Goal: Transaction & Acquisition: Book appointment/travel/reservation

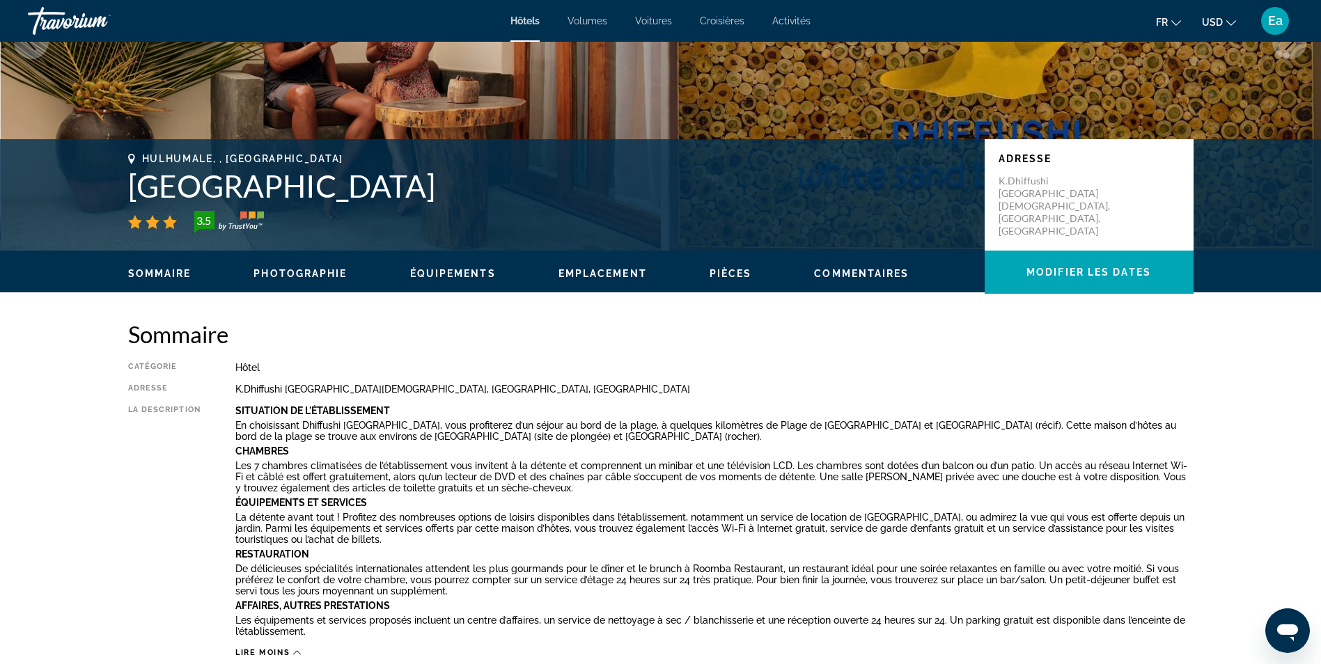
click at [618, 274] on span "Emplacement" at bounding box center [603, 273] width 88 height 11
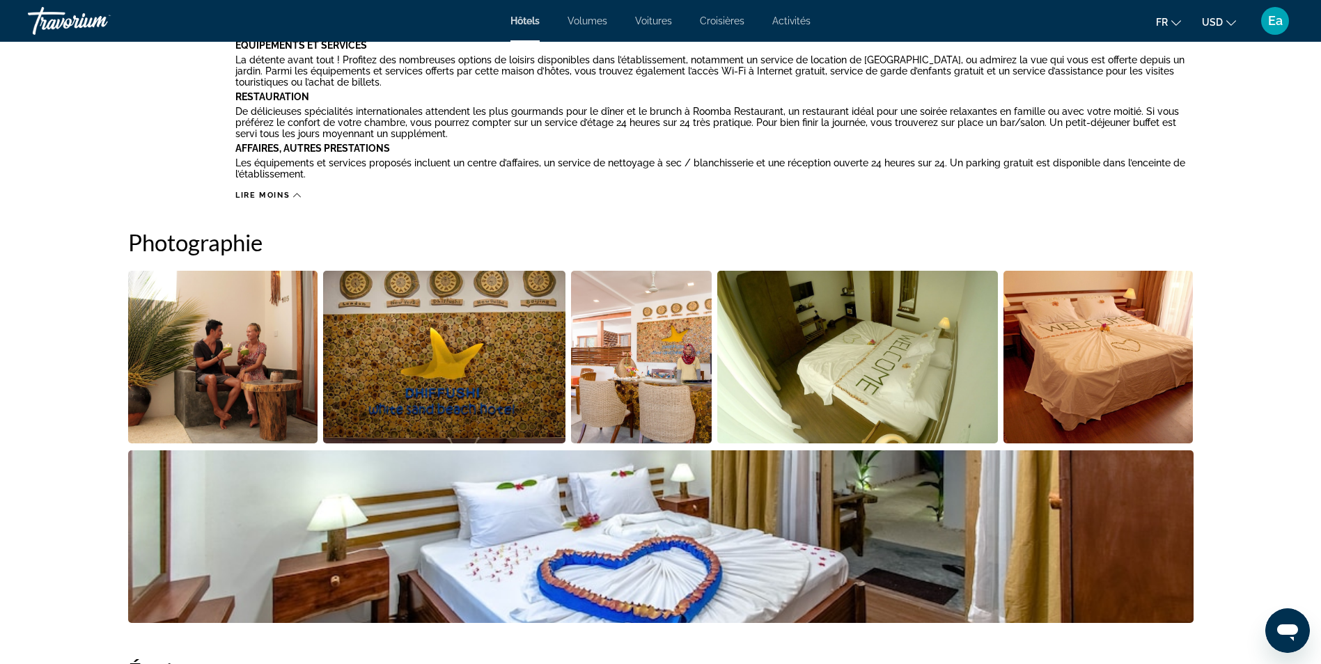
scroll to position [849, 0]
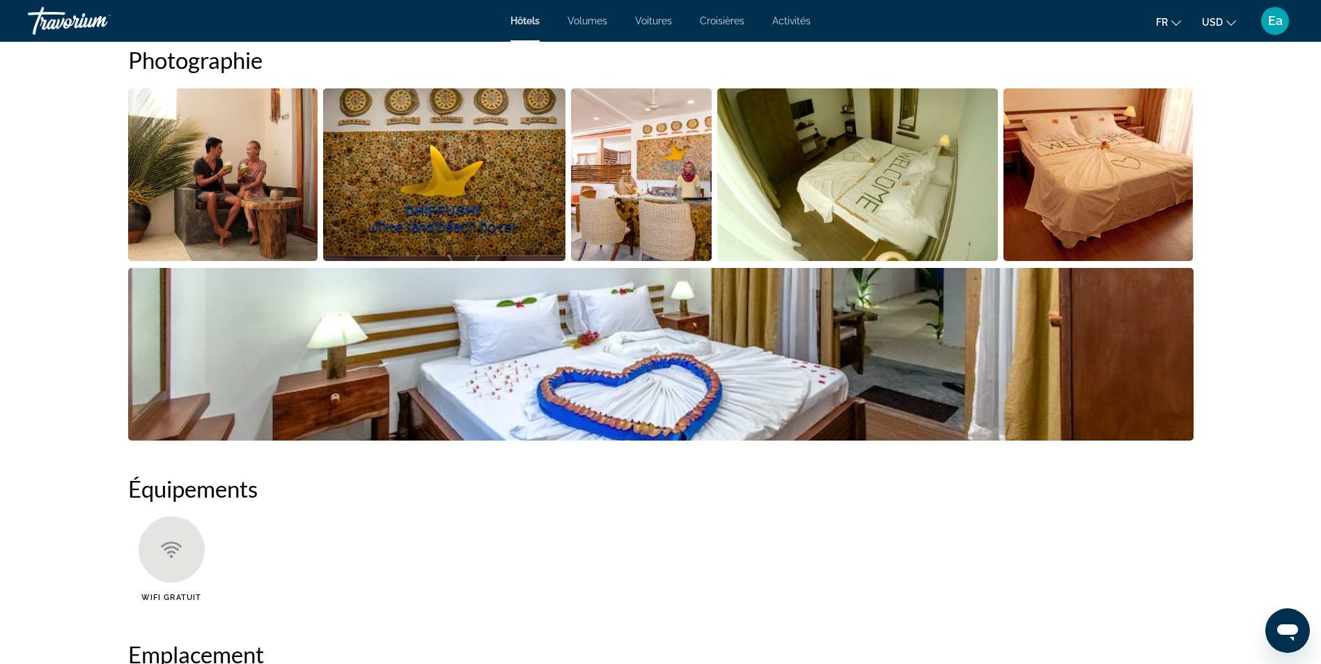
click at [631, 209] on img "Ouvrir le curseur d’image en plein écran" at bounding box center [641, 174] width 141 height 173
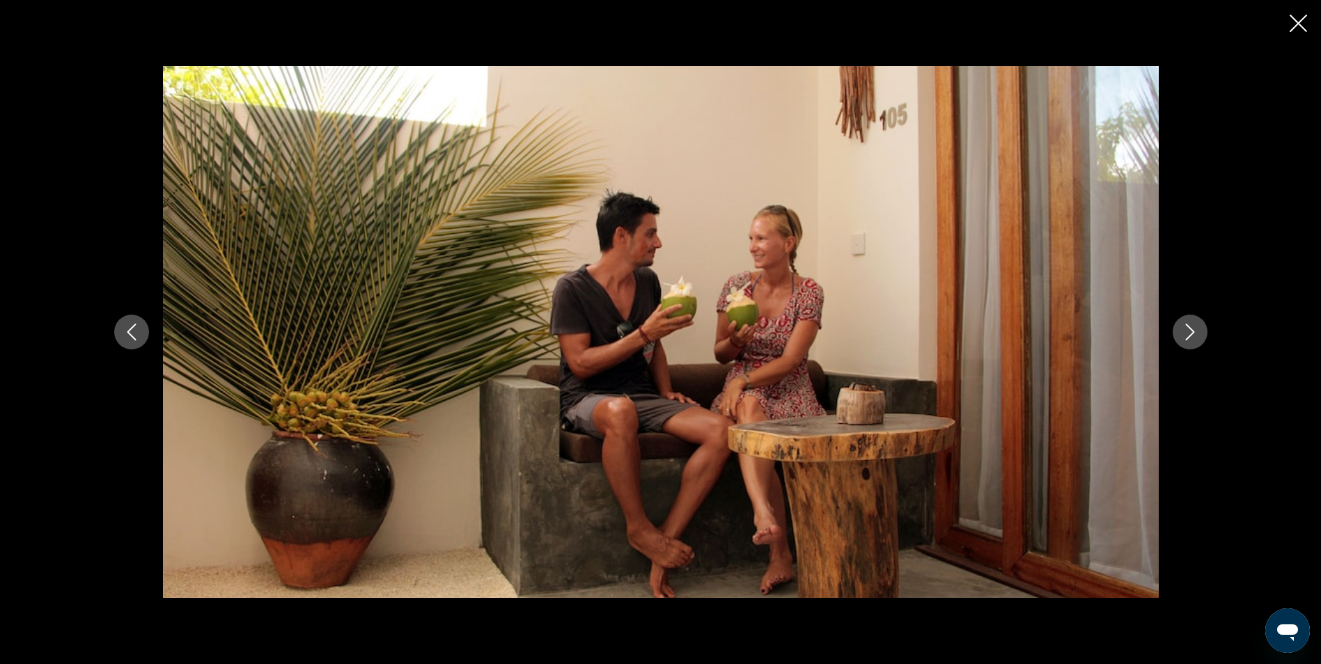
click at [1185, 338] on icon "Image suivante" at bounding box center [1190, 332] width 17 height 17
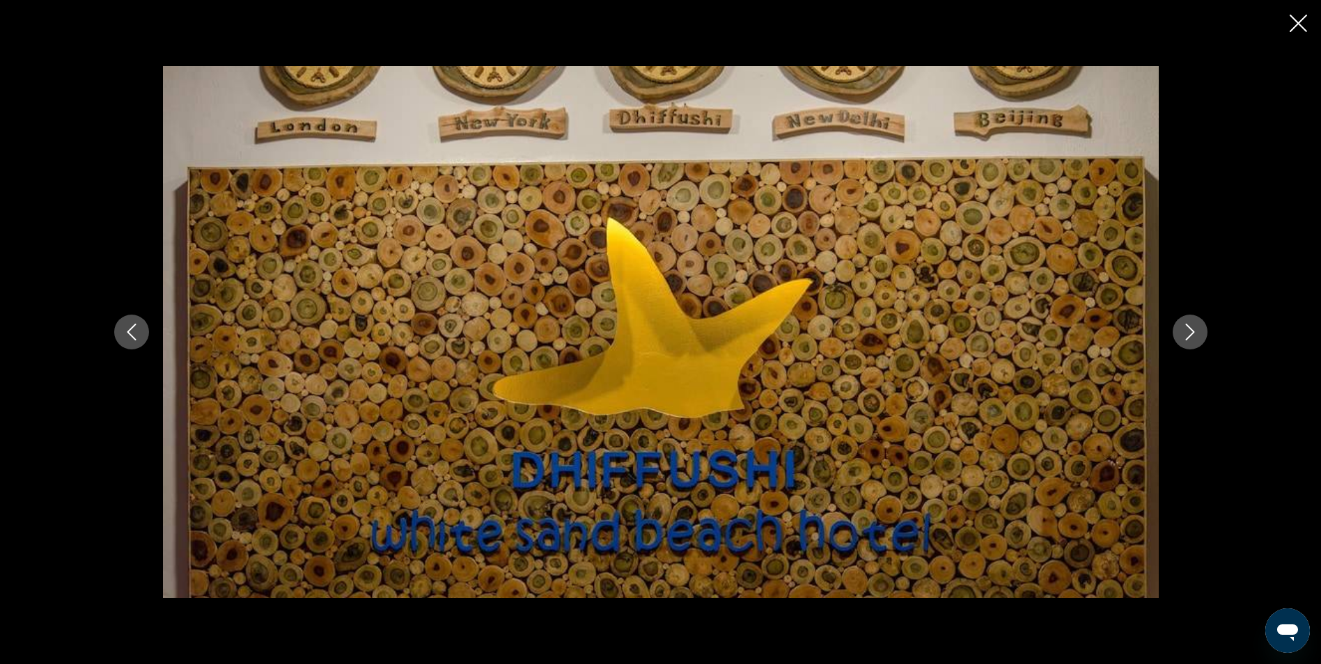
click at [1185, 338] on icon "Image suivante" at bounding box center [1190, 332] width 17 height 17
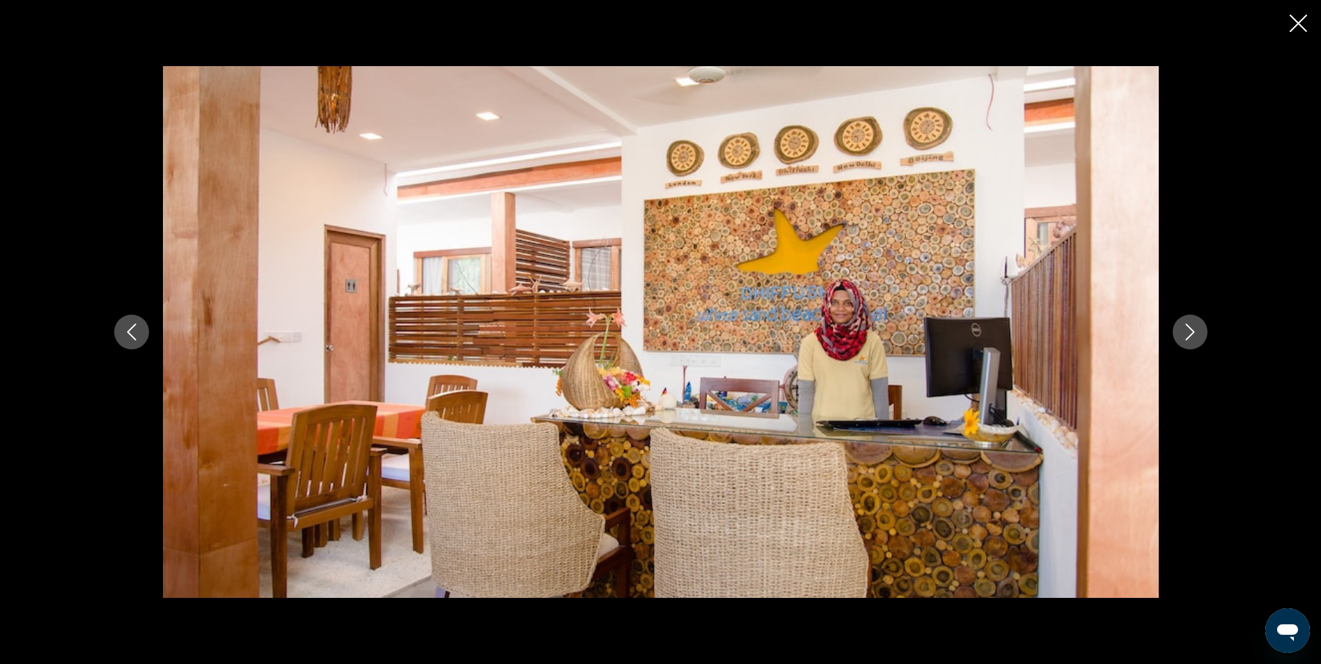
click at [1185, 338] on icon "Image suivante" at bounding box center [1190, 332] width 17 height 17
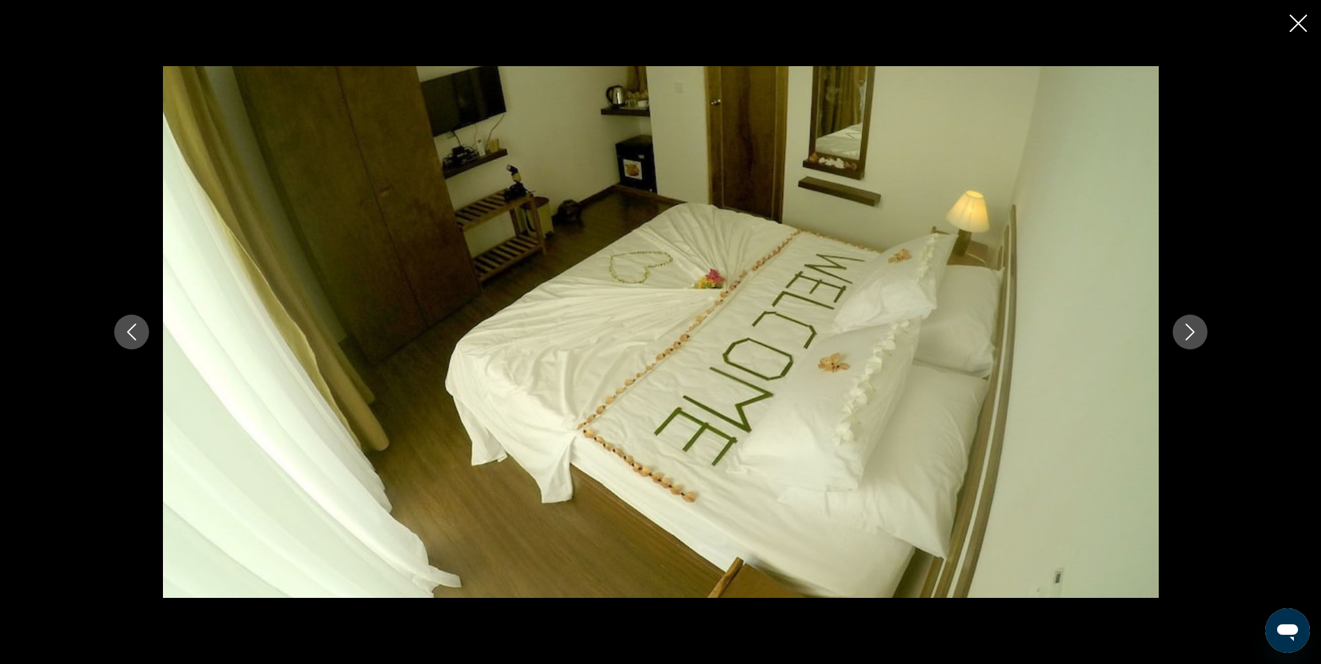
click at [1185, 338] on icon "Image suivante" at bounding box center [1190, 332] width 17 height 17
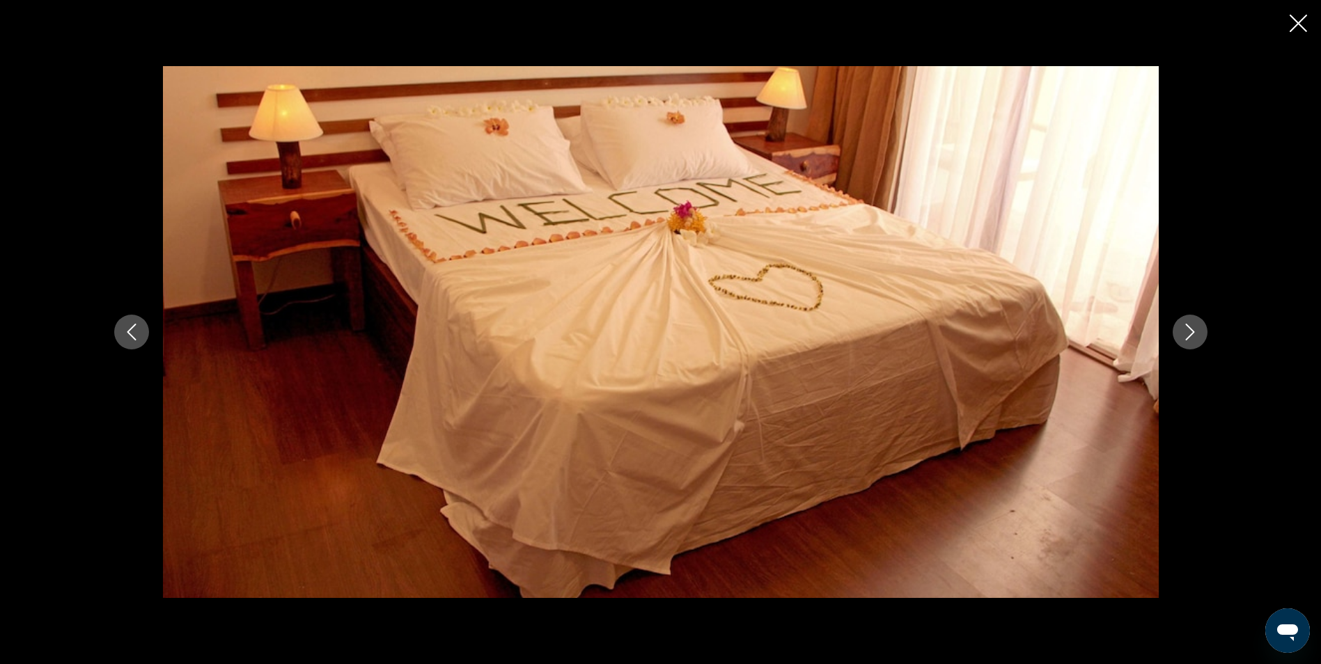
click at [1185, 338] on icon "Image suivante" at bounding box center [1190, 332] width 17 height 17
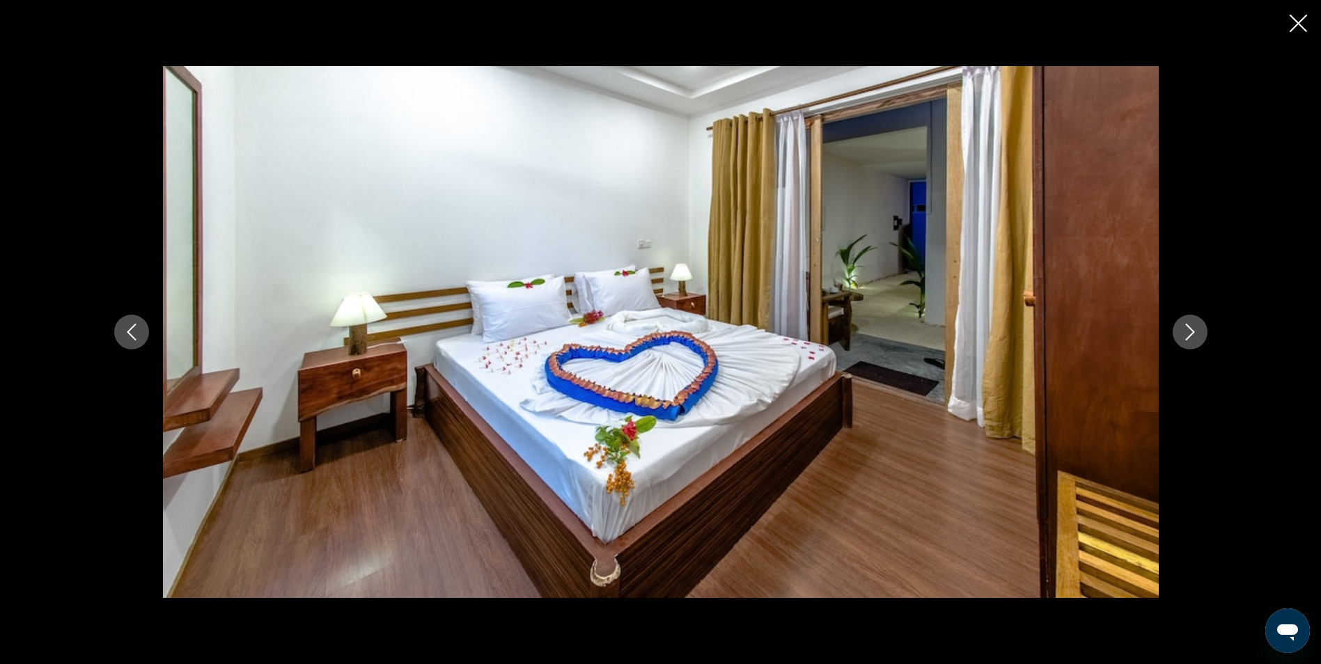
click at [1185, 338] on icon "Image suivante" at bounding box center [1190, 332] width 17 height 17
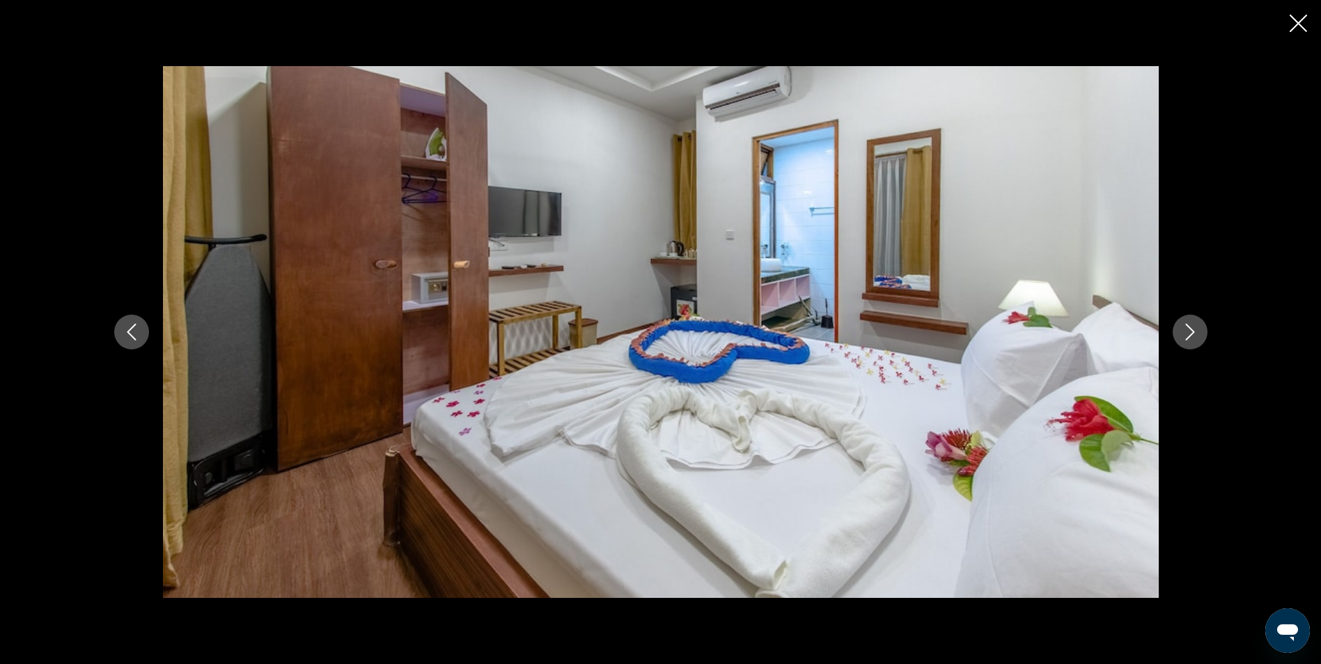
click at [1185, 338] on icon "Image suivante" at bounding box center [1190, 332] width 17 height 17
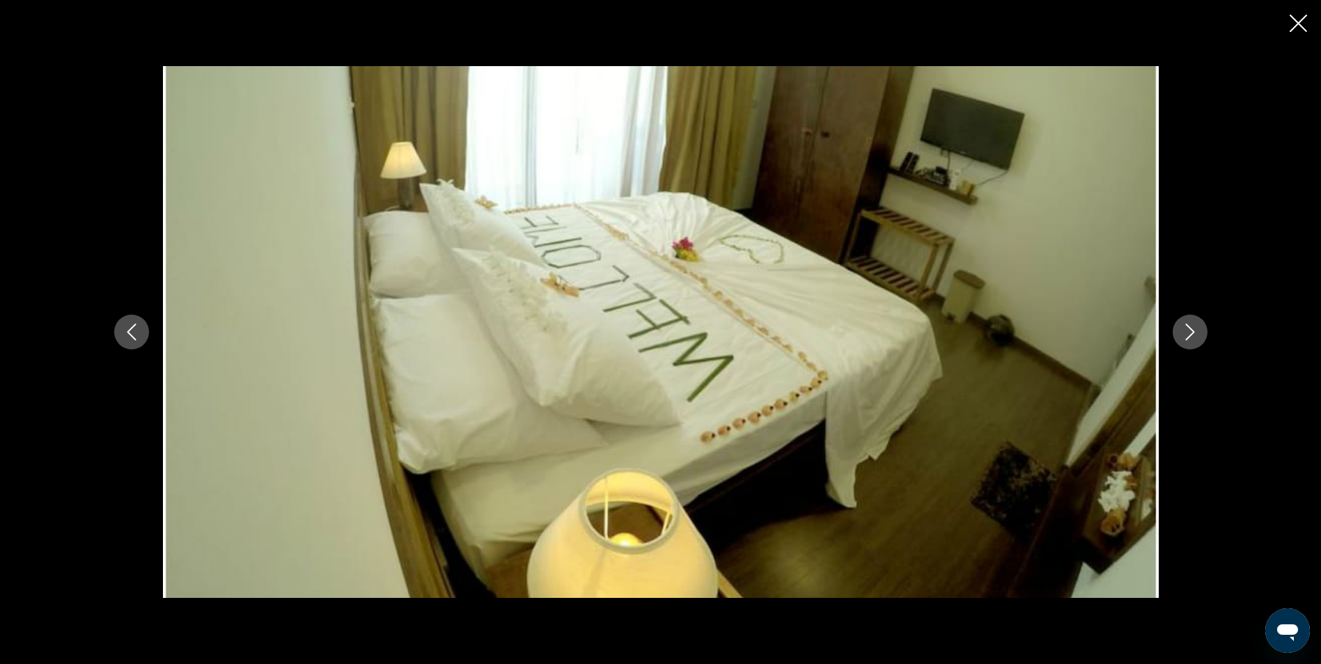
click at [1185, 338] on icon "Image suivante" at bounding box center [1190, 332] width 17 height 17
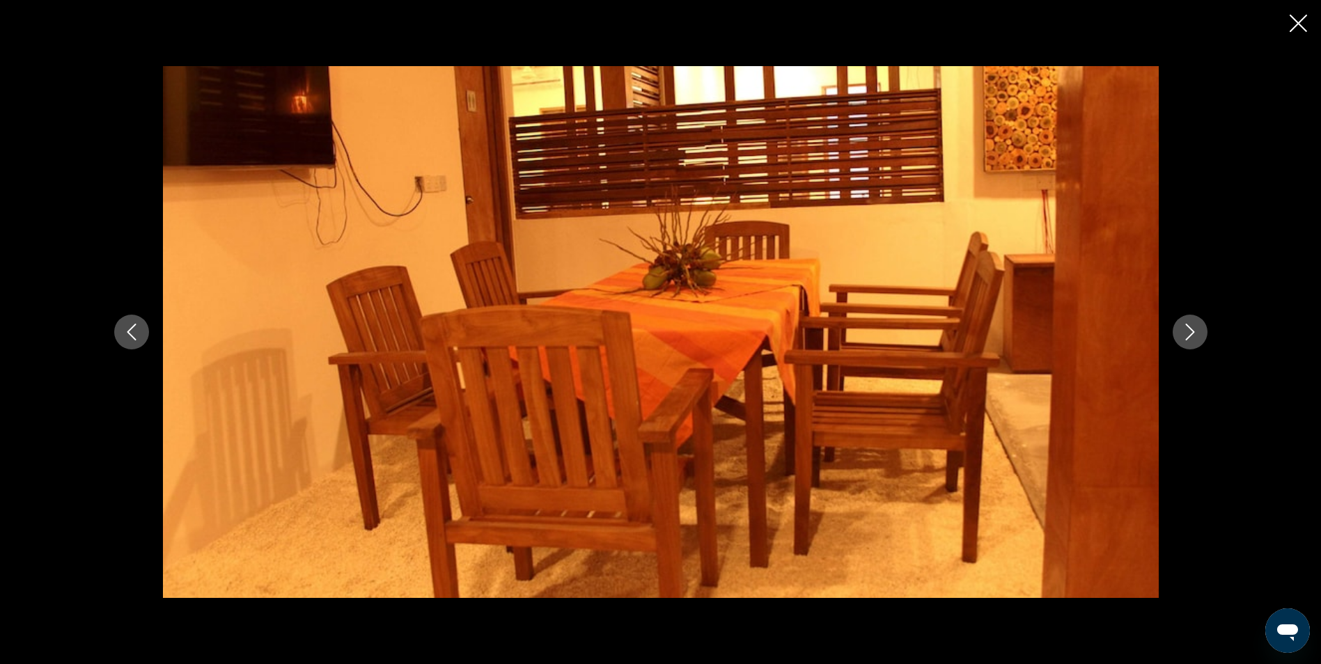
click at [1185, 338] on icon "Image suivante" at bounding box center [1190, 332] width 17 height 17
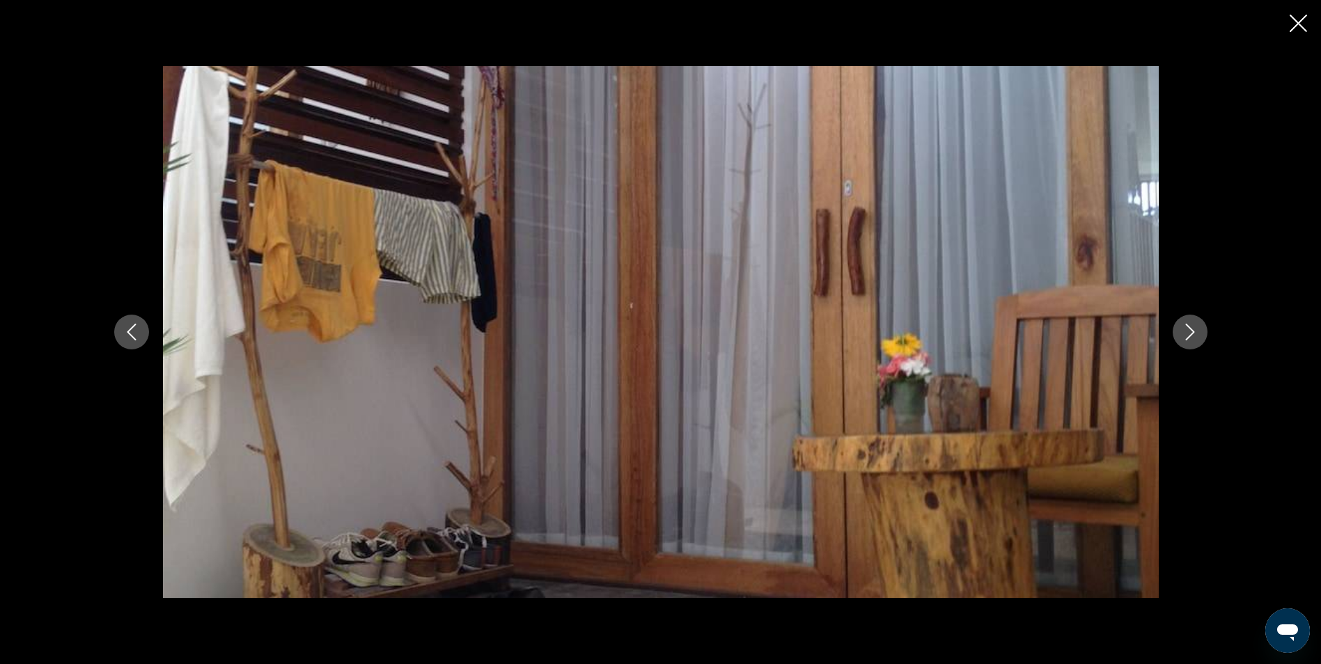
click at [1185, 338] on icon "Image suivante" at bounding box center [1190, 332] width 17 height 17
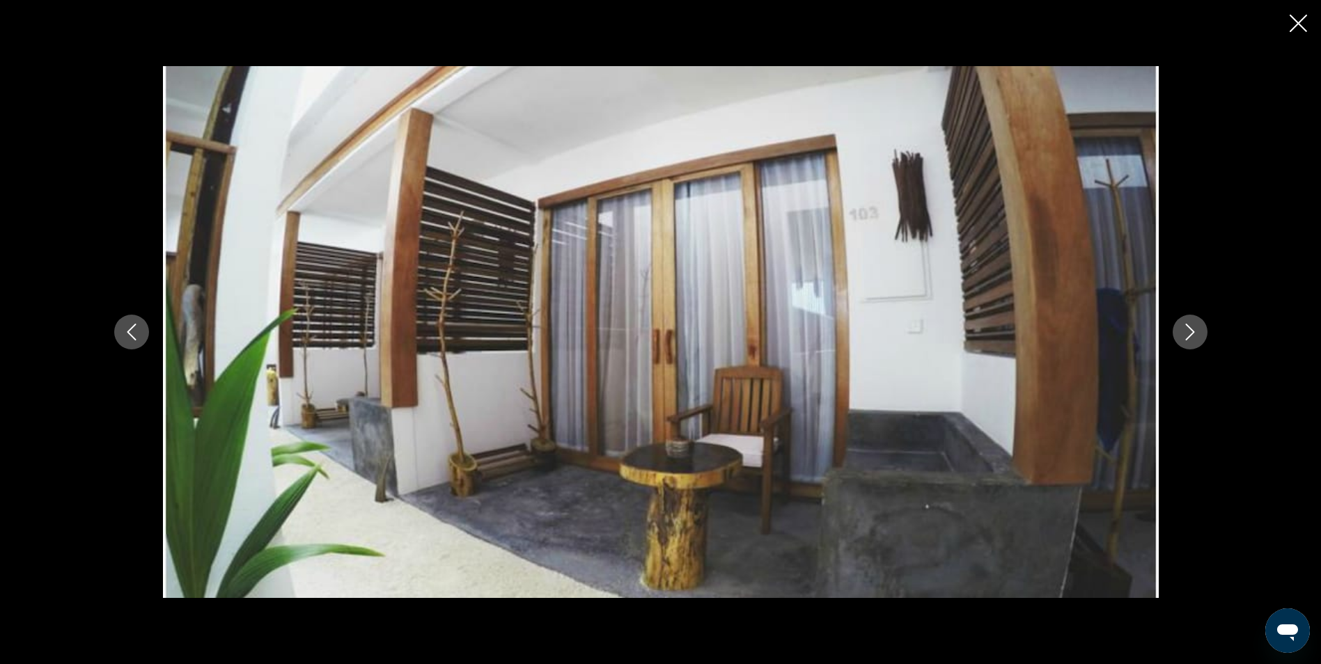
click at [1185, 338] on icon "Image suivante" at bounding box center [1190, 332] width 17 height 17
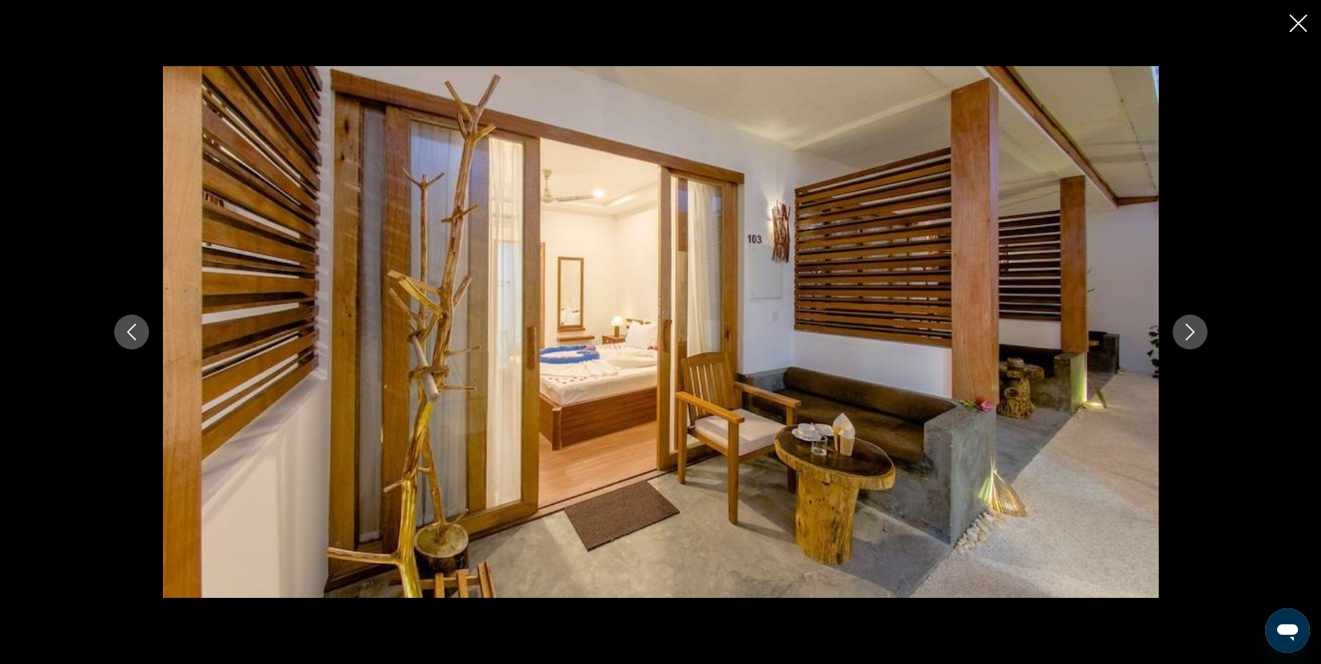
click at [1185, 338] on icon "Image suivante" at bounding box center [1190, 332] width 17 height 17
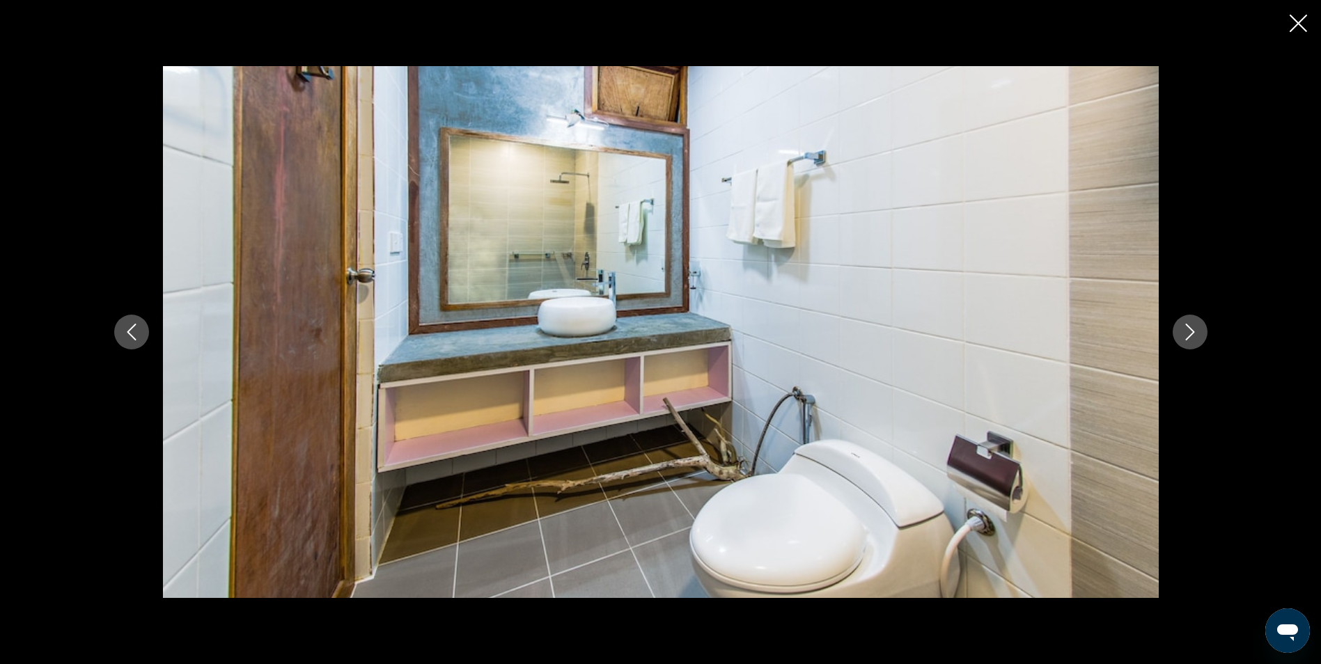
click at [1185, 338] on icon "Image suivante" at bounding box center [1190, 332] width 17 height 17
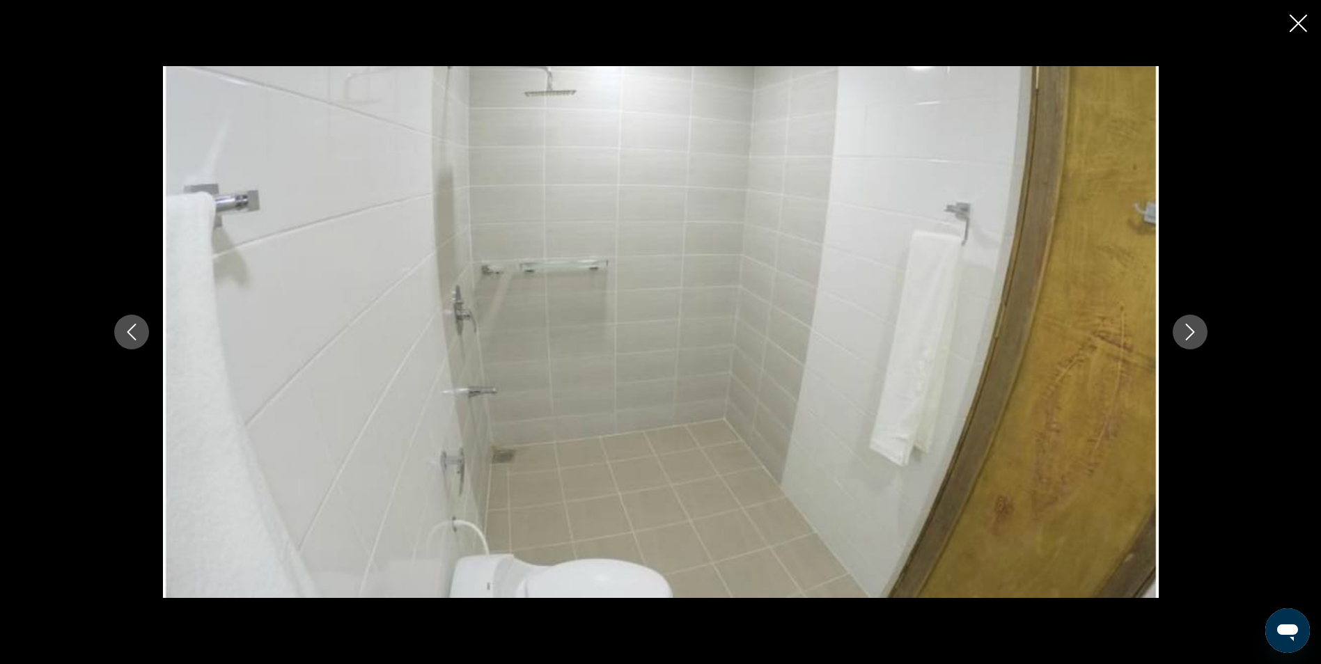
click at [1185, 338] on icon "Image suivante" at bounding box center [1190, 332] width 17 height 17
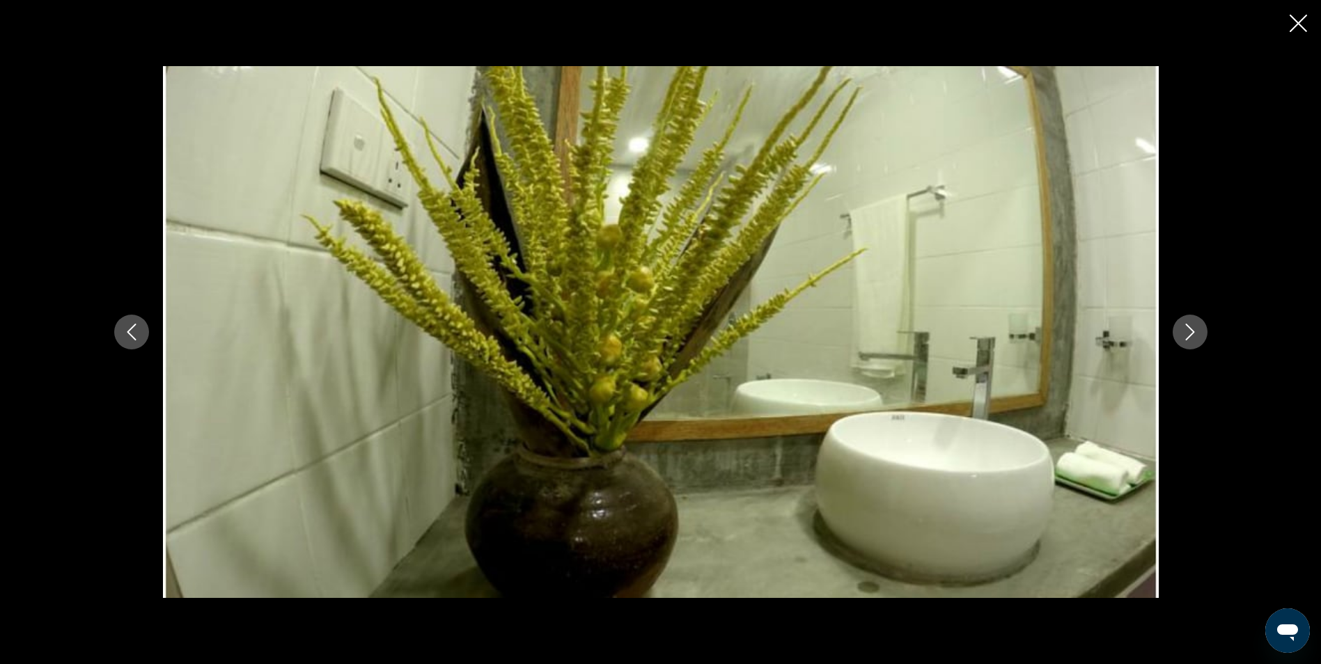
click at [1185, 338] on icon "Image suivante" at bounding box center [1190, 332] width 17 height 17
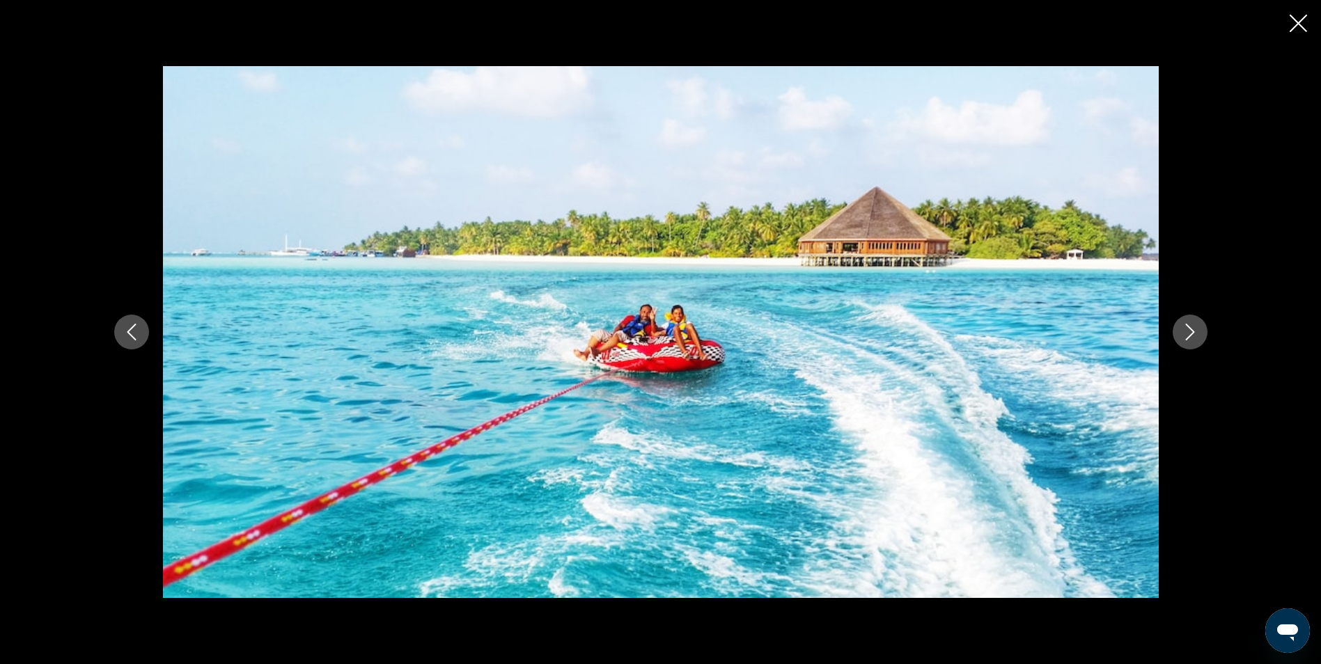
click at [1185, 338] on icon "Image suivante" at bounding box center [1190, 332] width 17 height 17
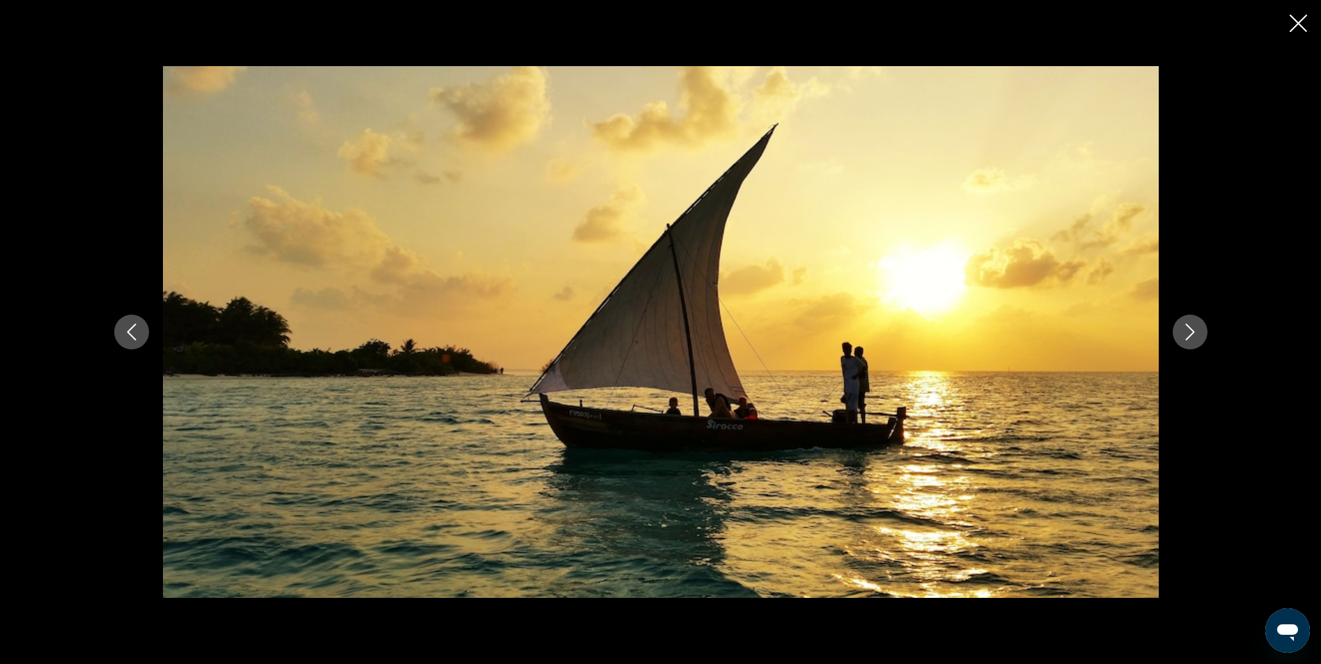
click at [1185, 338] on icon "Image suivante" at bounding box center [1190, 332] width 17 height 17
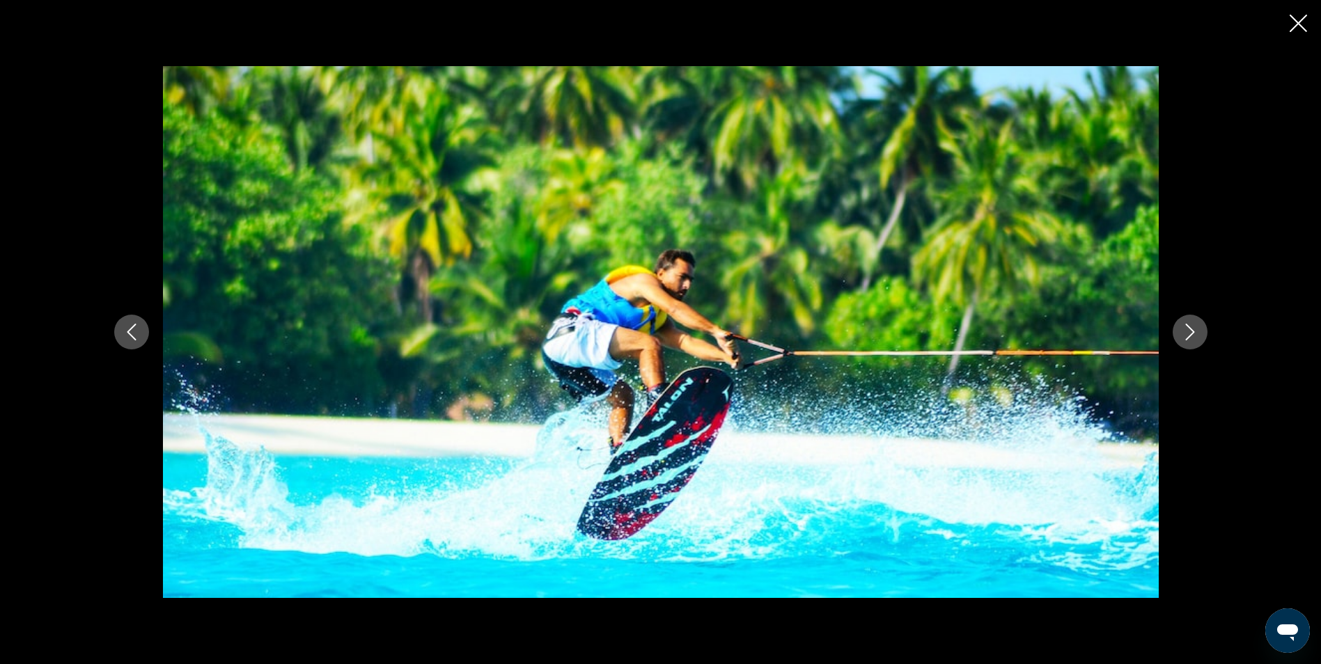
click at [1185, 338] on icon "Image suivante" at bounding box center [1190, 332] width 17 height 17
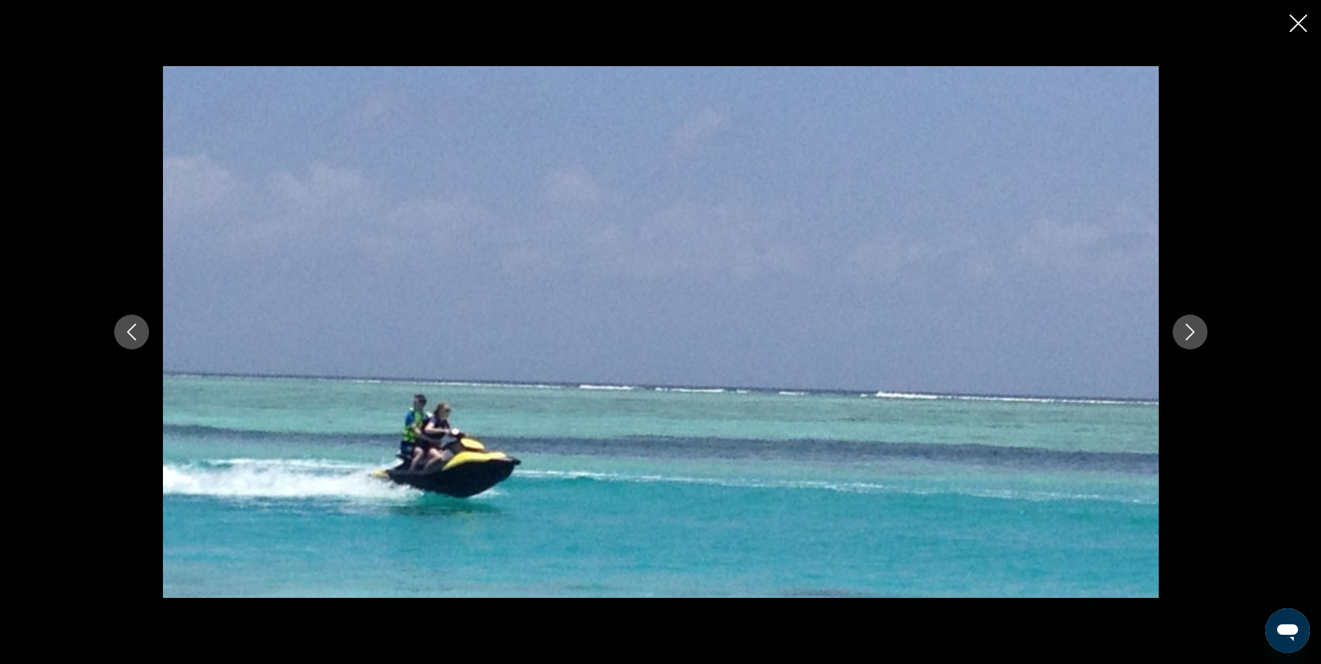
click at [1185, 338] on icon "Image suivante" at bounding box center [1190, 332] width 17 height 17
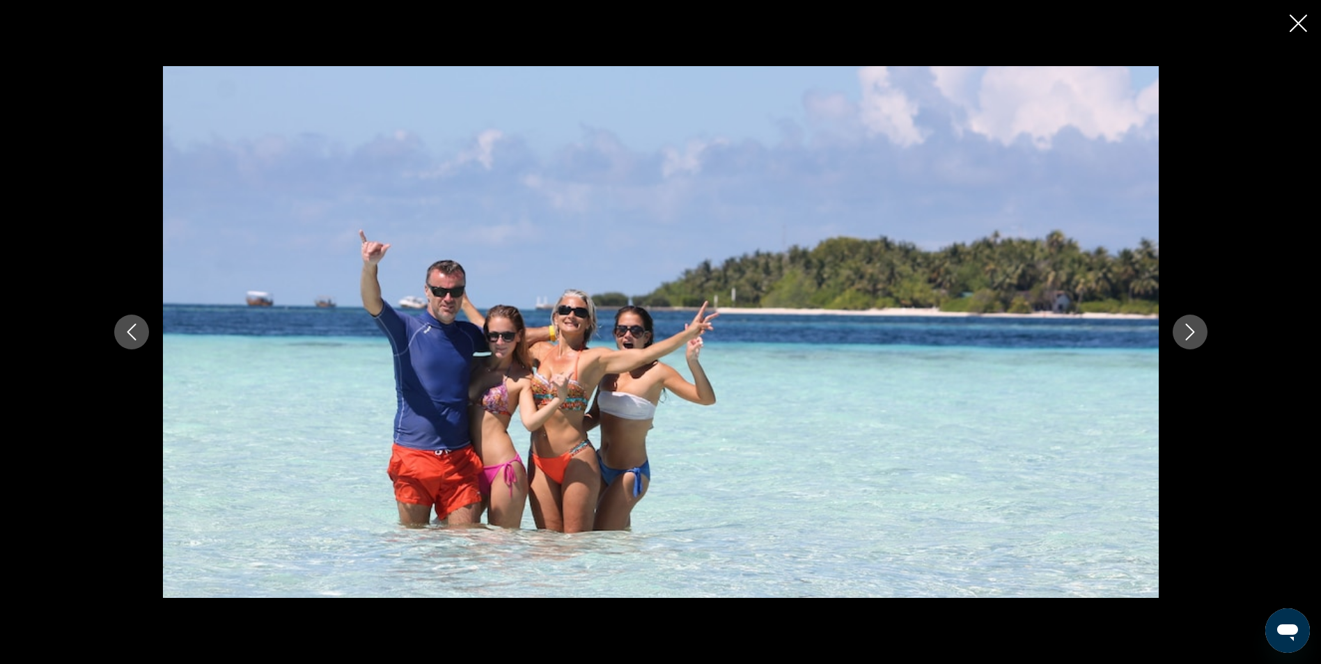
click at [1294, 13] on div "prev next" at bounding box center [660, 332] width 1321 height 664
click at [1291, 27] on icon "Fermer le diaporama" at bounding box center [1298, 23] width 17 height 17
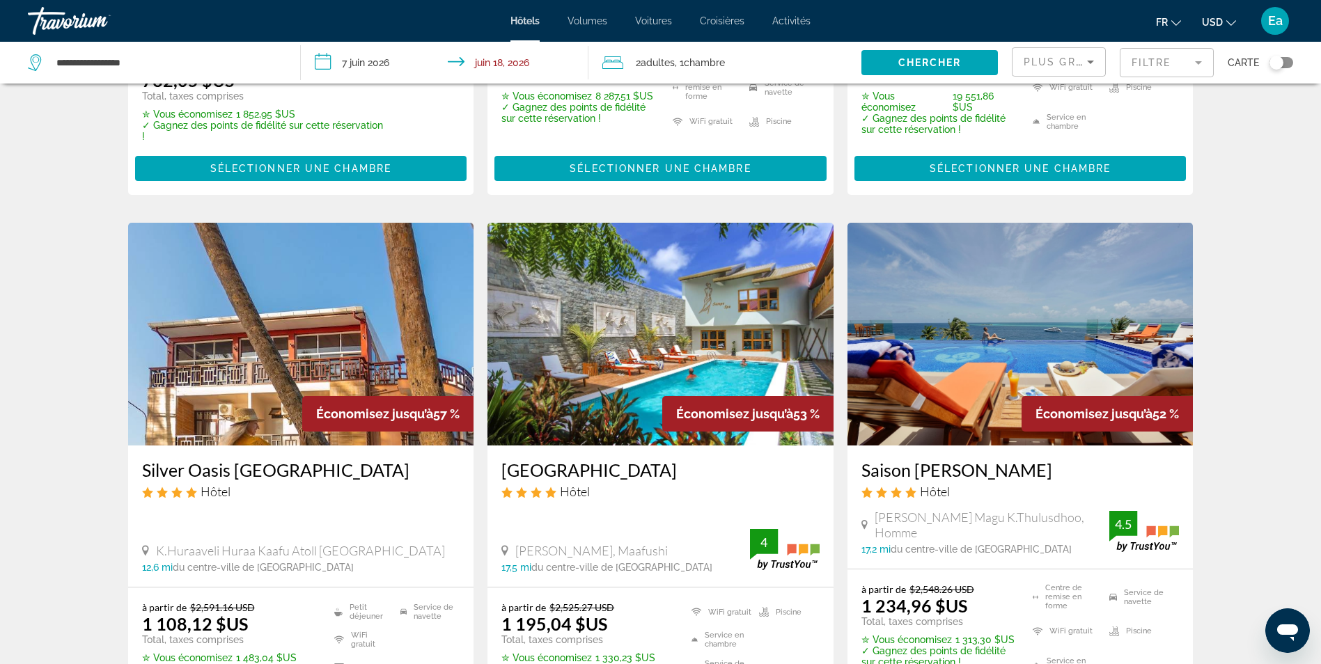
scroll to position [627, 0]
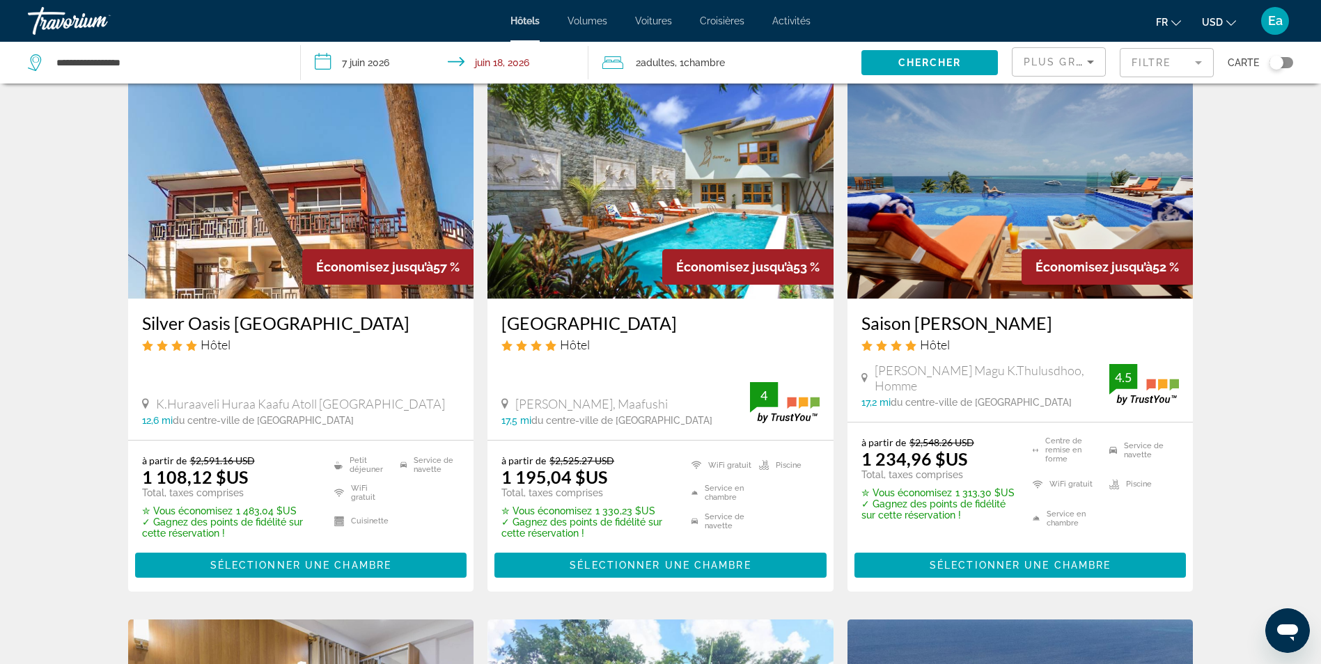
click at [976, 243] on img "Contenu principal" at bounding box center [1021, 187] width 346 height 223
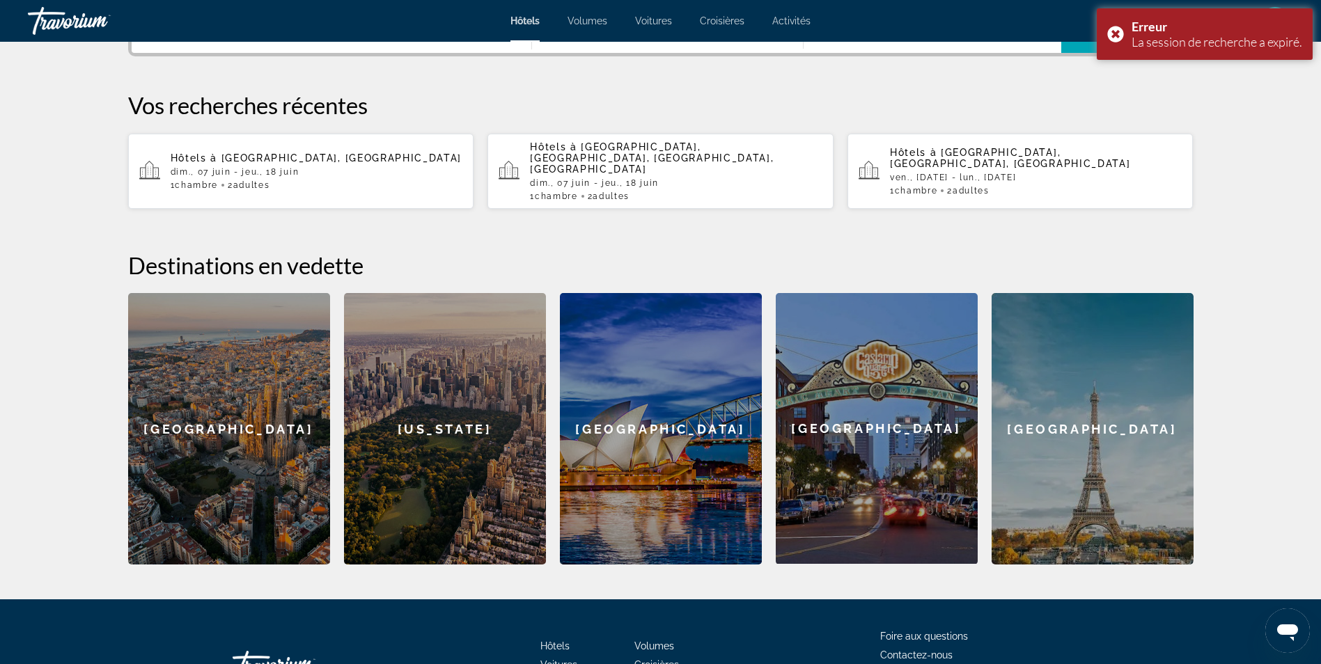
scroll to position [122, 0]
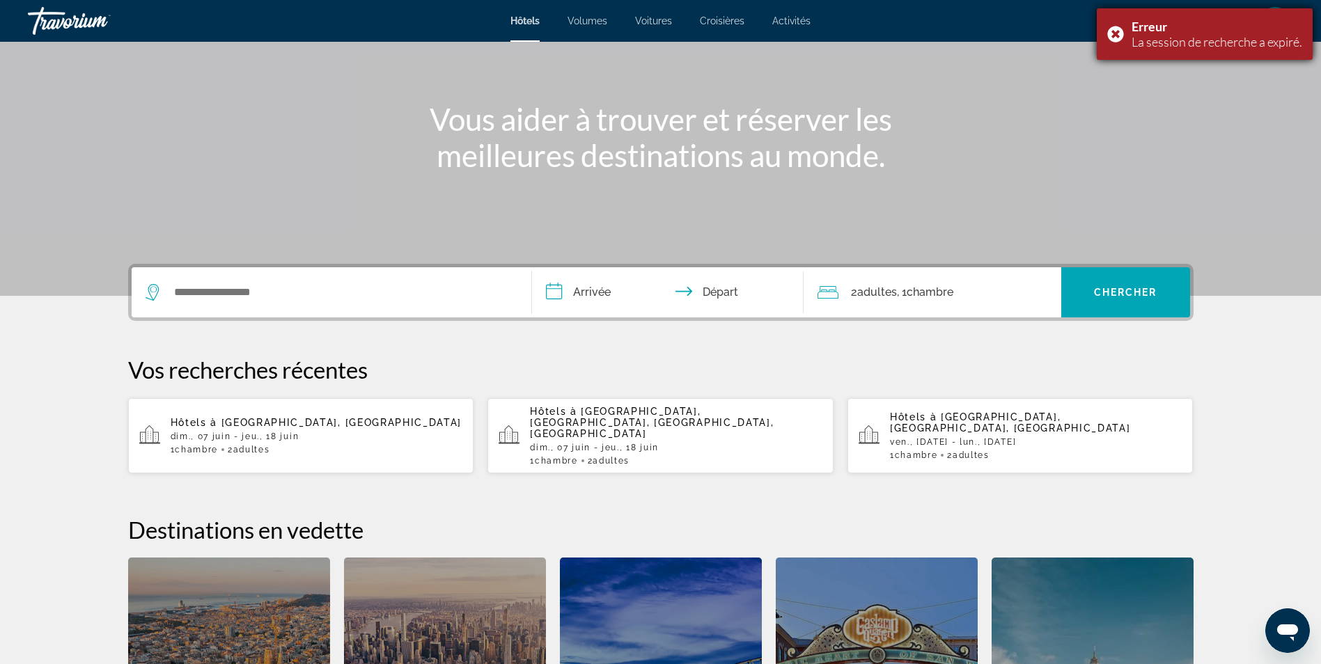
click at [1220, 32] on div "Erreur" at bounding box center [1217, 26] width 171 height 15
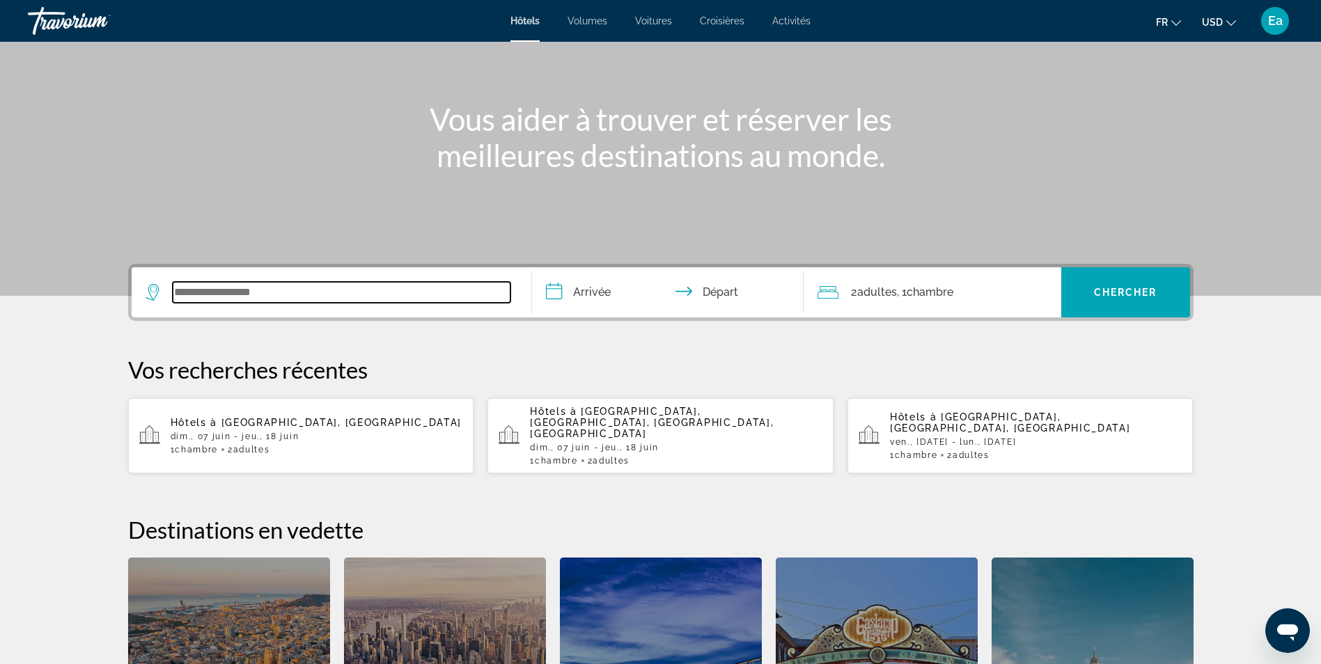
click at [194, 290] on input "Widget de recherche" at bounding box center [342, 292] width 338 height 21
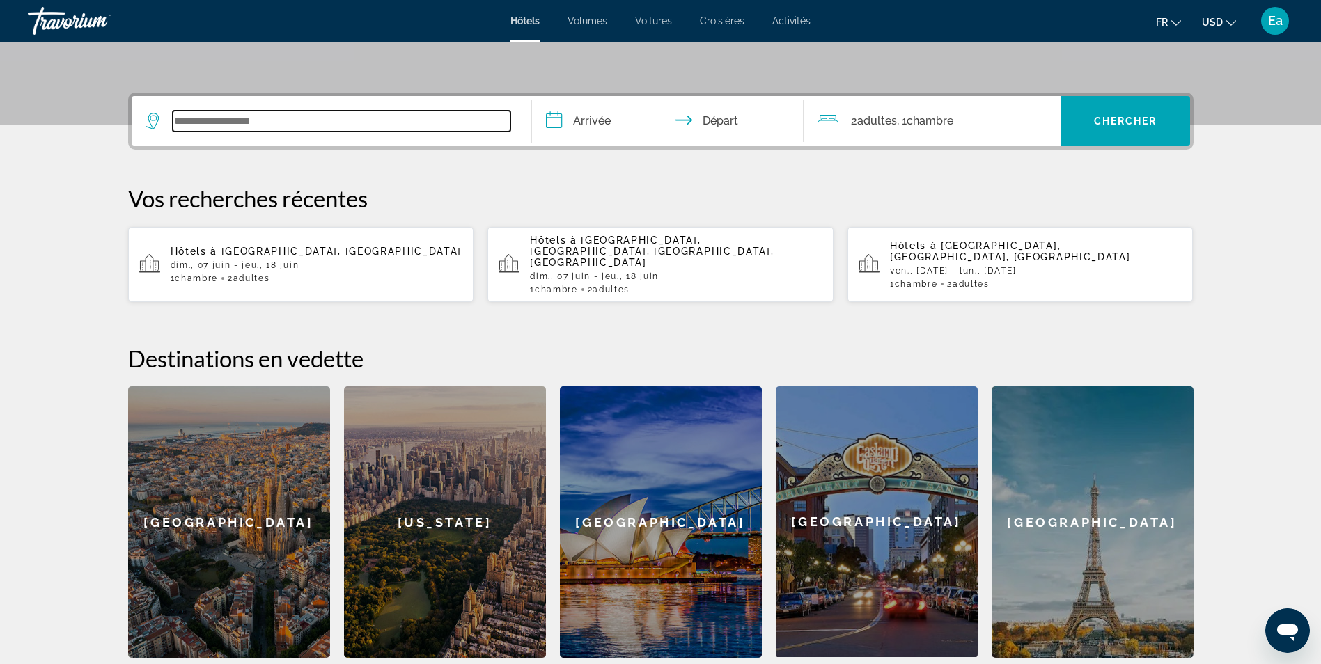
scroll to position [341, 0]
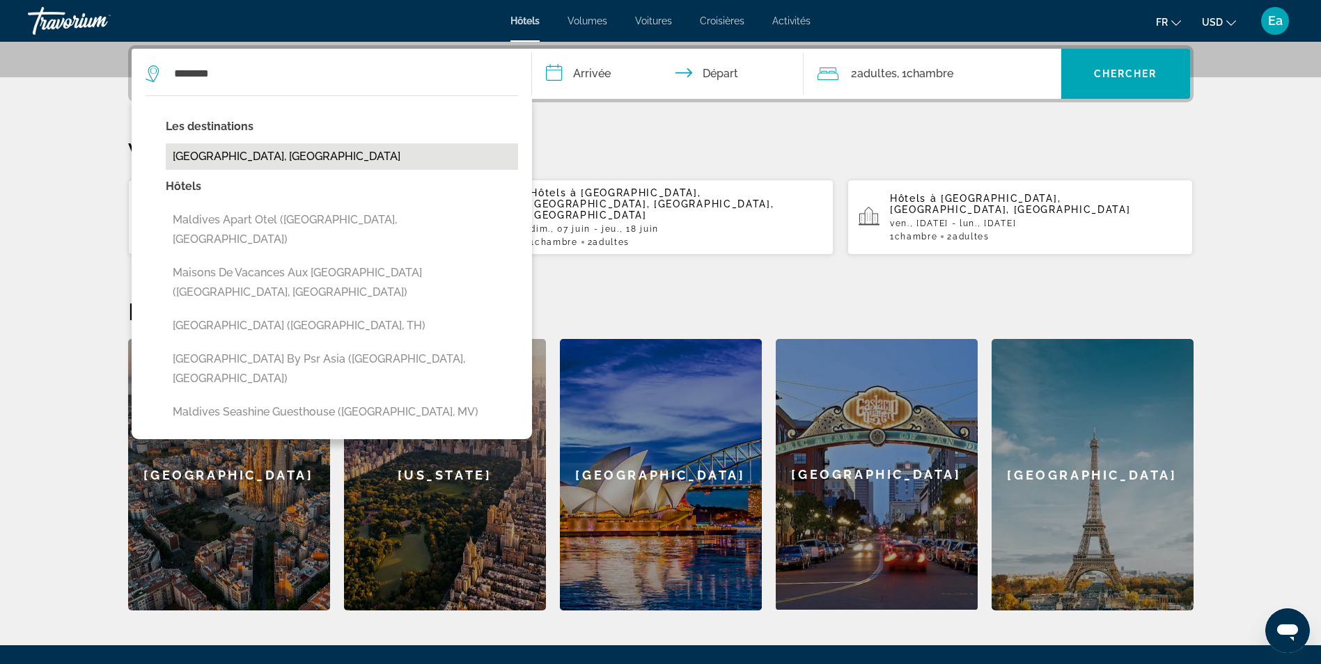
click at [238, 156] on button "[GEOGRAPHIC_DATA], [GEOGRAPHIC_DATA]" at bounding box center [342, 156] width 352 height 26
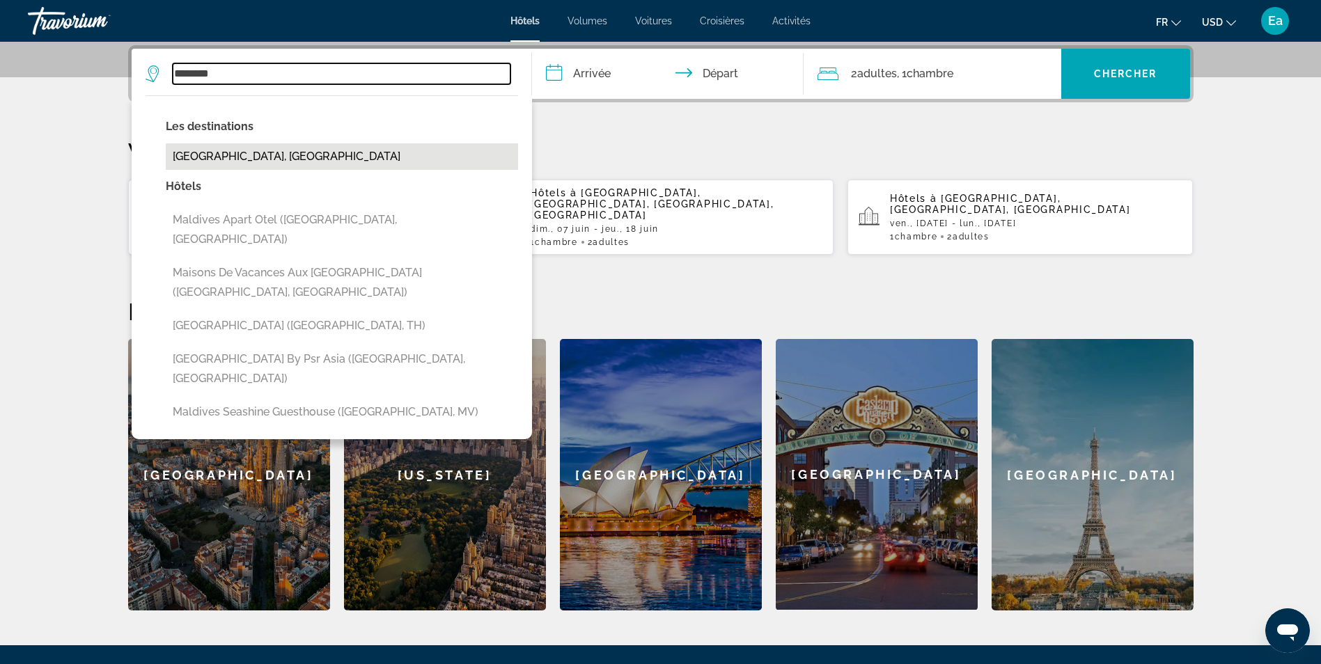
type input "**********"
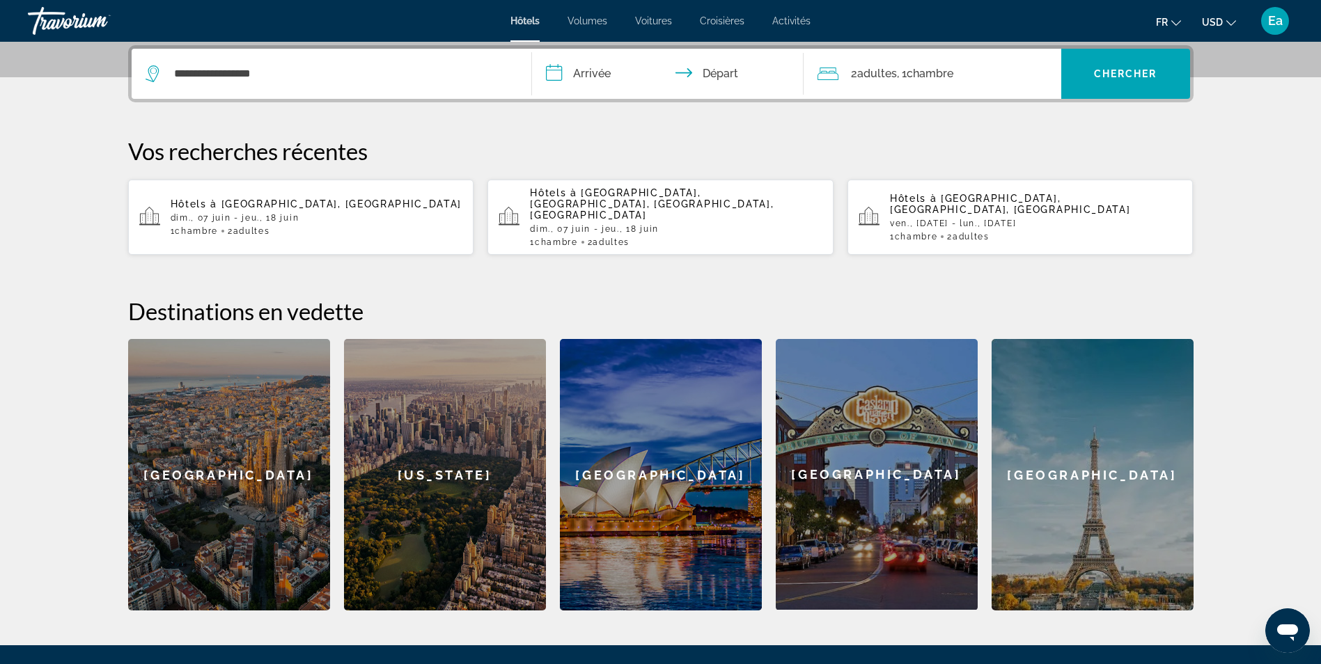
click at [573, 72] on input "**********" at bounding box center [670, 76] width 277 height 54
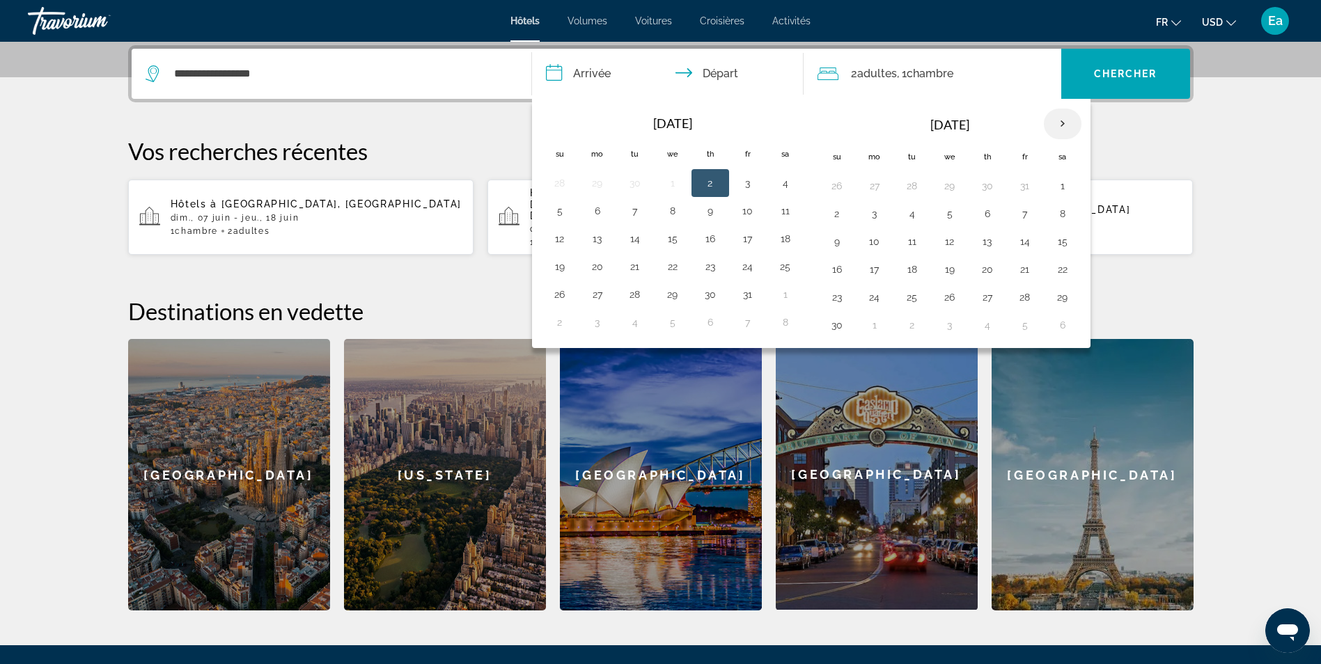
click at [1061, 122] on th "Next month" at bounding box center [1063, 124] width 38 height 31
click at [1058, 122] on th "Next month" at bounding box center [1063, 124] width 38 height 31
click at [1057, 122] on th "Next month" at bounding box center [1063, 124] width 38 height 31
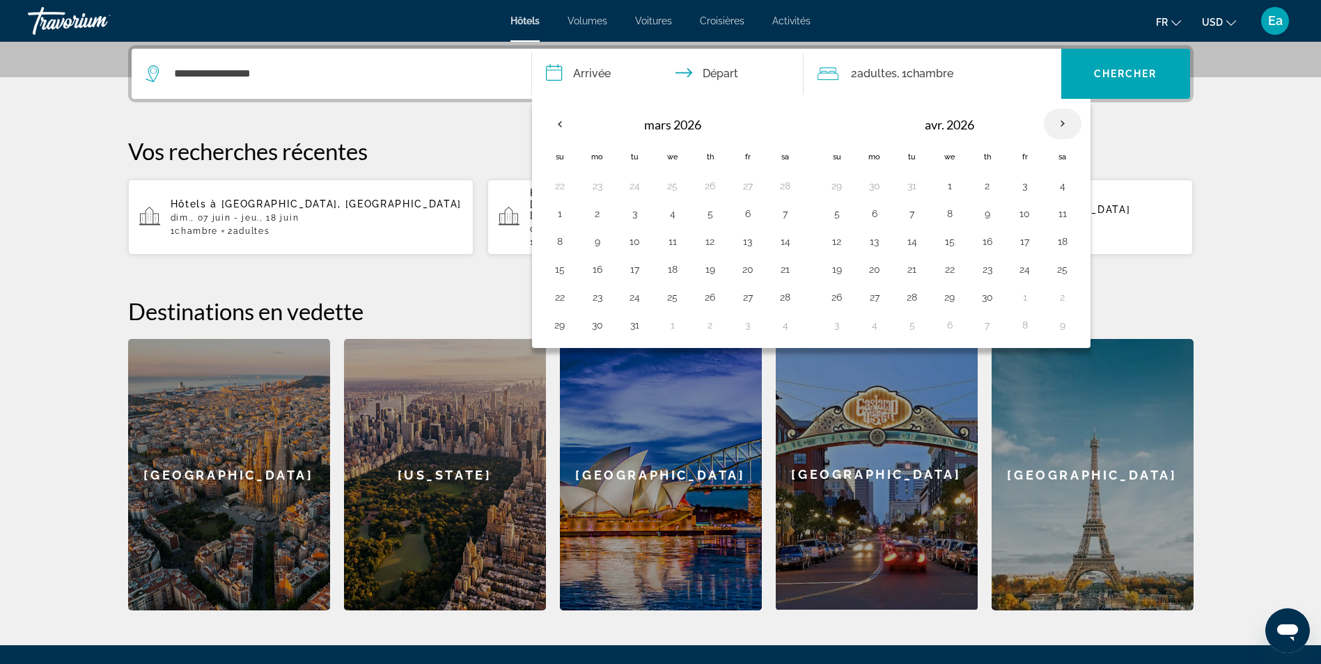
click at [1057, 122] on th "Next month" at bounding box center [1063, 124] width 38 height 31
click at [832, 270] on button "21" at bounding box center [837, 270] width 22 height 20
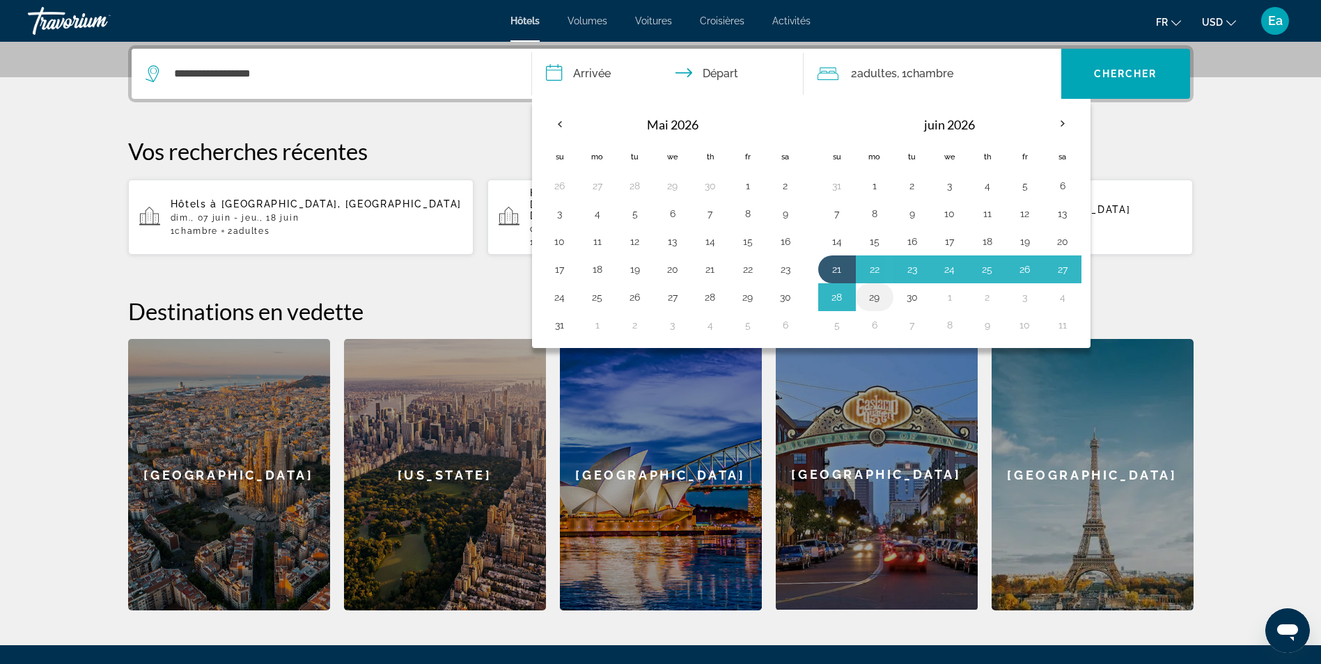
click at [878, 297] on button "29" at bounding box center [875, 298] width 22 height 20
type input "**********"
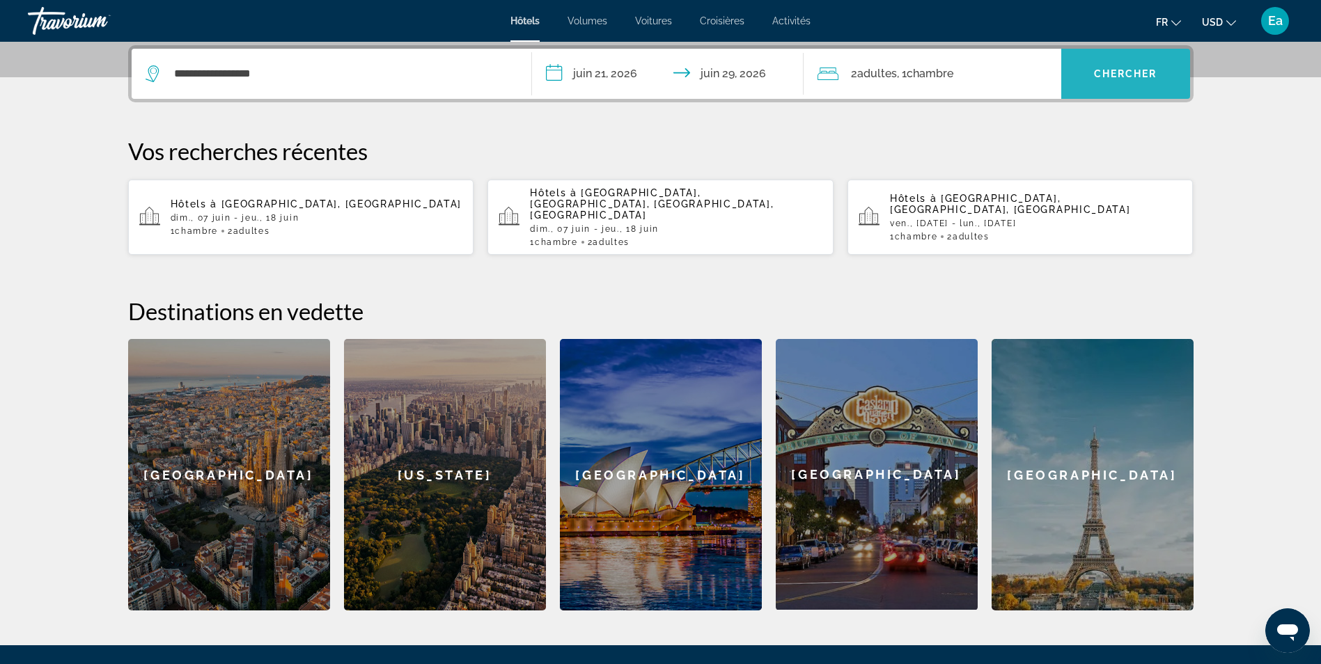
click at [1125, 68] on span "Widget de recherche" at bounding box center [1125, 73] width 129 height 33
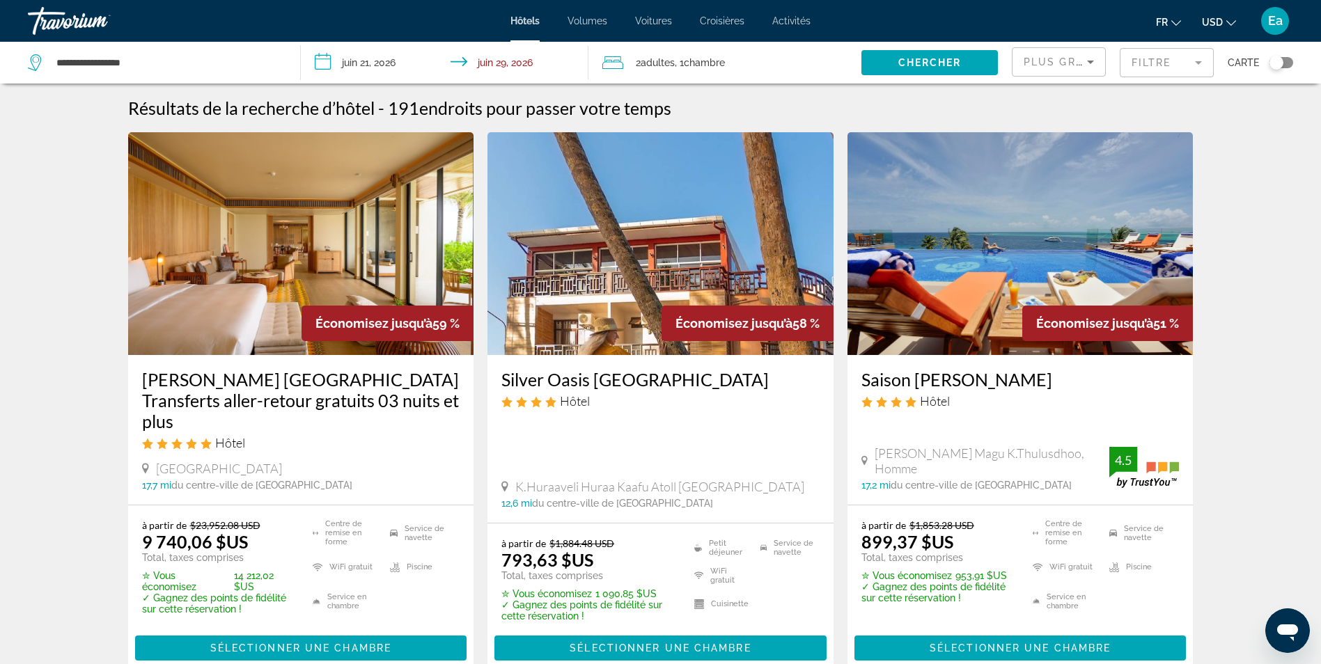
click at [1028, 295] on img "Contenu principal" at bounding box center [1021, 243] width 346 height 223
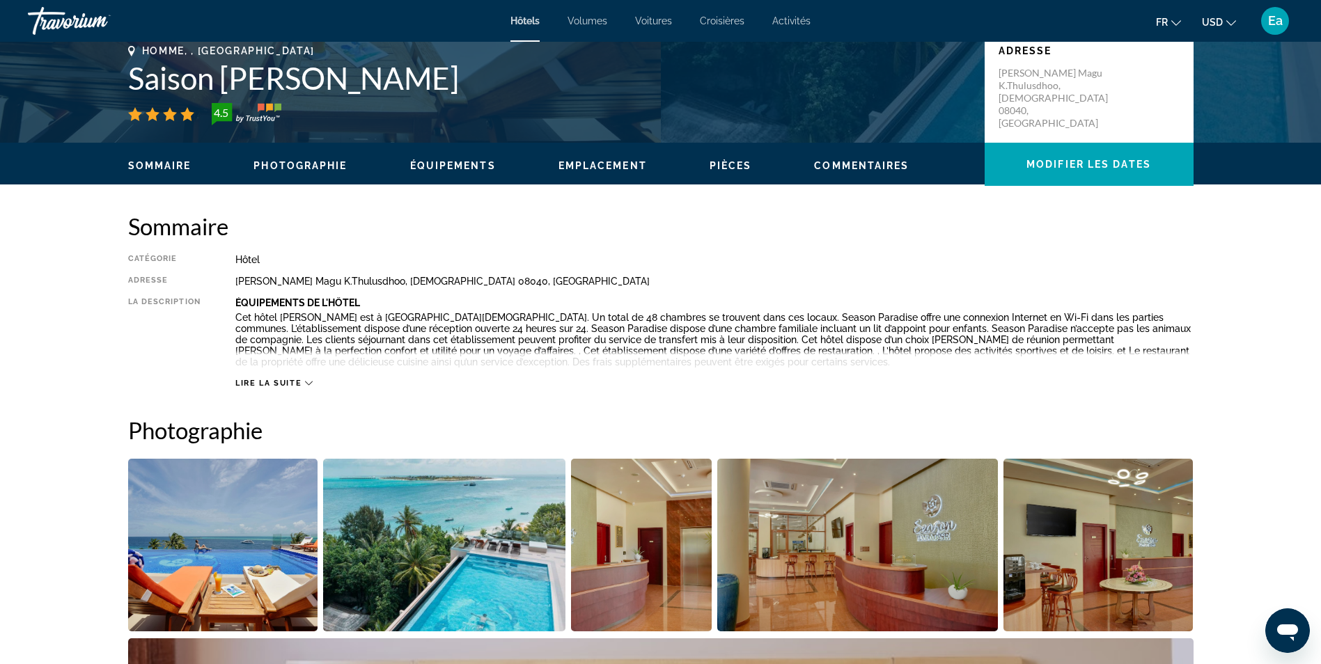
scroll to position [348, 0]
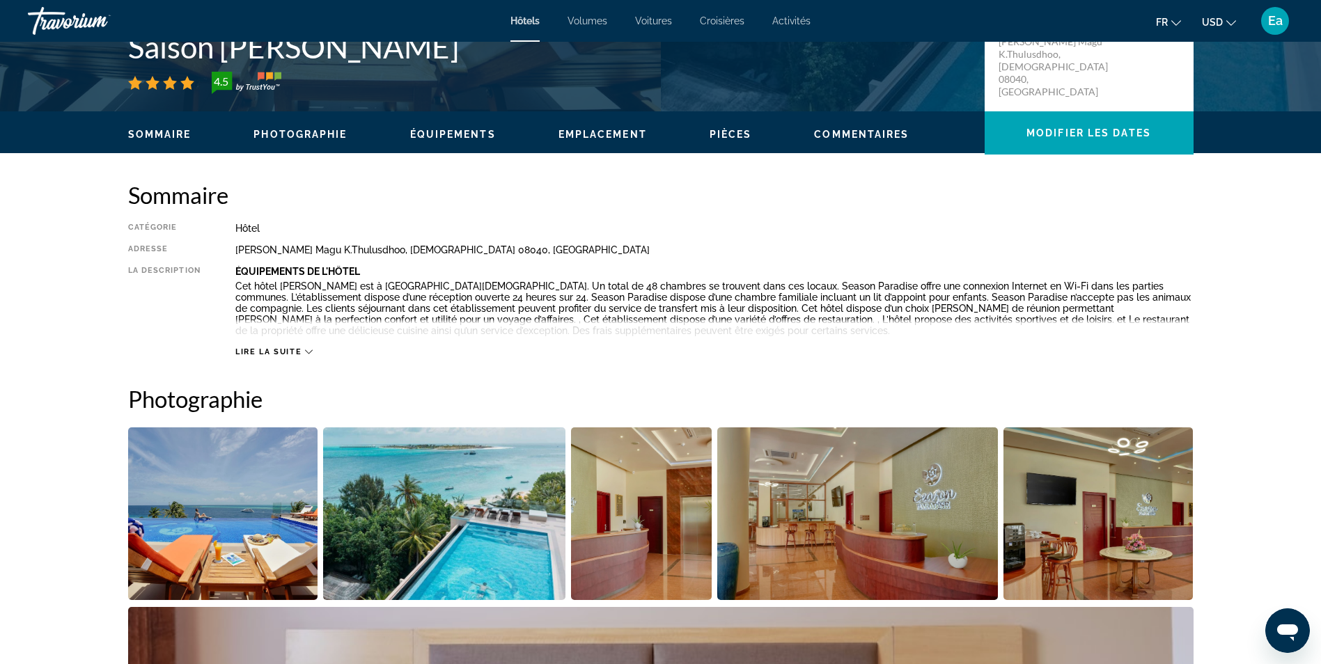
click at [272, 348] on span "Lire la suite" at bounding box center [268, 352] width 66 height 9
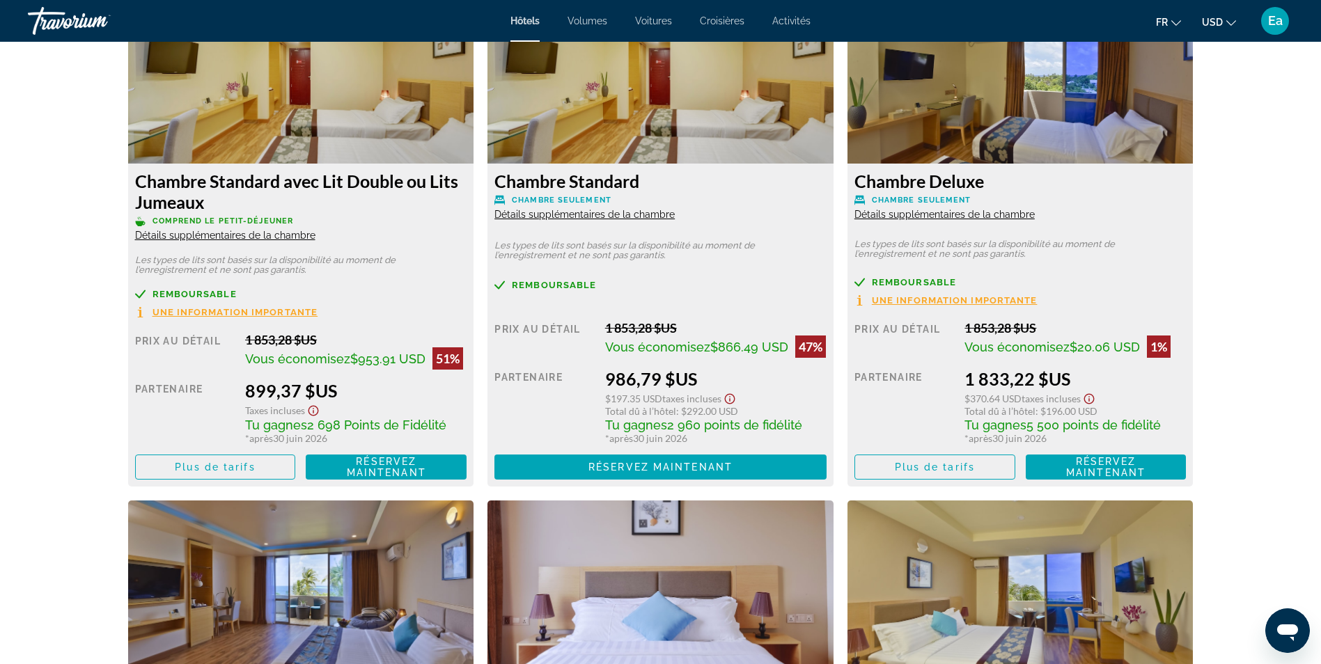
scroll to position [1954, 0]
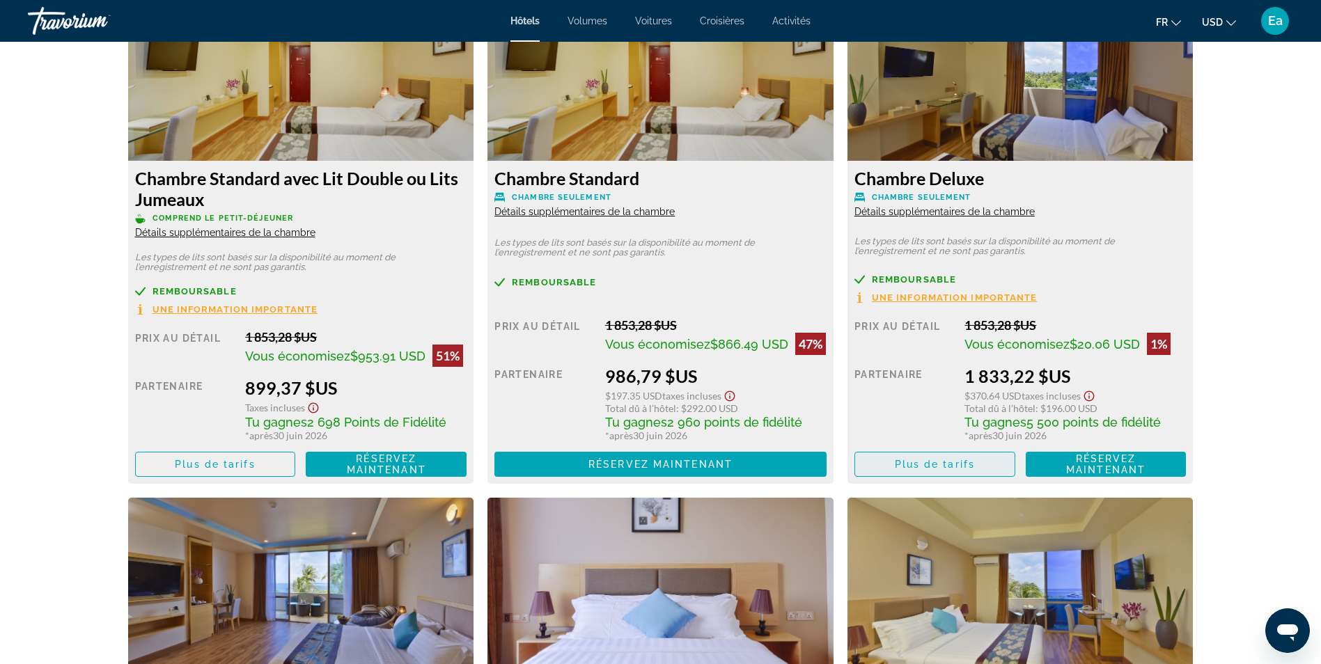
click at [965, 467] on span "Plus de tarifs" at bounding box center [935, 464] width 80 height 11
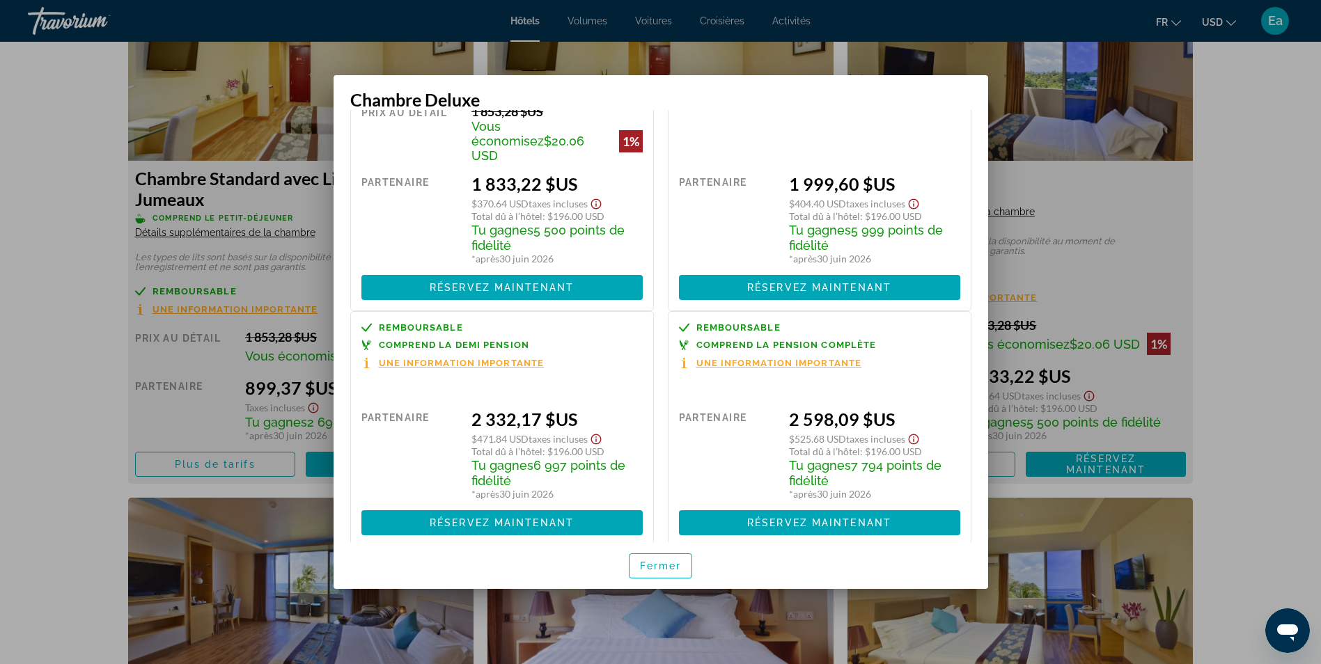
scroll to position [109, 0]
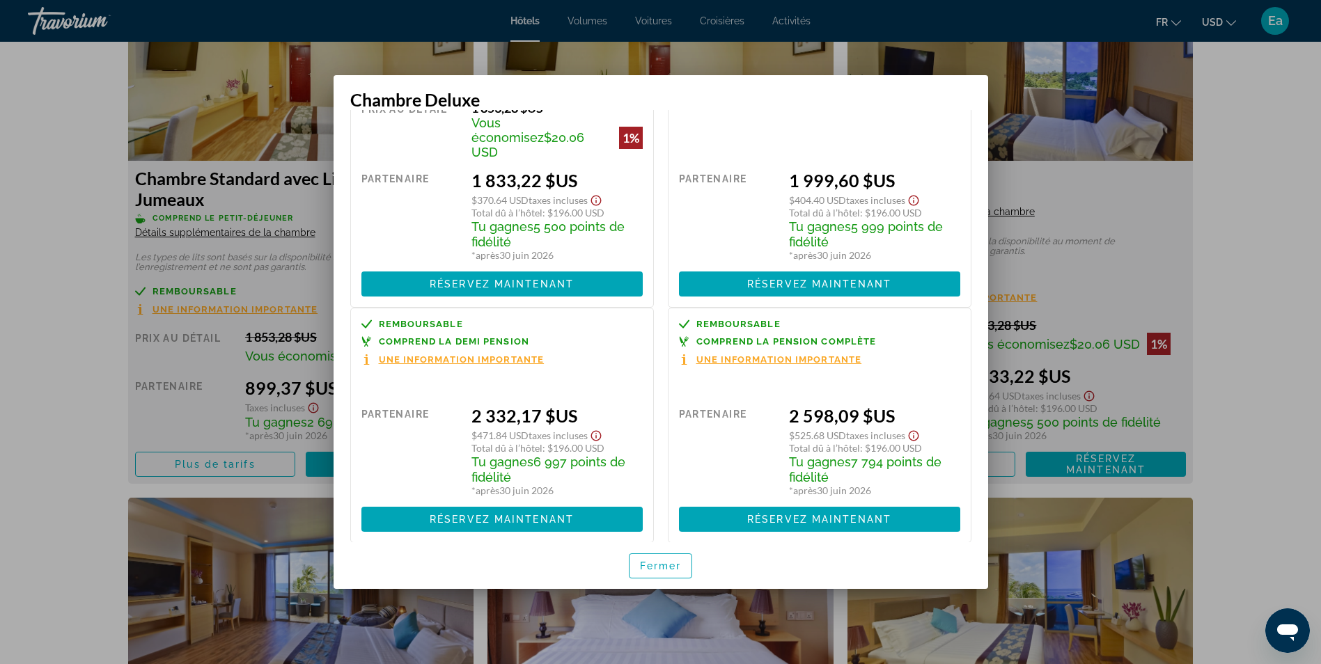
click at [782, 355] on span "Une information importante" at bounding box center [779, 359] width 166 height 9
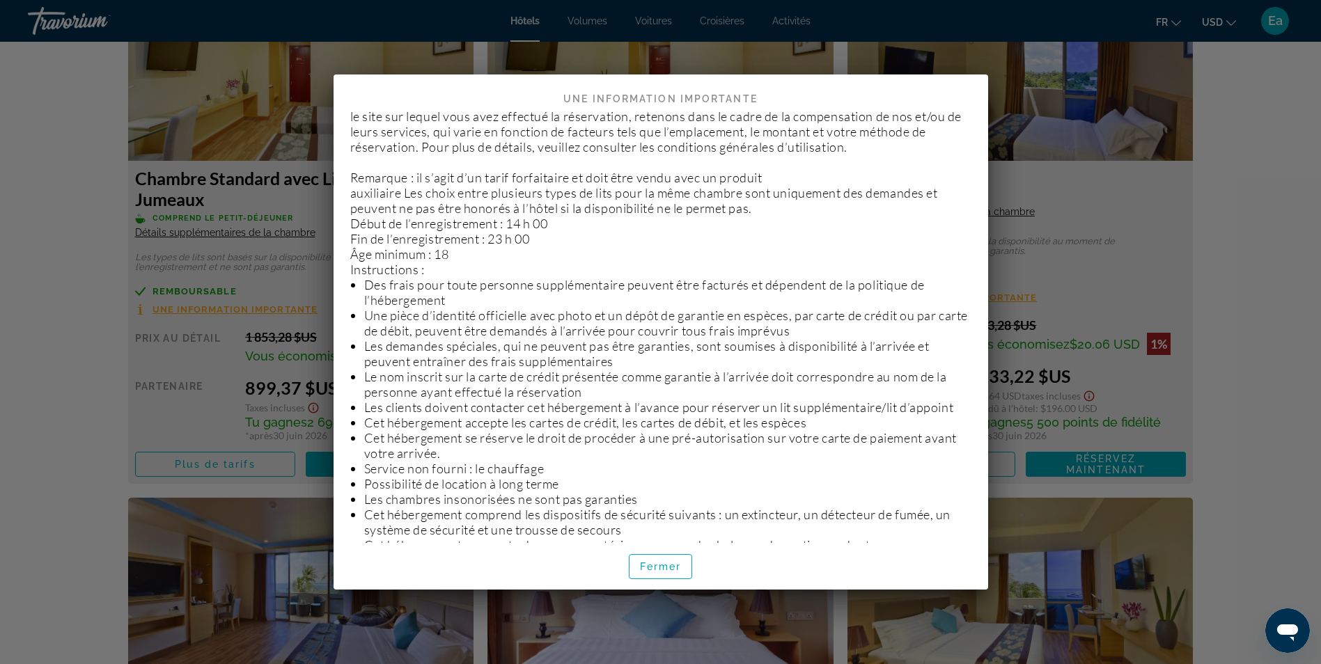
scroll to position [0, 0]
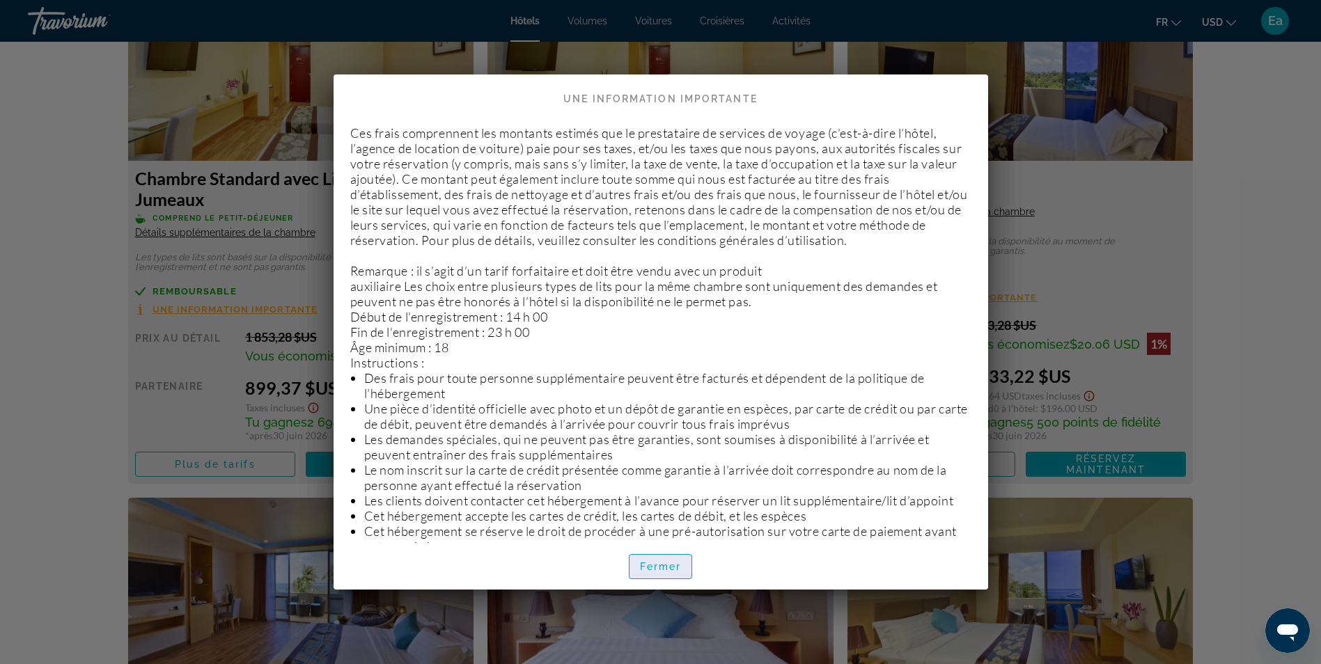
click at [647, 561] on span "Fermer" at bounding box center [661, 566] width 42 height 11
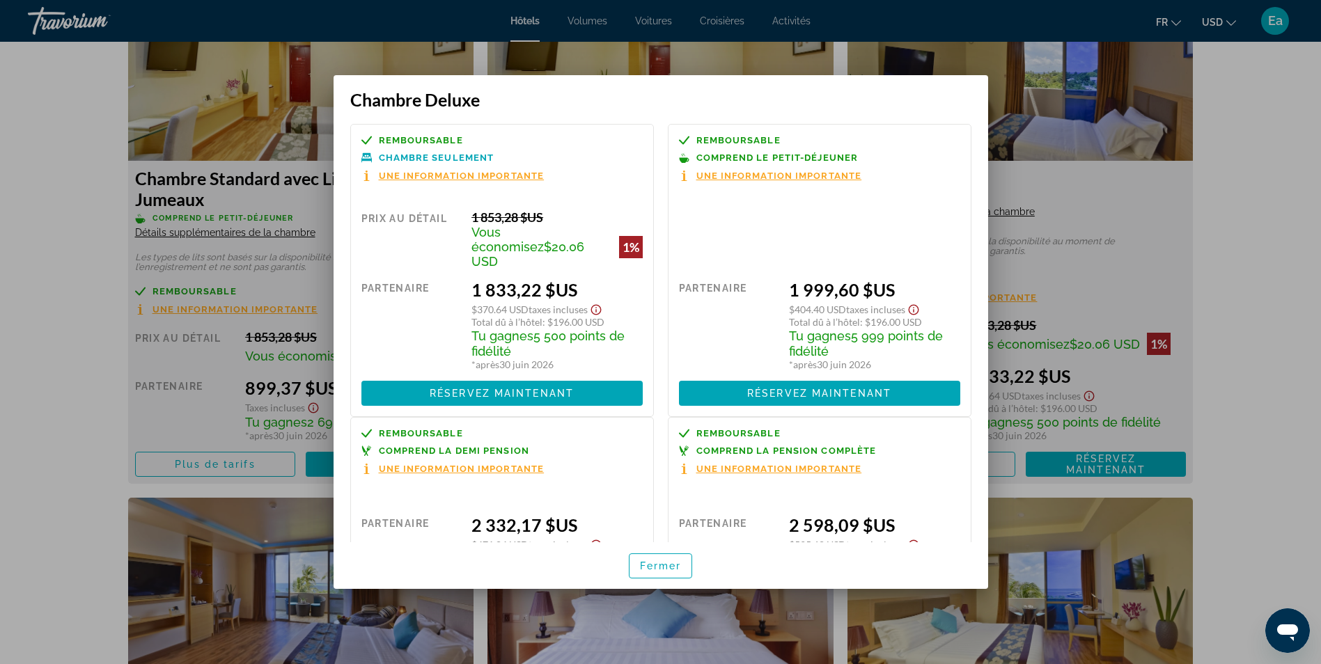
click at [1217, 114] on div at bounding box center [660, 332] width 1321 height 664
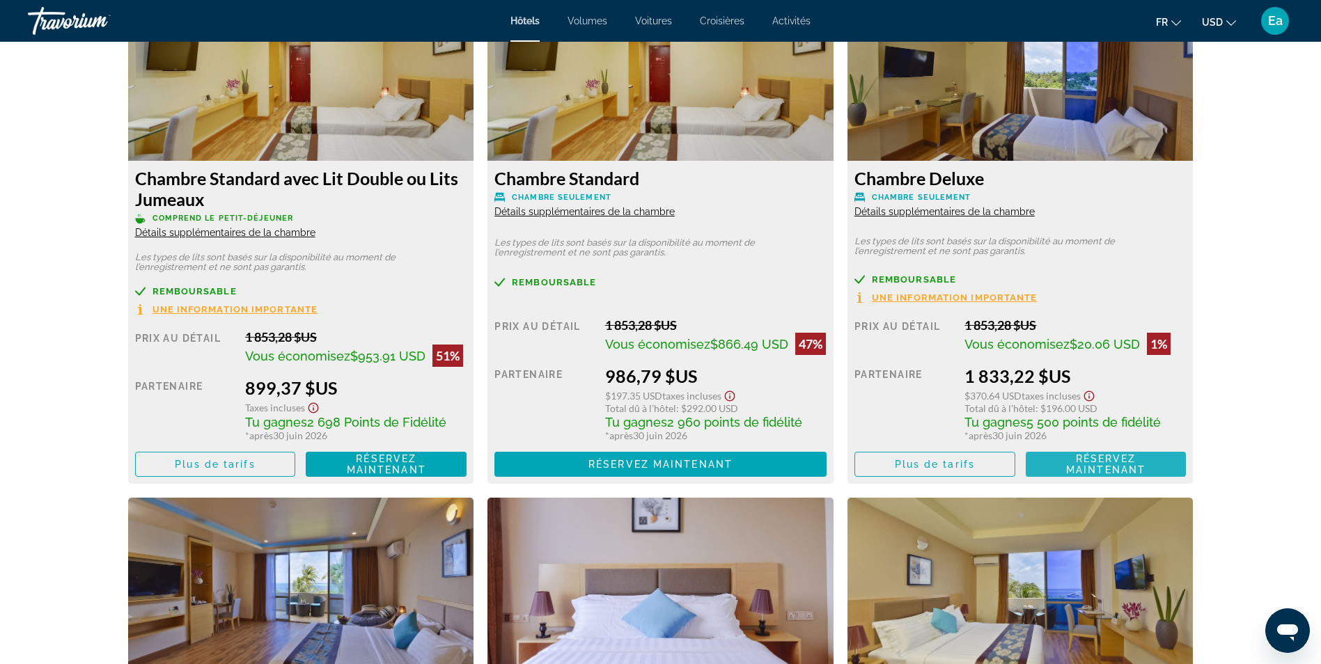
click at [1087, 458] on span "Réservez maintenant" at bounding box center [1105, 464] width 79 height 22
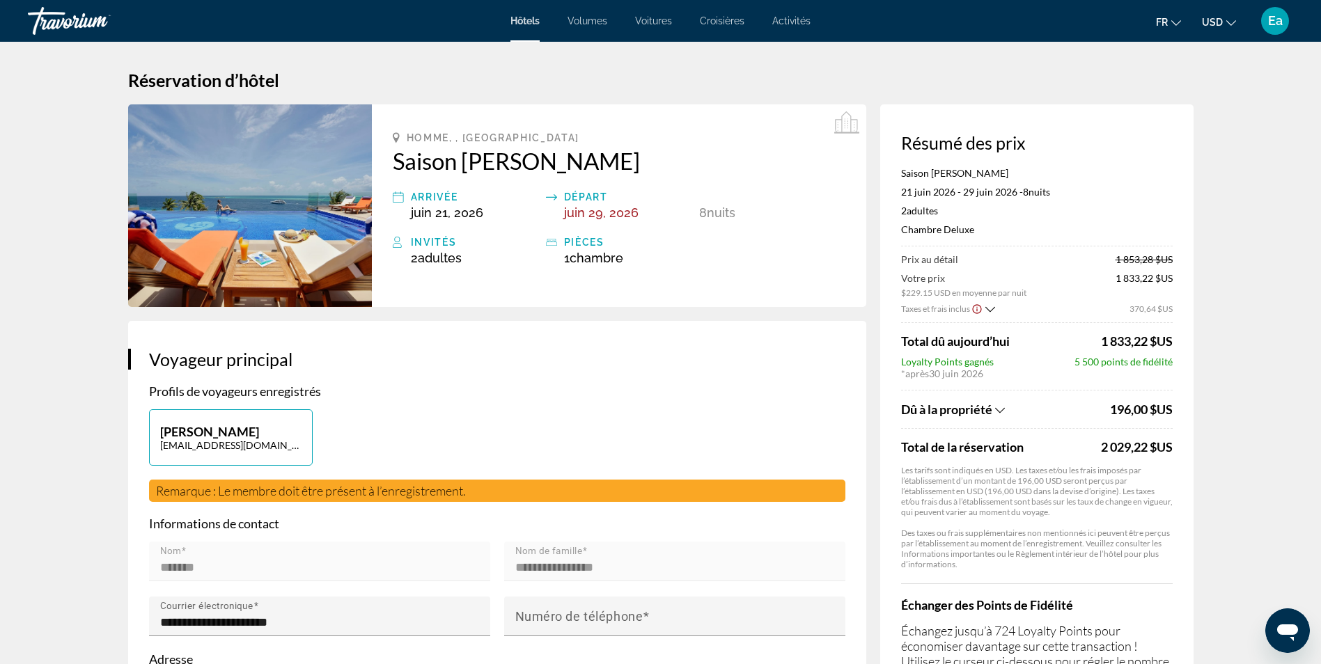
click at [988, 309] on icon "Afficher la répartition des taxes et des frais" at bounding box center [991, 310] width 10 height 12
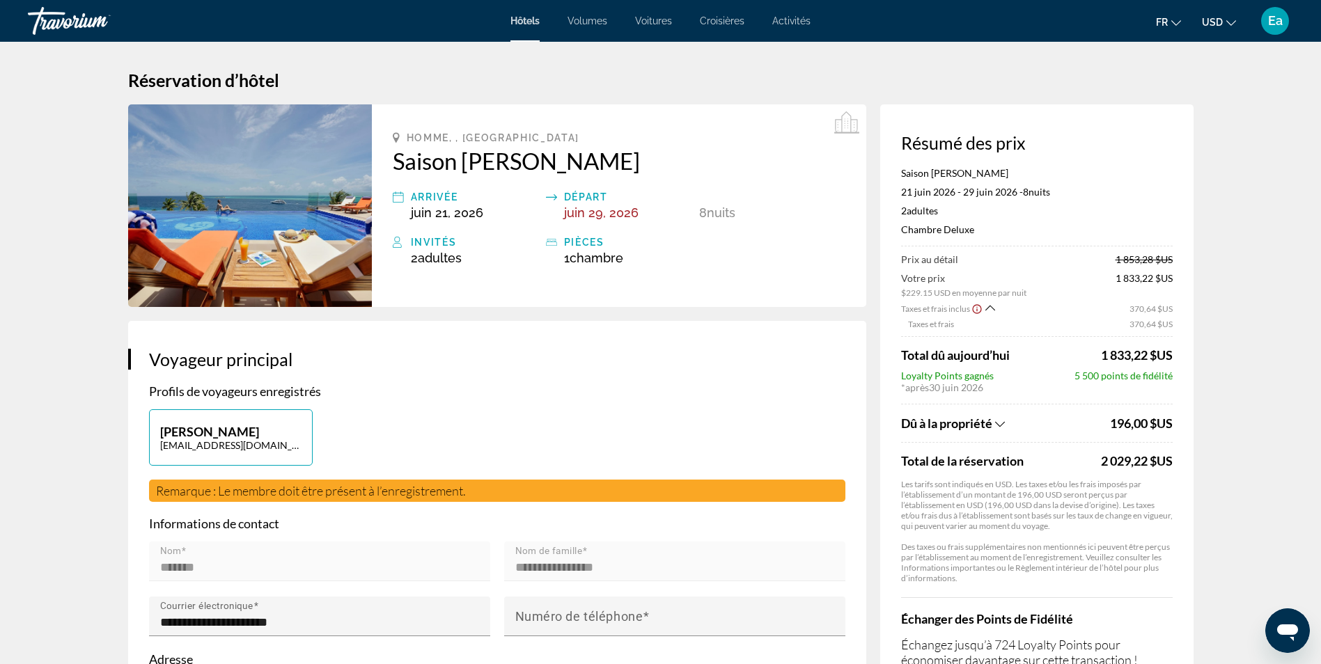
click at [997, 424] on icon "Afficher la répartition des taxes et des frais" at bounding box center [1000, 425] width 10 height 12
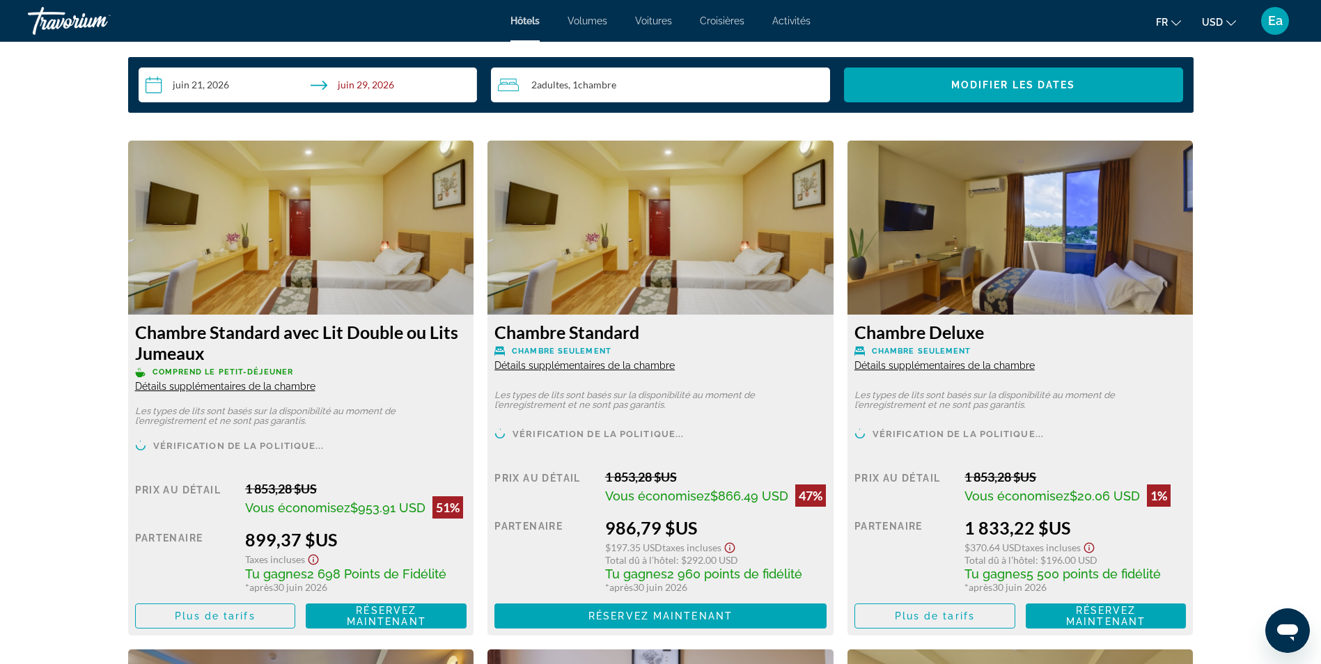
scroll to position [1881, 0]
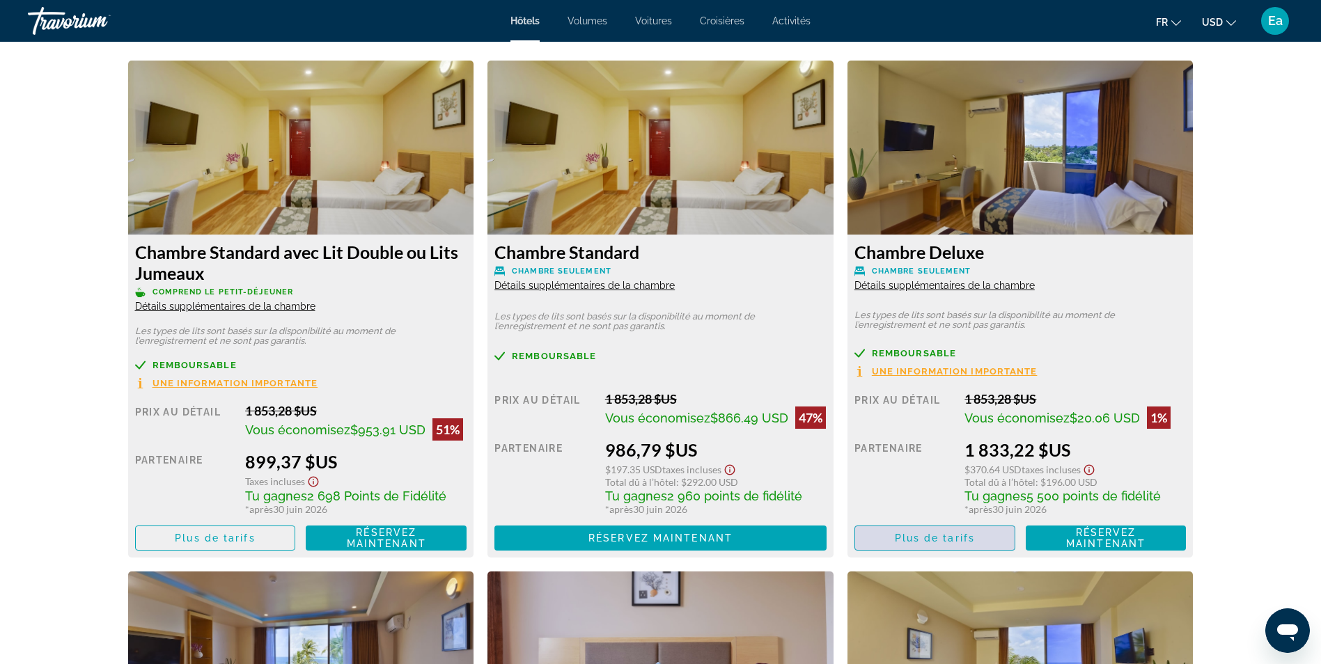
click at [959, 533] on span "Plus de tarifs" at bounding box center [935, 538] width 80 height 11
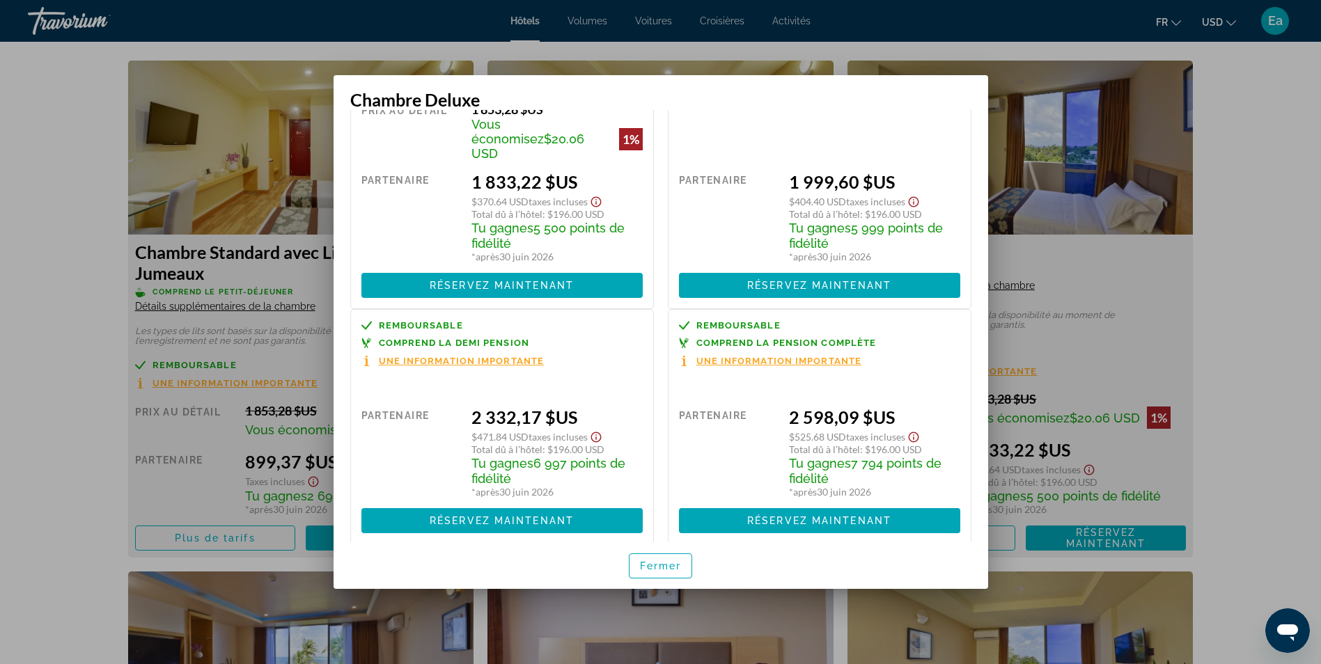
scroll to position [109, 0]
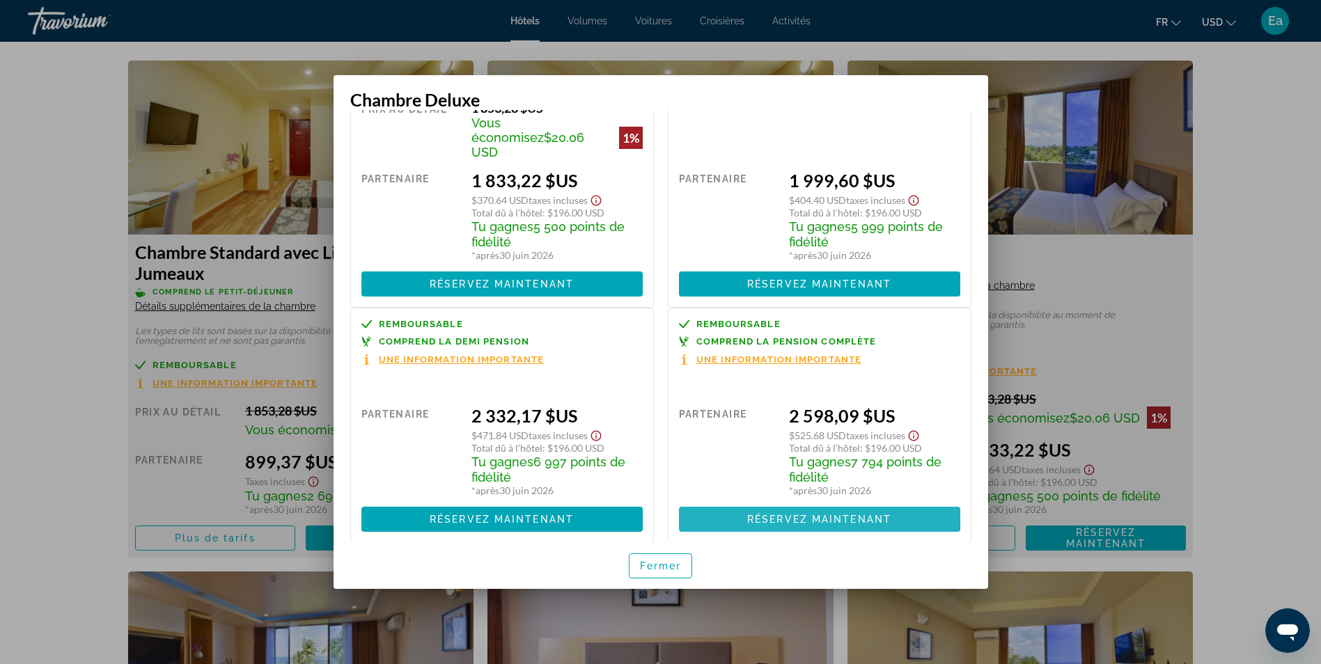
click at [814, 503] on span at bounding box center [819, 519] width 281 height 33
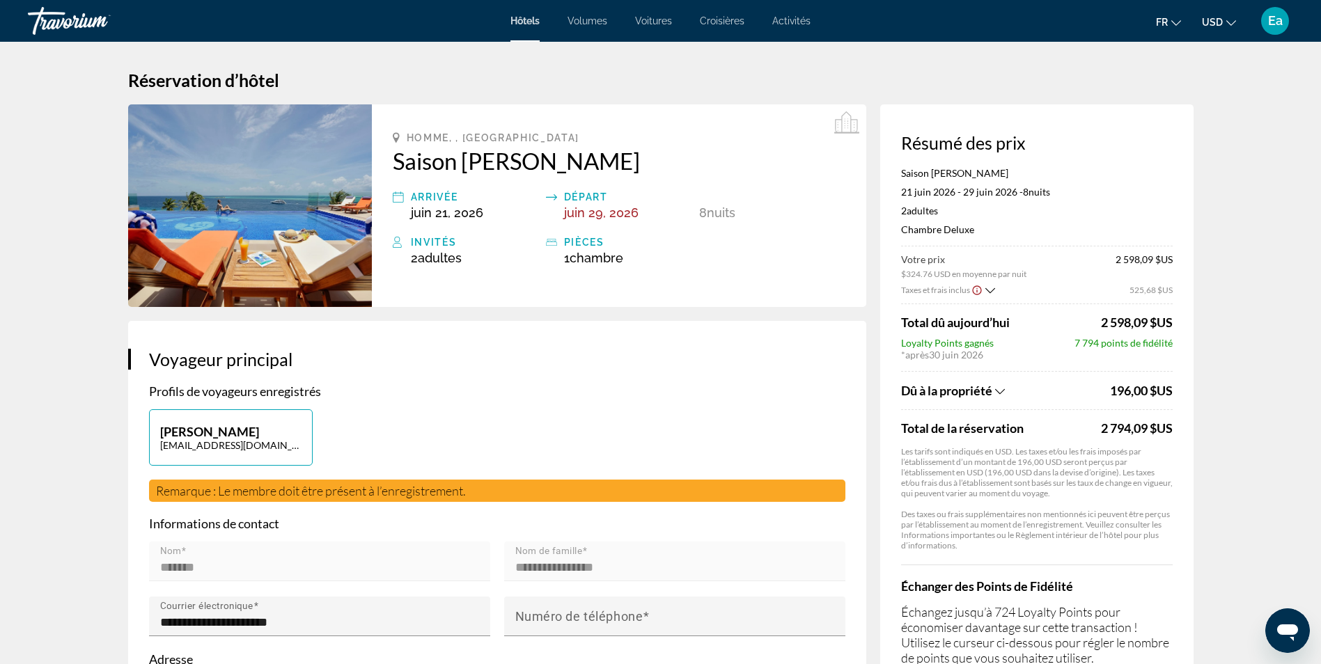
click at [1007, 387] on div "Dû à la propriété" at bounding box center [1003, 390] width 205 height 15
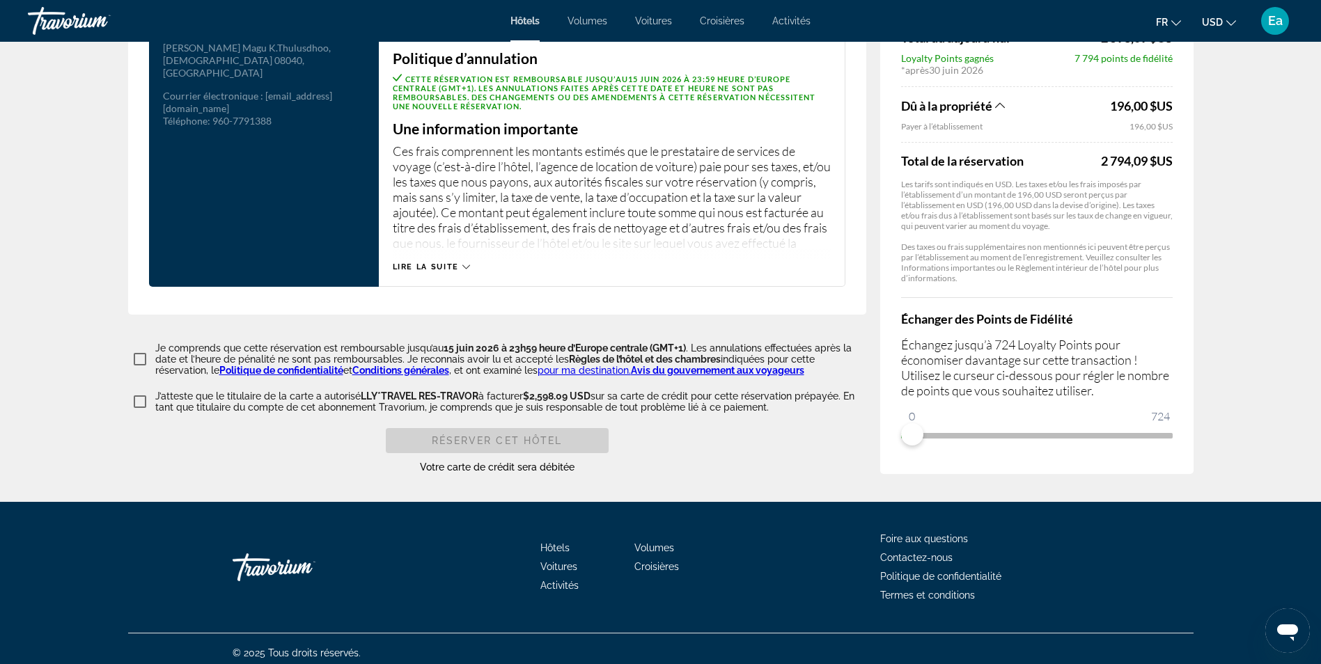
scroll to position [1835, 0]
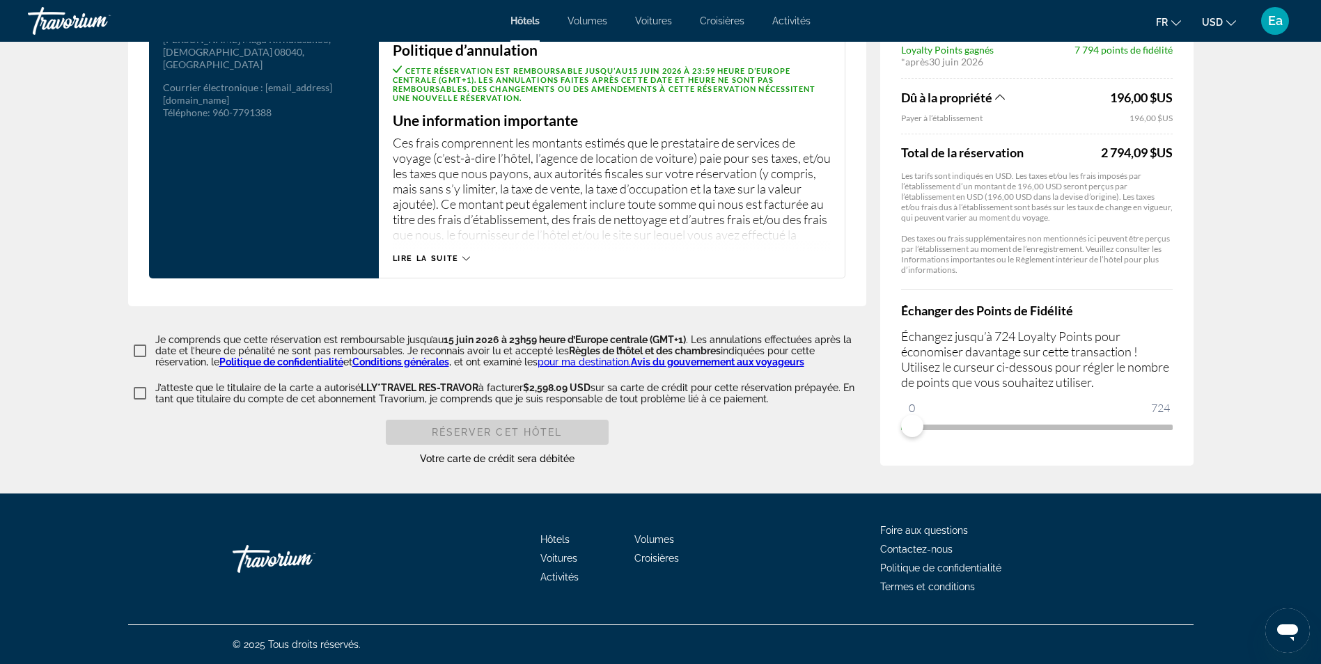
click at [440, 260] on span "Lire la suite" at bounding box center [426, 258] width 66 height 9
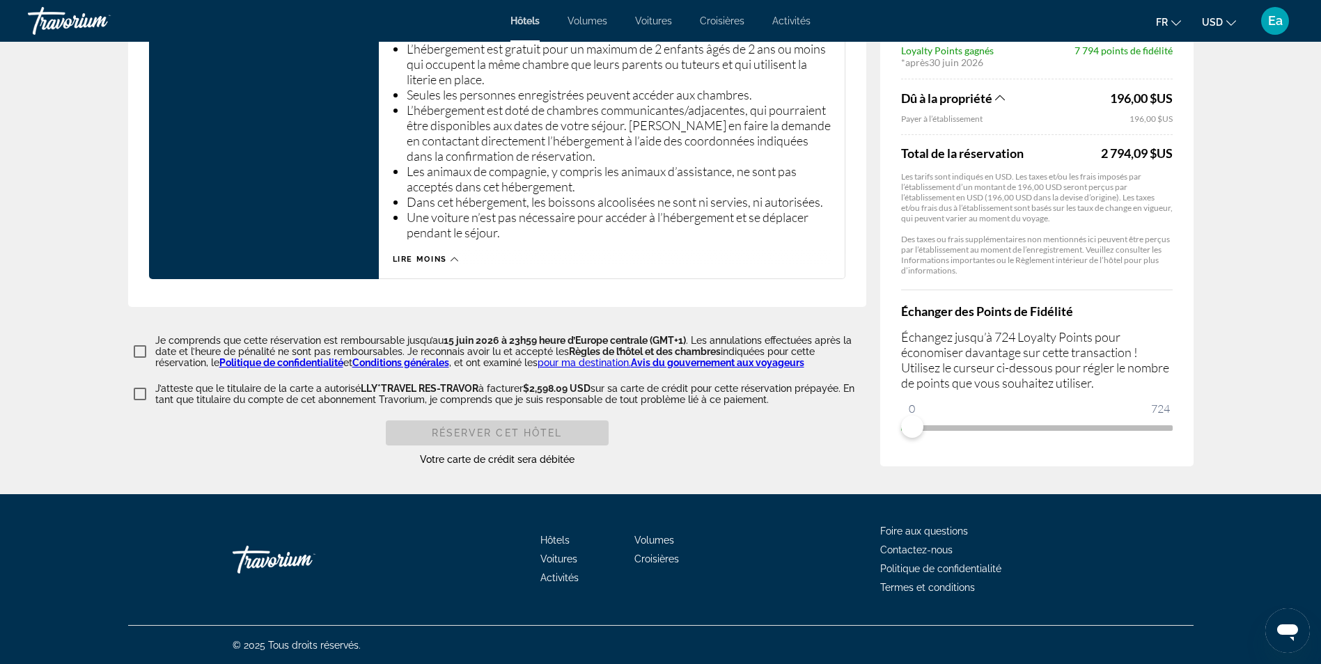
scroll to position [3487, 0]
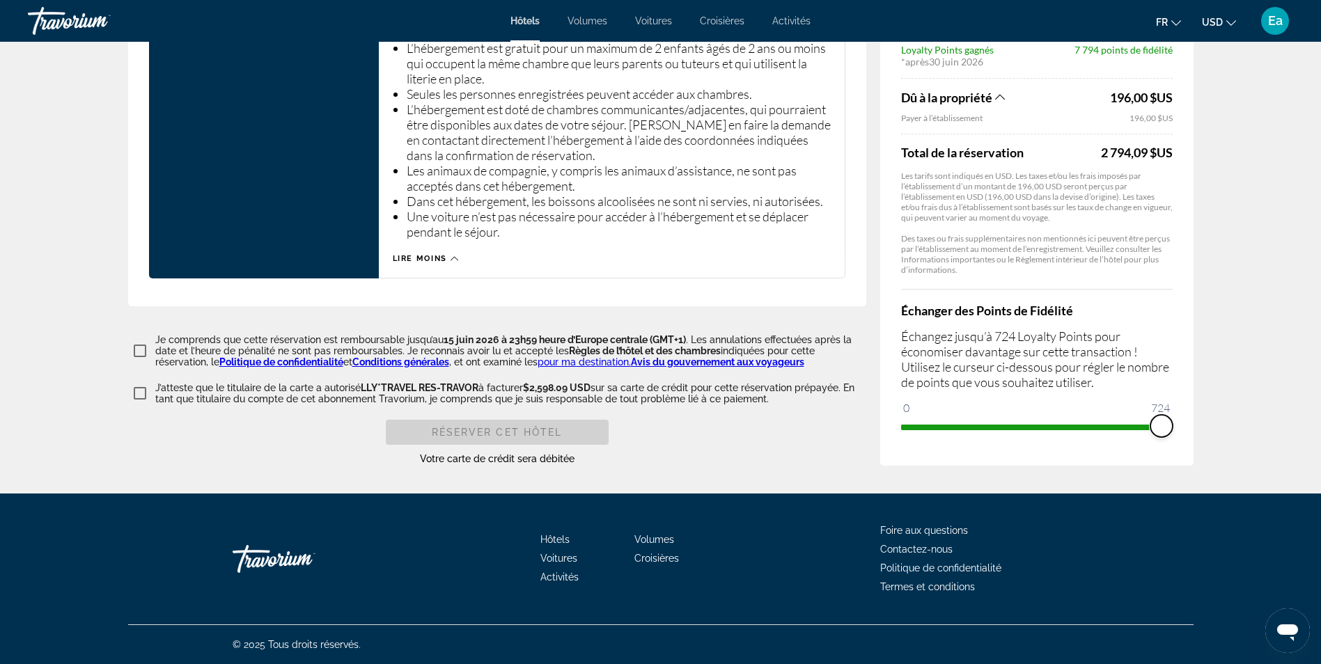
drag, startPoint x: 917, startPoint y: 431, endPoint x: 1179, endPoint y: 410, distance: 263.5
click at [1179, 410] on div "Résumé des prix Saison [PERSON_NAME] 21 juin 2026 - 29 juin 2026 - 8 nuit nuits…" at bounding box center [1036, 129] width 313 height 674
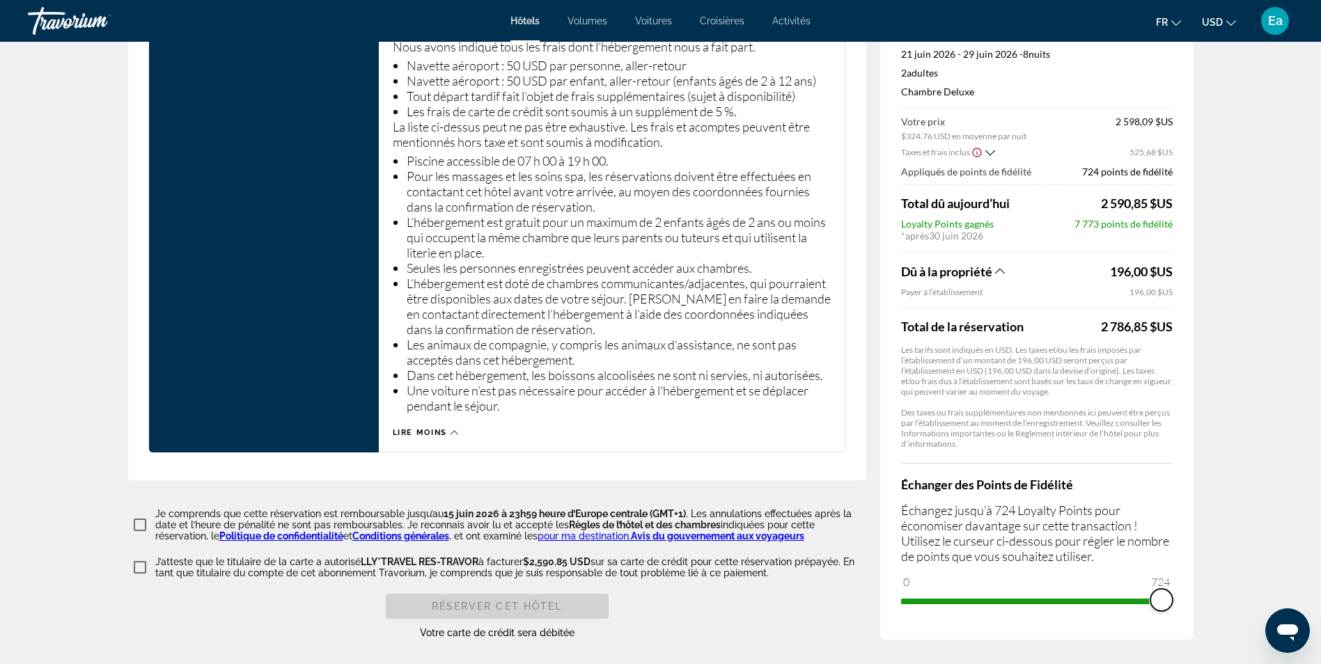
scroll to position [3348, 0]
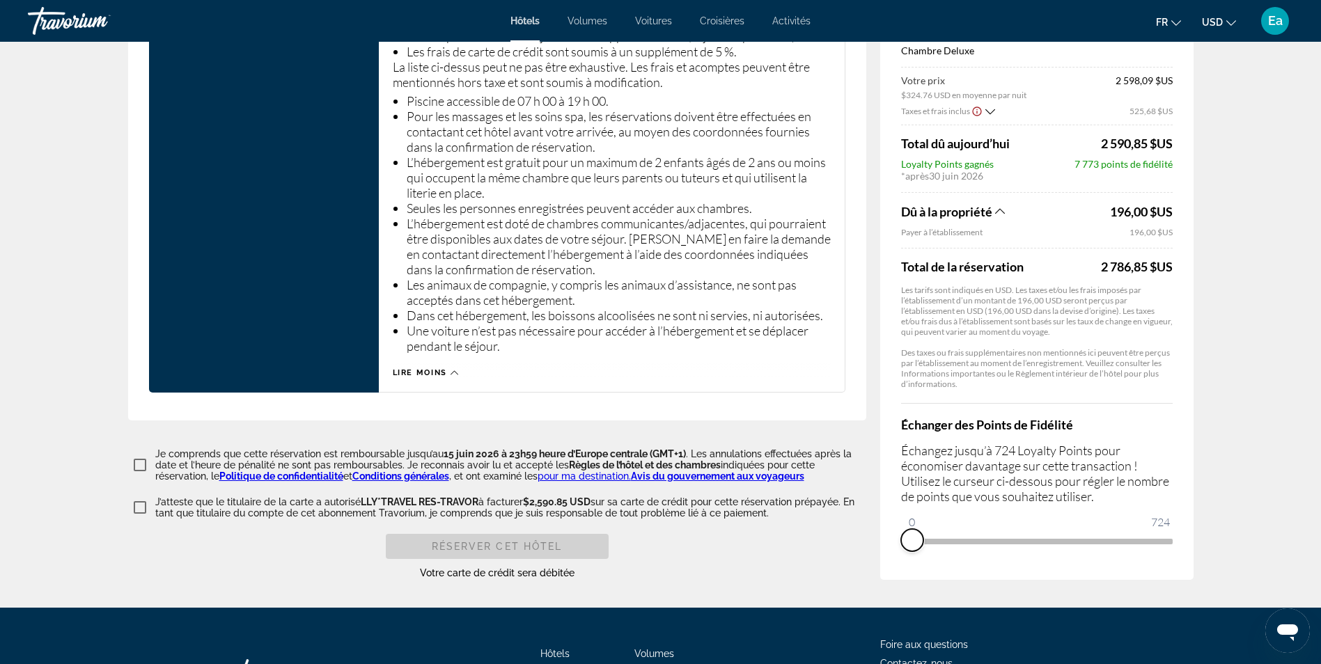
drag, startPoint x: 1165, startPoint y: 570, endPoint x: 901, endPoint y: 570, distance: 264.7
click at [901, 542] on ngx-slider "0 724 0" at bounding box center [1037, 540] width 272 height 3
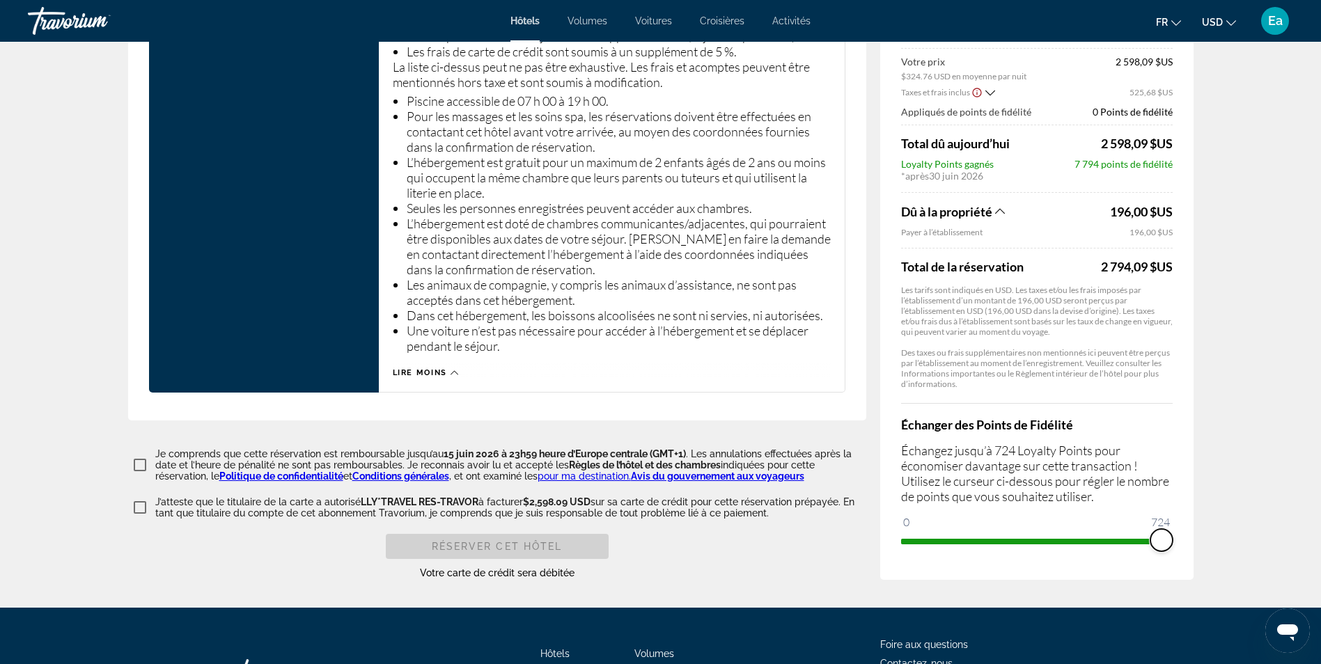
drag, startPoint x: 911, startPoint y: 563, endPoint x: 1219, endPoint y: 556, distance: 307.9
drag, startPoint x: 1159, startPoint y: 558, endPoint x: 1006, endPoint y: 563, distance: 153.3
click at [1006, 552] on span "ngx-slider" at bounding box center [1012, 540] width 22 height 22
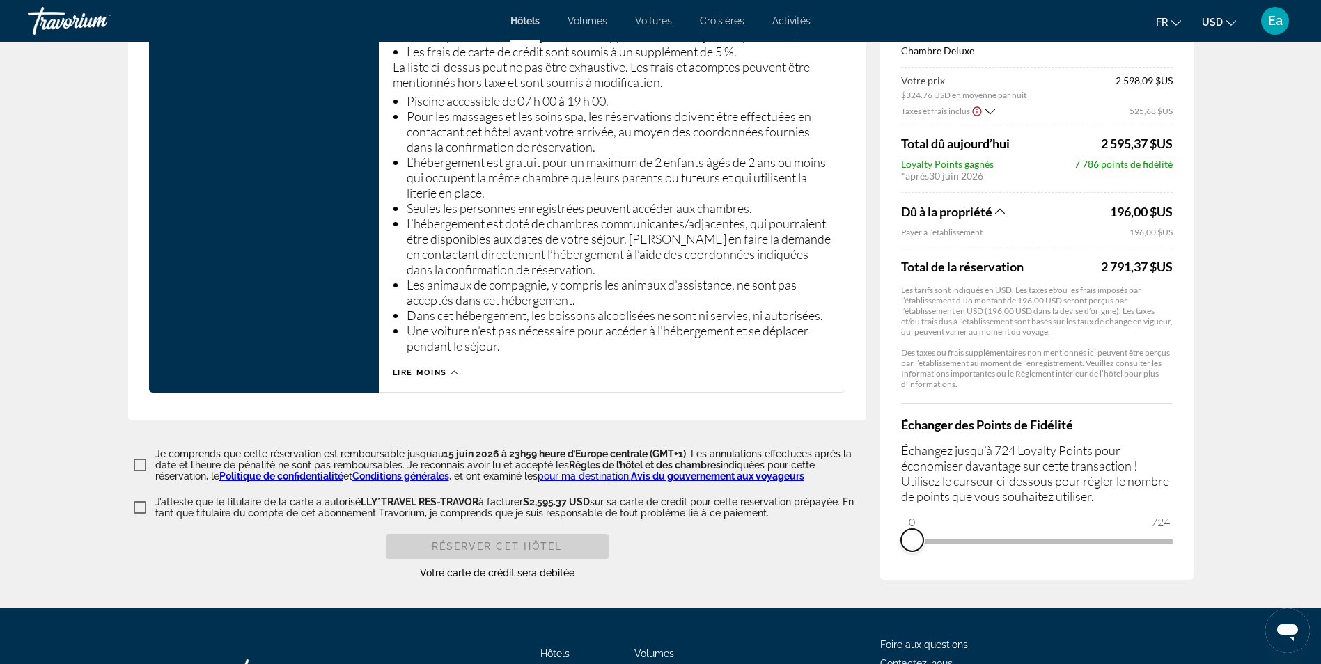
drag, startPoint x: 1009, startPoint y: 571, endPoint x: 873, endPoint y: 573, distance: 135.8
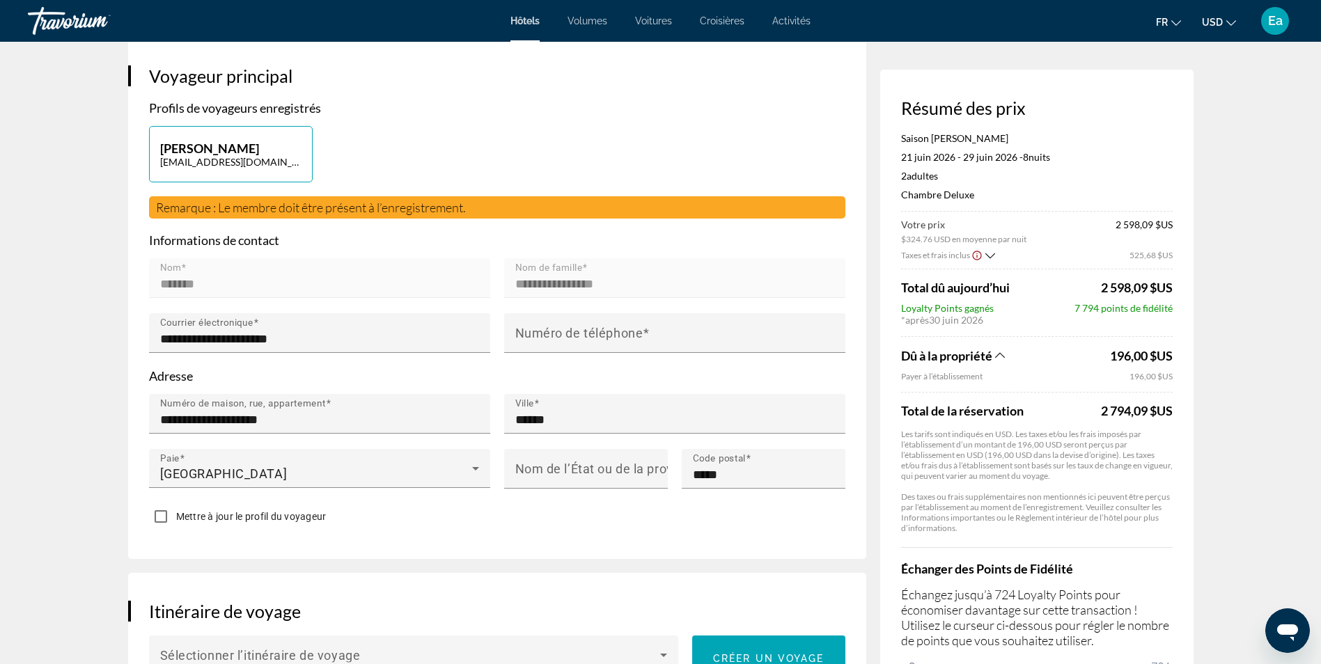
scroll to position [0, 0]
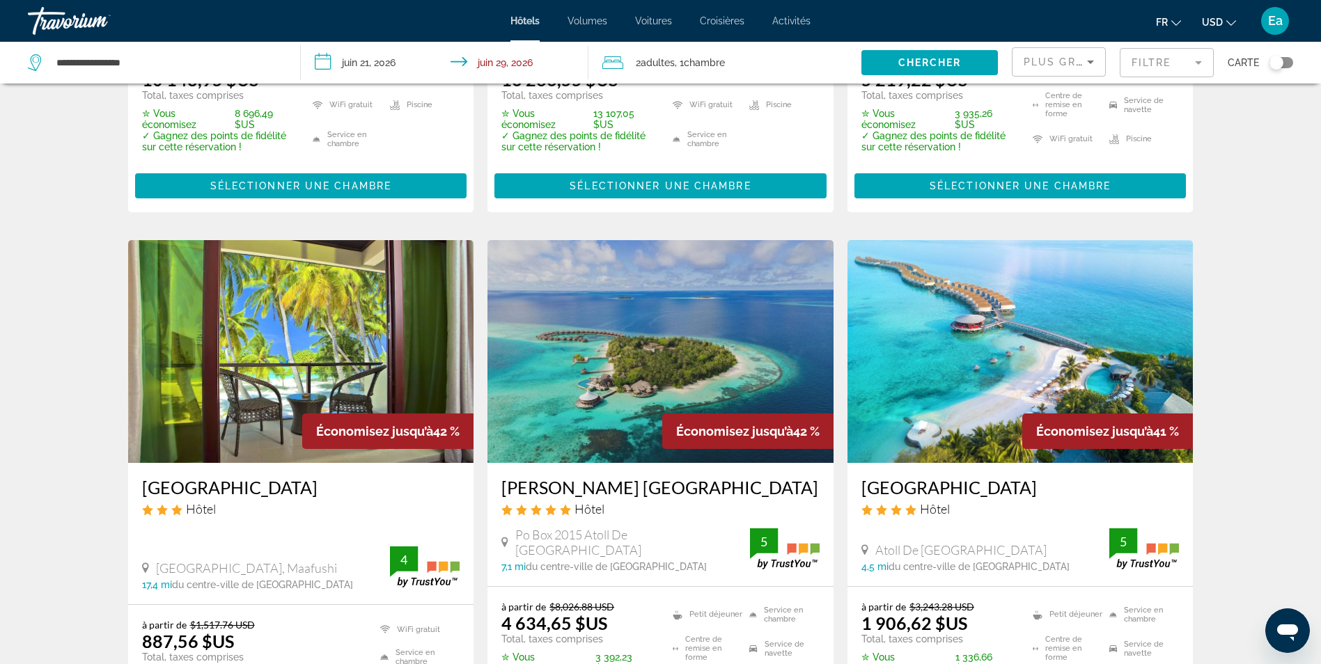
scroll to position [1741, 0]
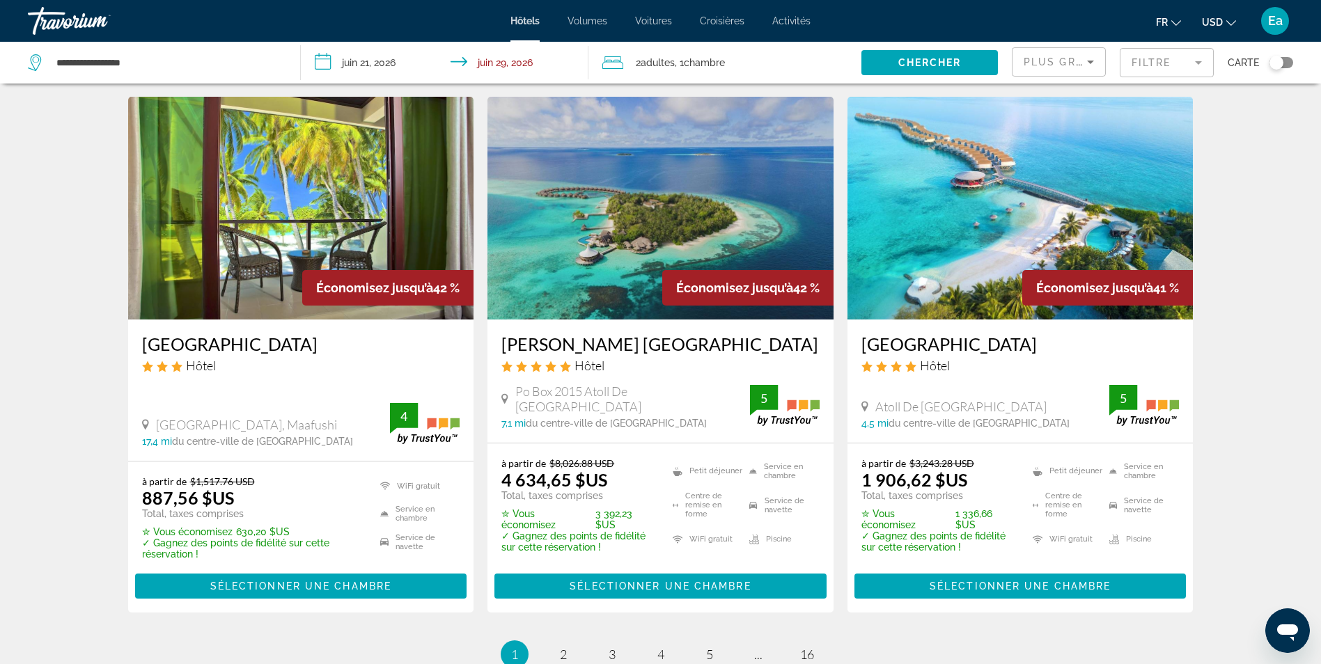
click at [280, 169] on img "Contenu principal" at bounding box center [301, 208] width 346 height 223
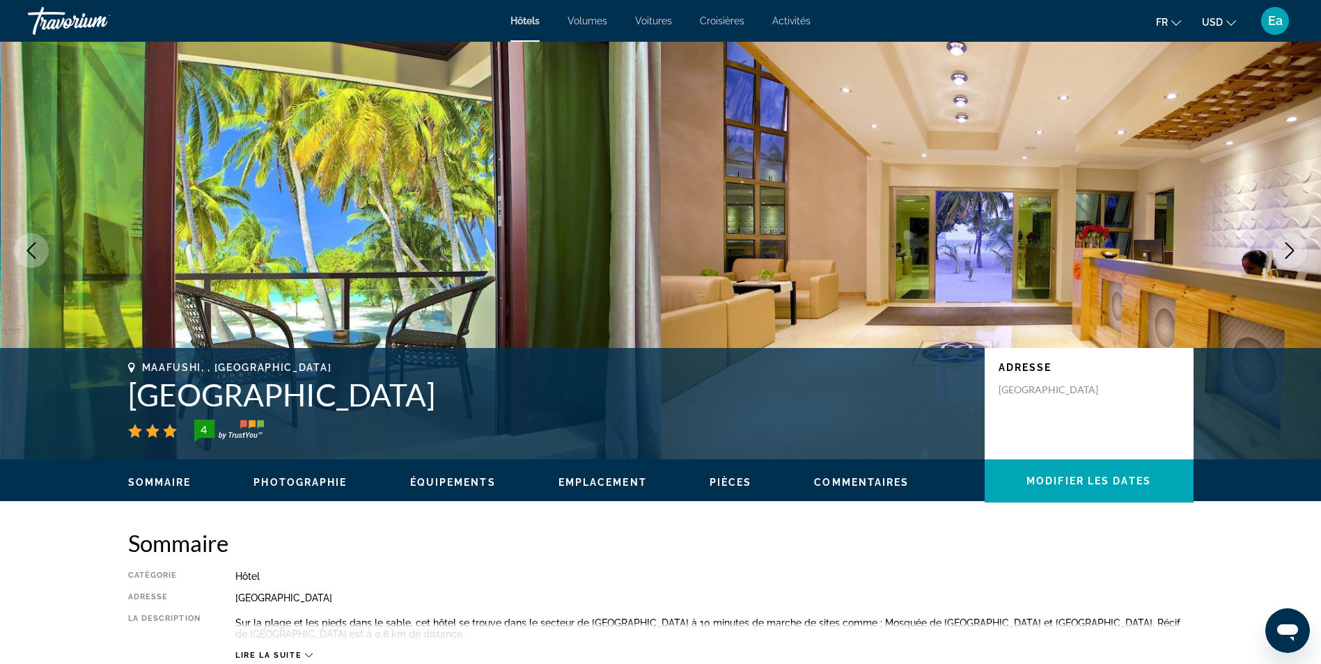
click at [603, 488] on span "Emplacement" at bounding box center [603, 482] width 88 height 11
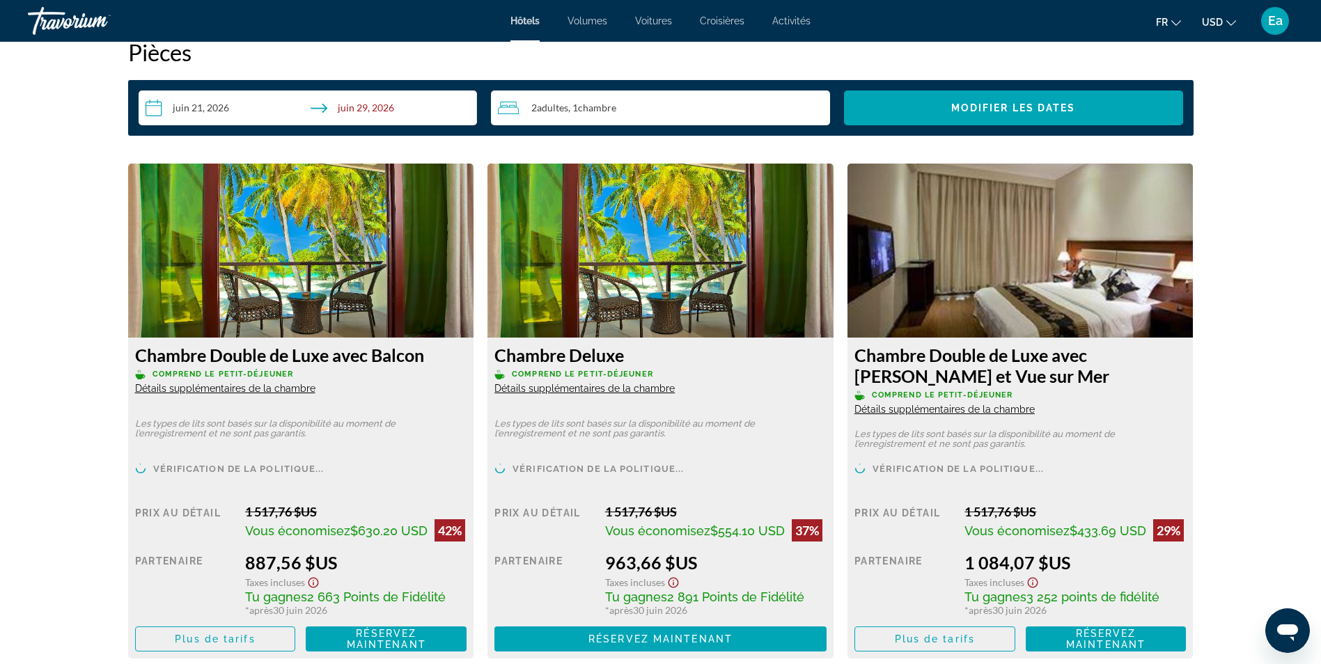
scroll to position [1827, 0]
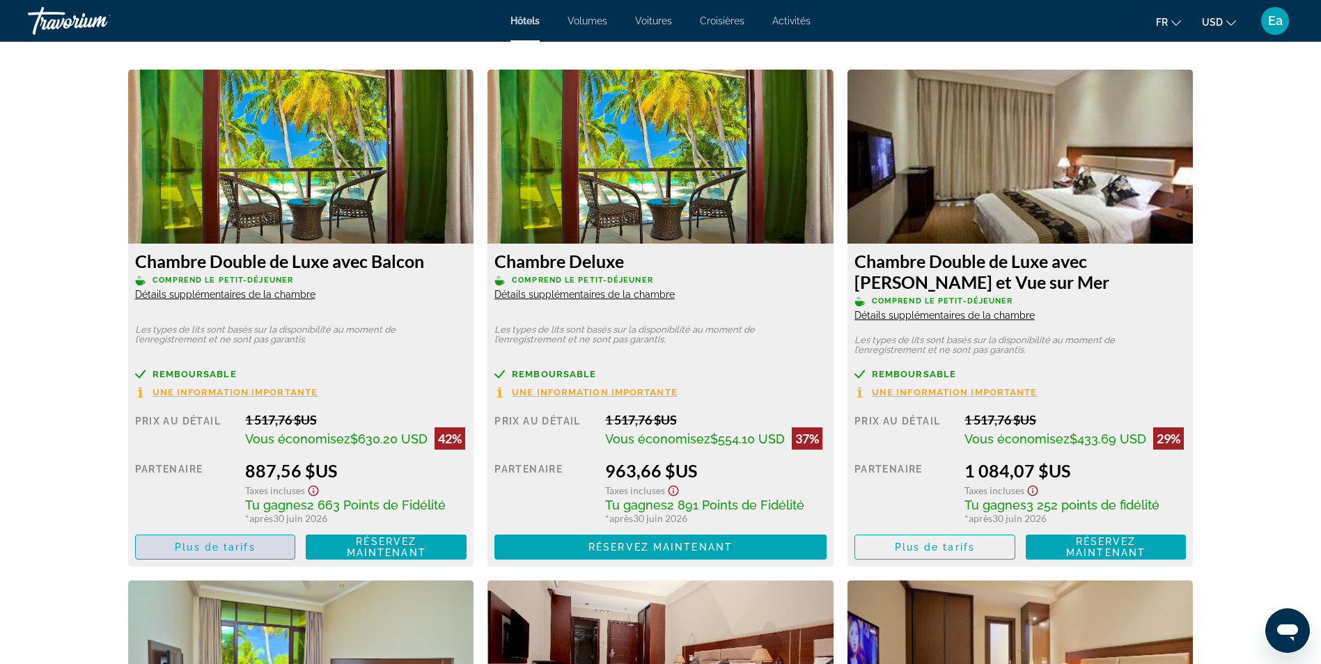
click at [270, 545] on span "Contenu principal" at bounding box center [215, 547] width 159 height 33
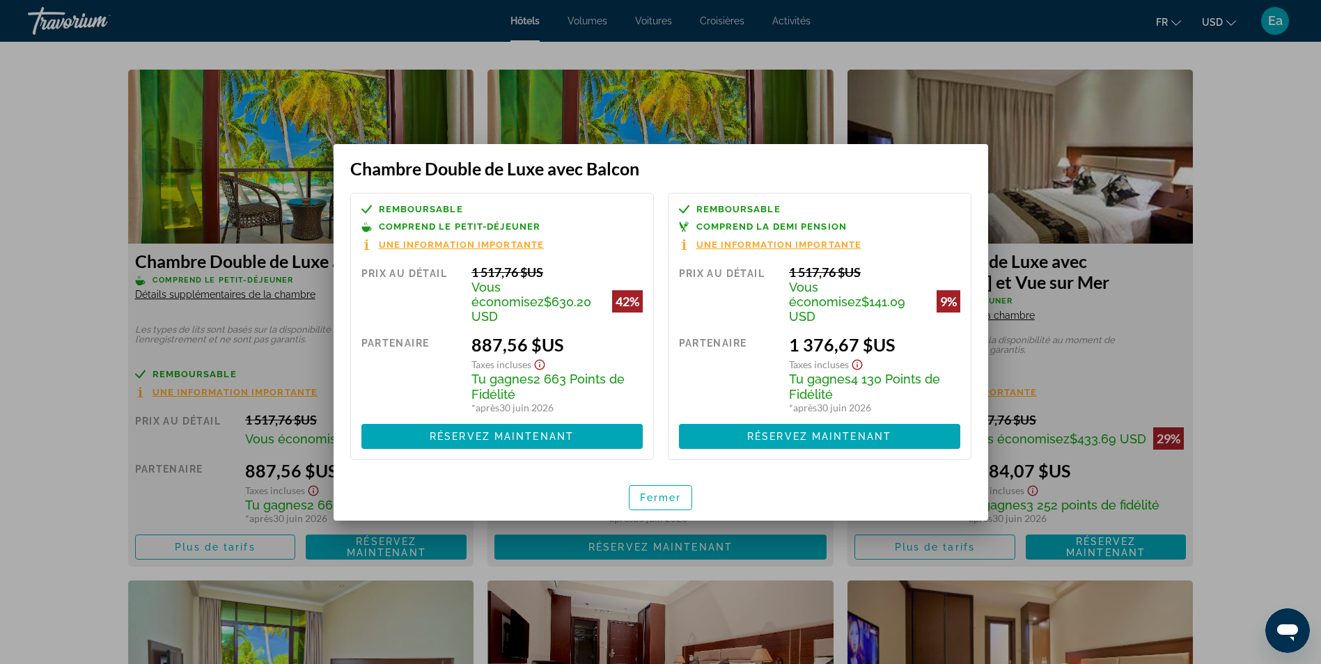
click at [171, 131] on div at bounding box center [660, 332] width 1321 height 664
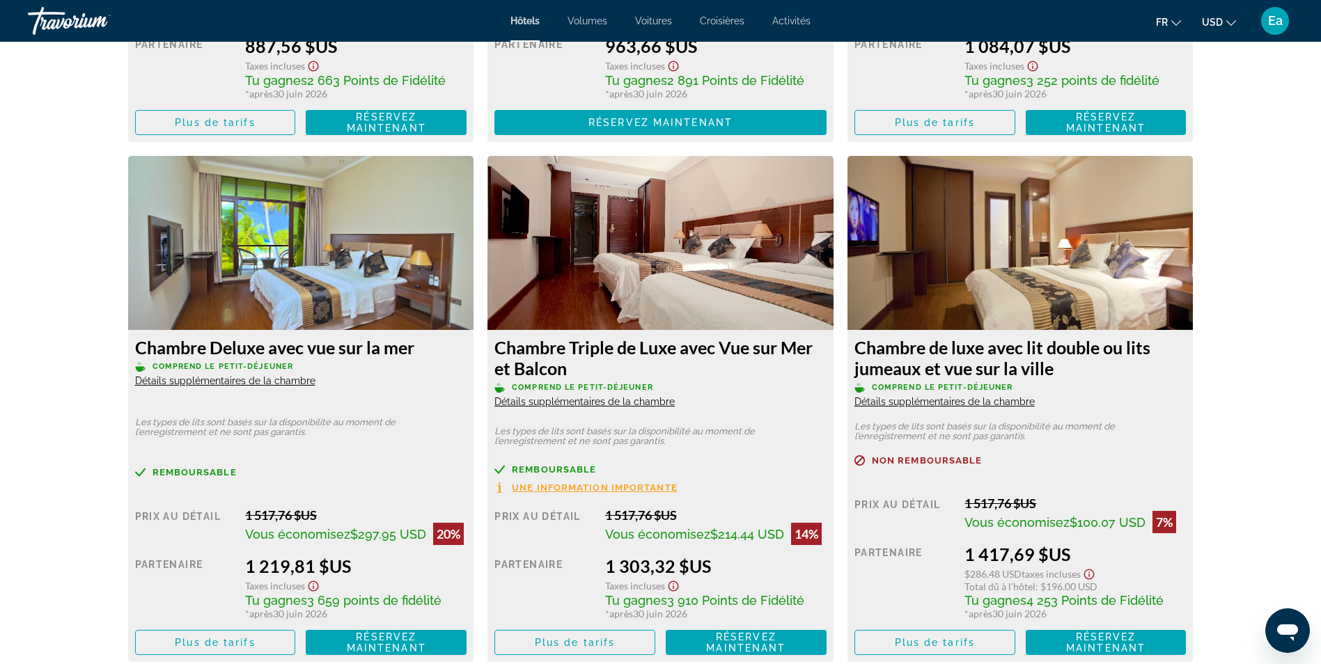
scroll to position [2454, 0]
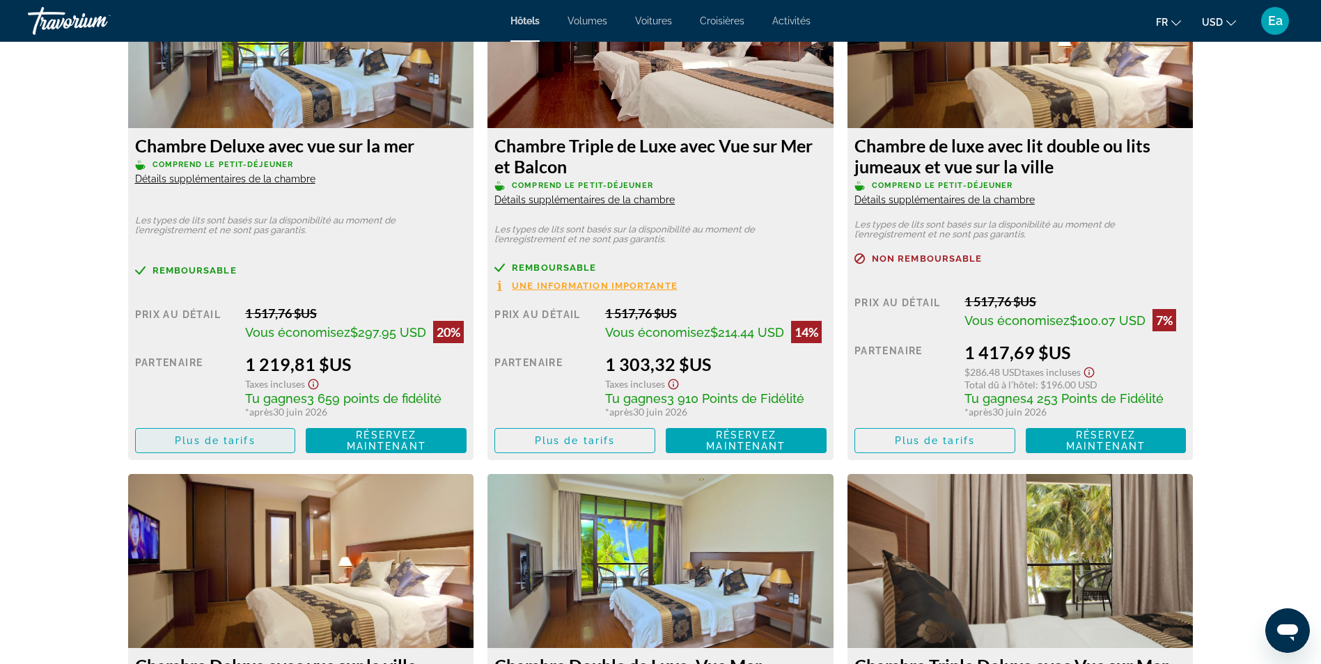
click at [214, 437] on span "Plus de tarifs" at bounding box center [215, 440] width 80 height 11
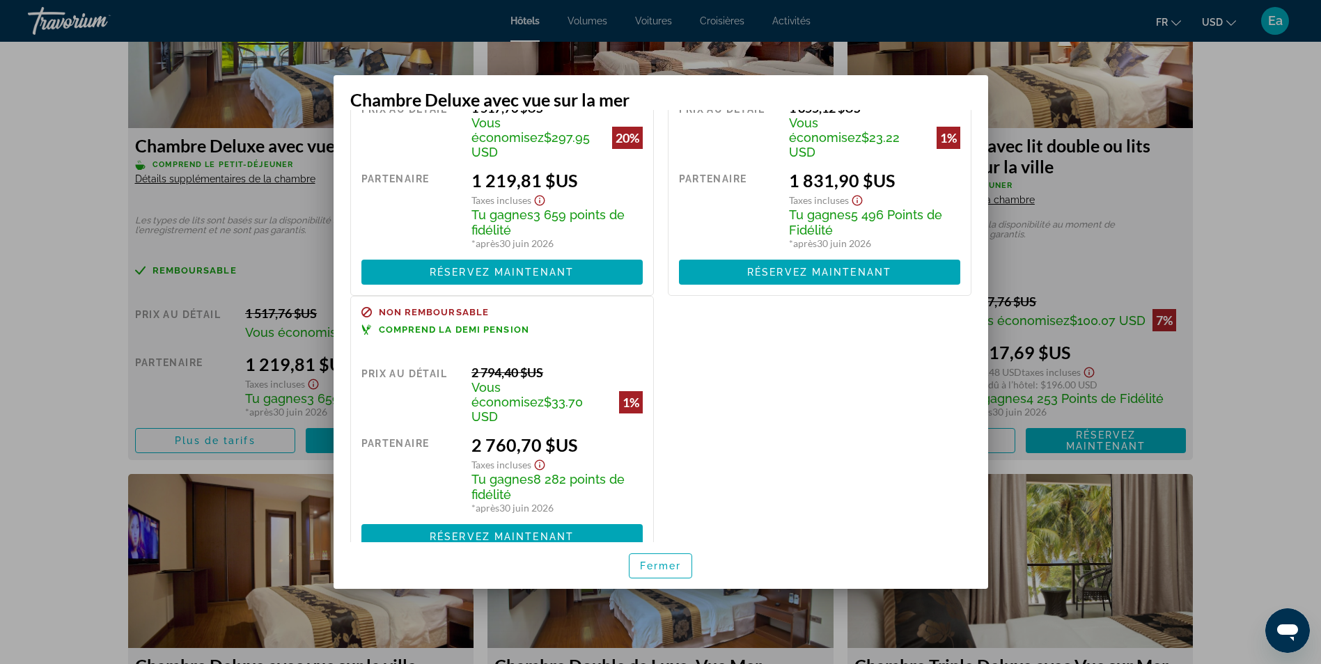
scroll to position [109, 0]
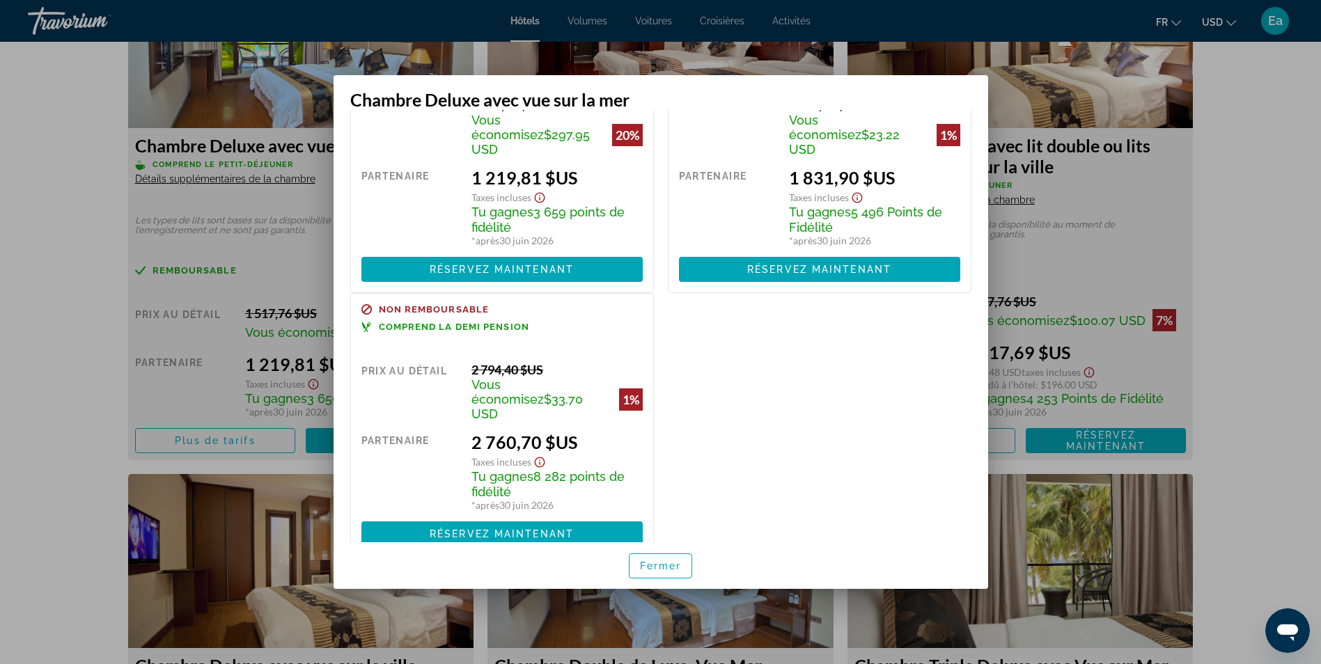
click at [38, 389] on div at bounding box center [660, 332] width 1321 height 664
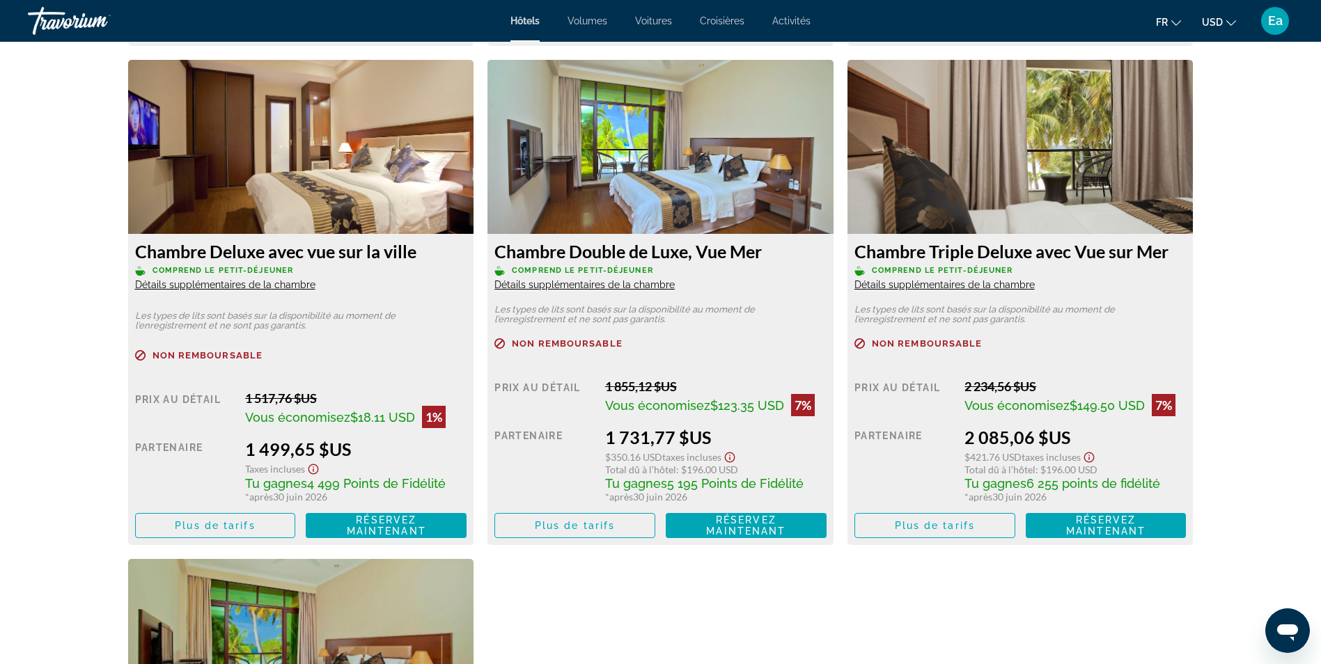
scroll to position [2872, 0]
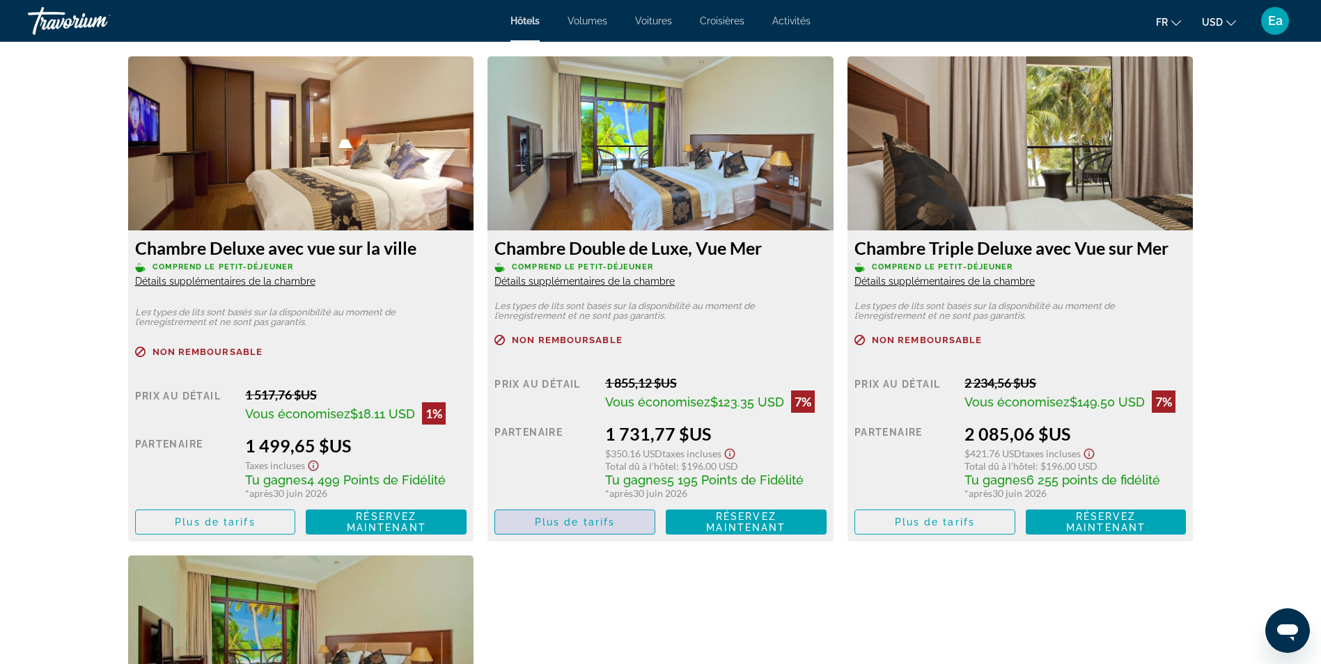
click at [561, 519] on span "Plus de tarifs" at bounding box center [575, 522] width 80 height 11
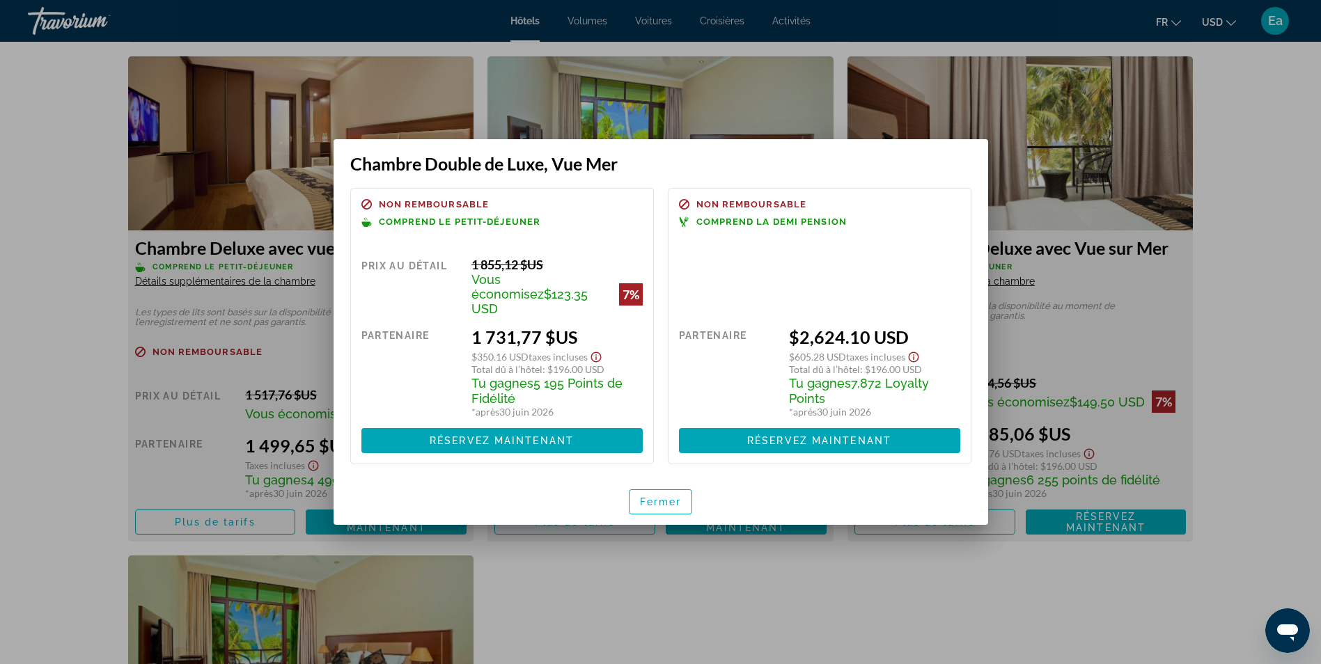
scroll to position [0, 0]
click at [654, 485] on span "button" at bounding box center [661, 501] width 63 height 33
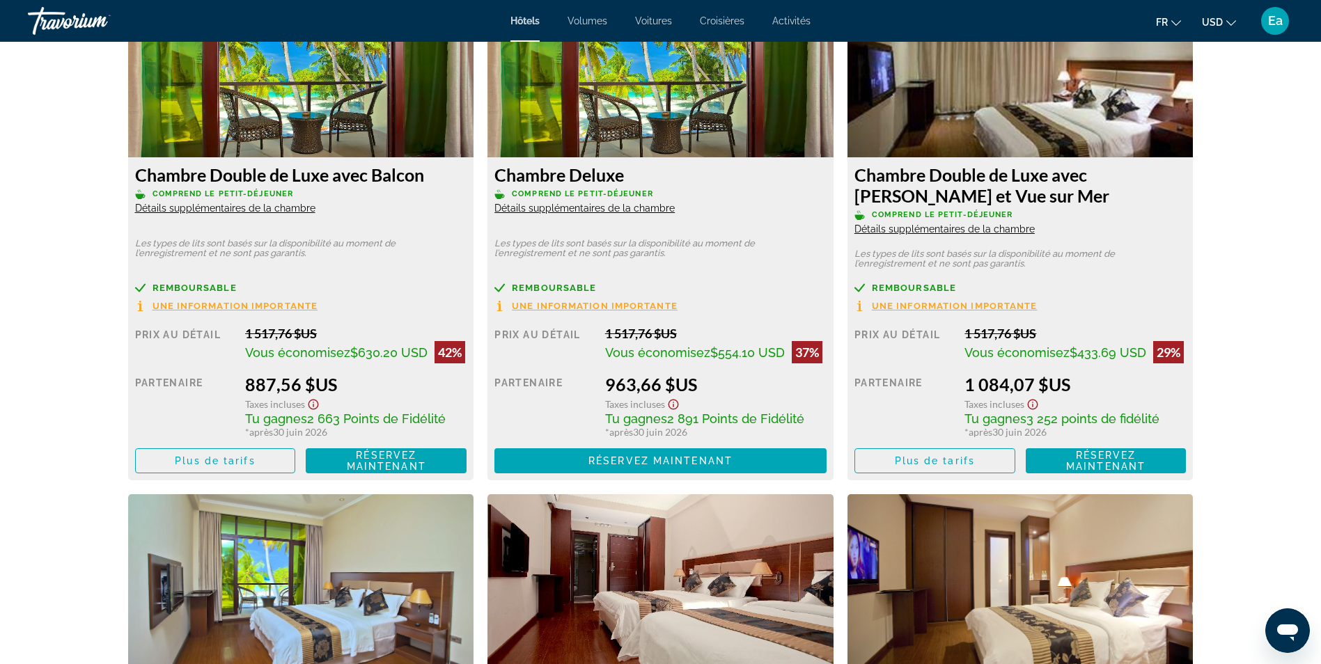
scroll to position [1897, 0]
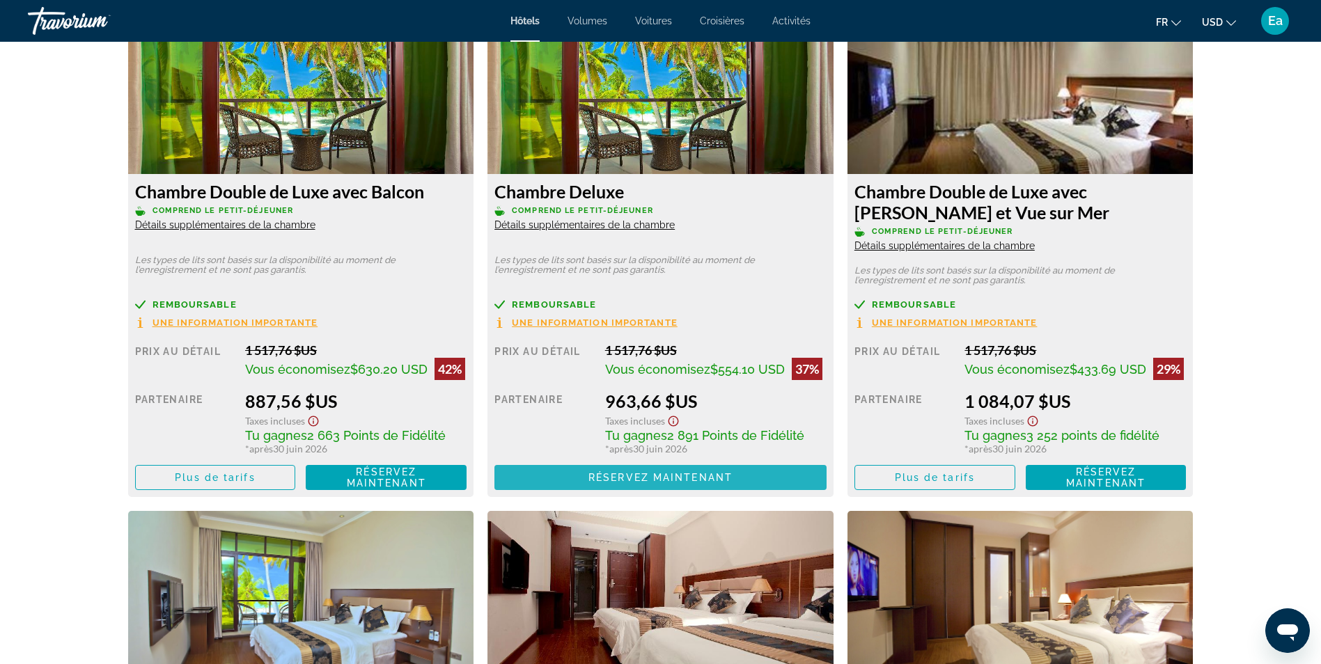
click at [650, 476] on span "Réservez maintenant" at bounding box center [661, 477] width 144 height 11
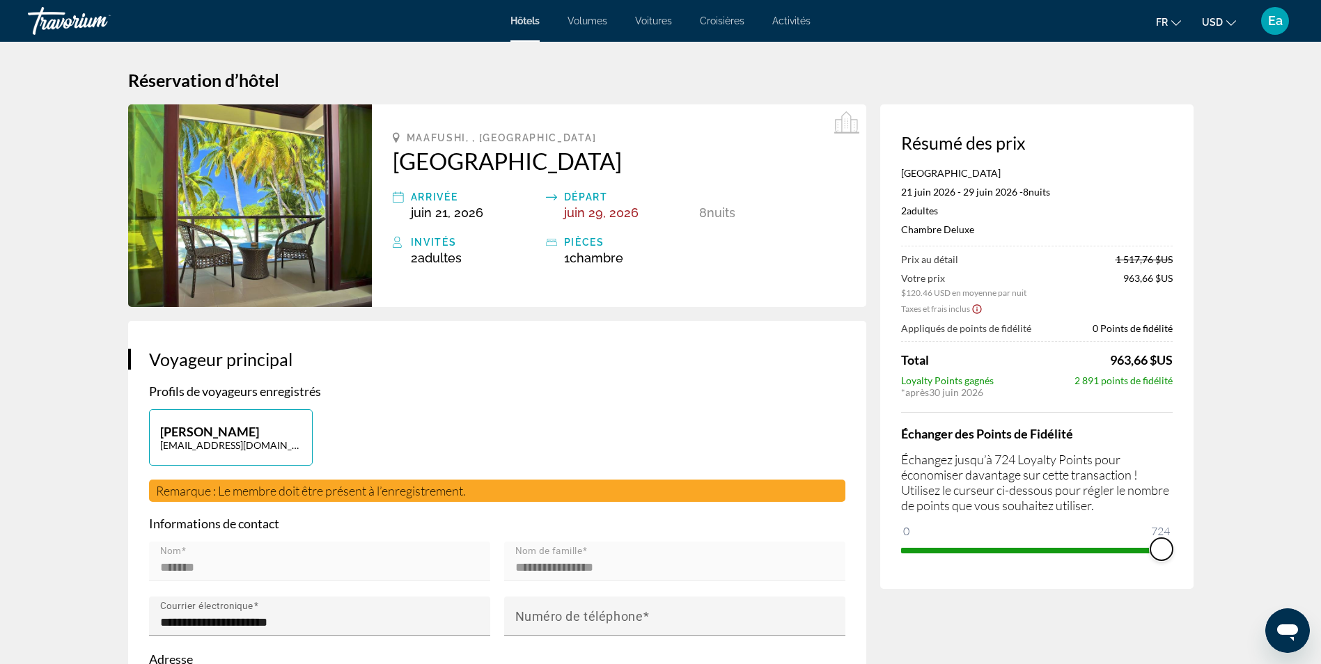
drag, startPoint x: 916, startPoint y: 528, endPoint x: 1208, endPoint y: 527, distance: 292.5
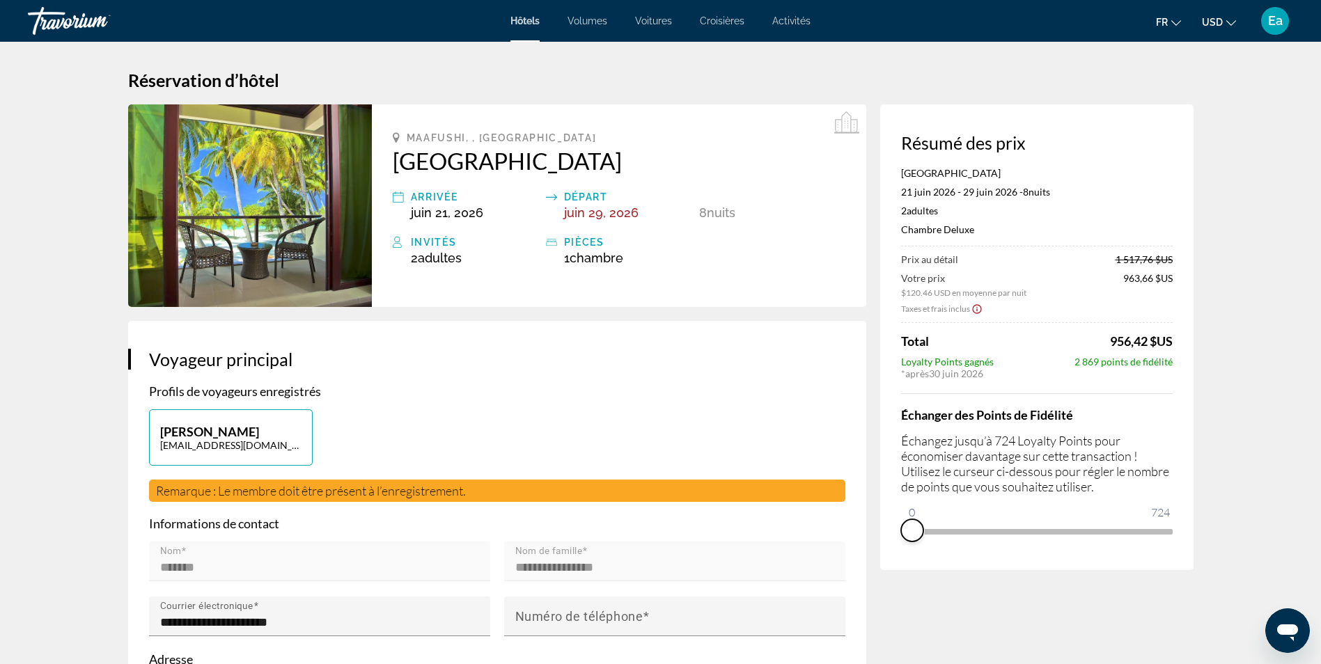
drag, startPoint x: 1165, startPoint y: 547, endPoint x: 843, endPoint y: 566, distance: 322.3
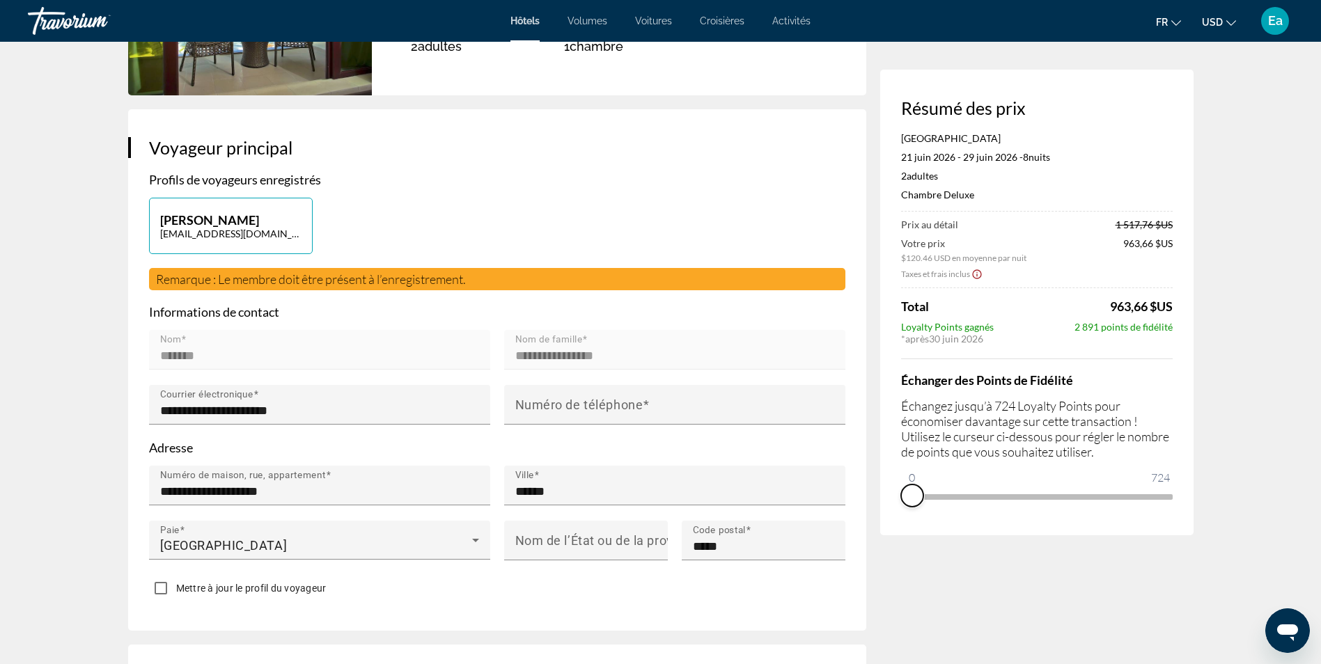
scroll to position [209, 0]
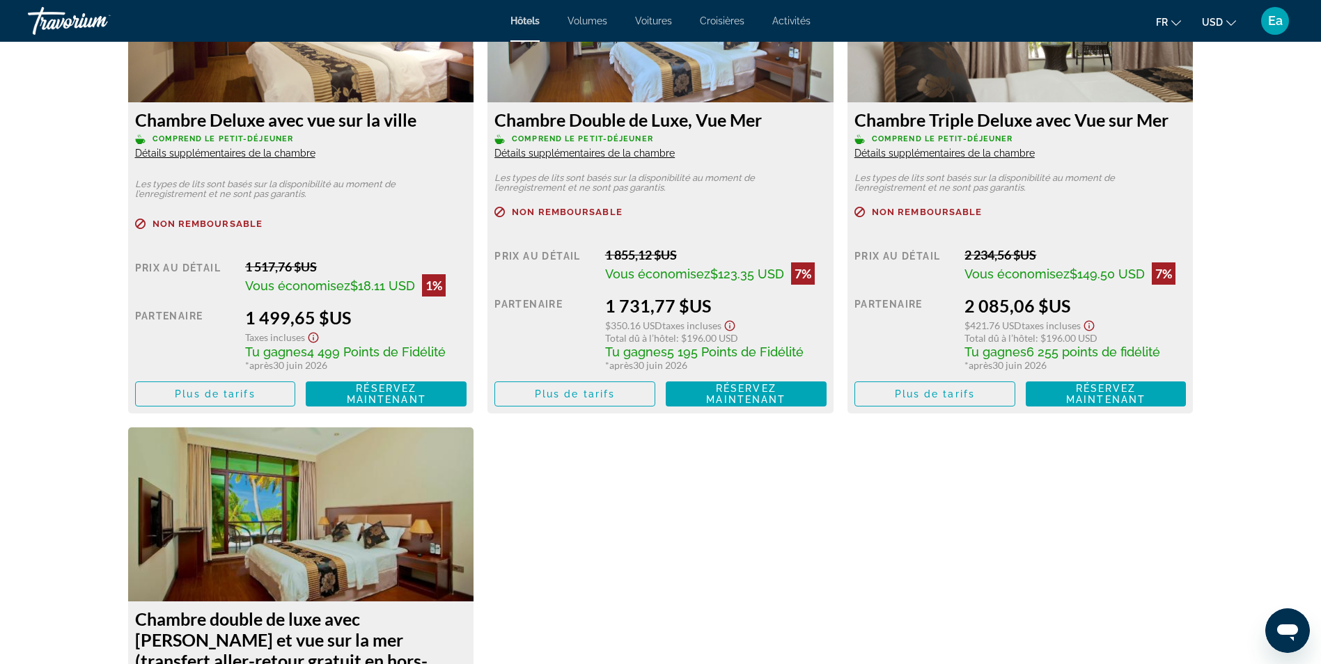
scroll to position [2995, 0]
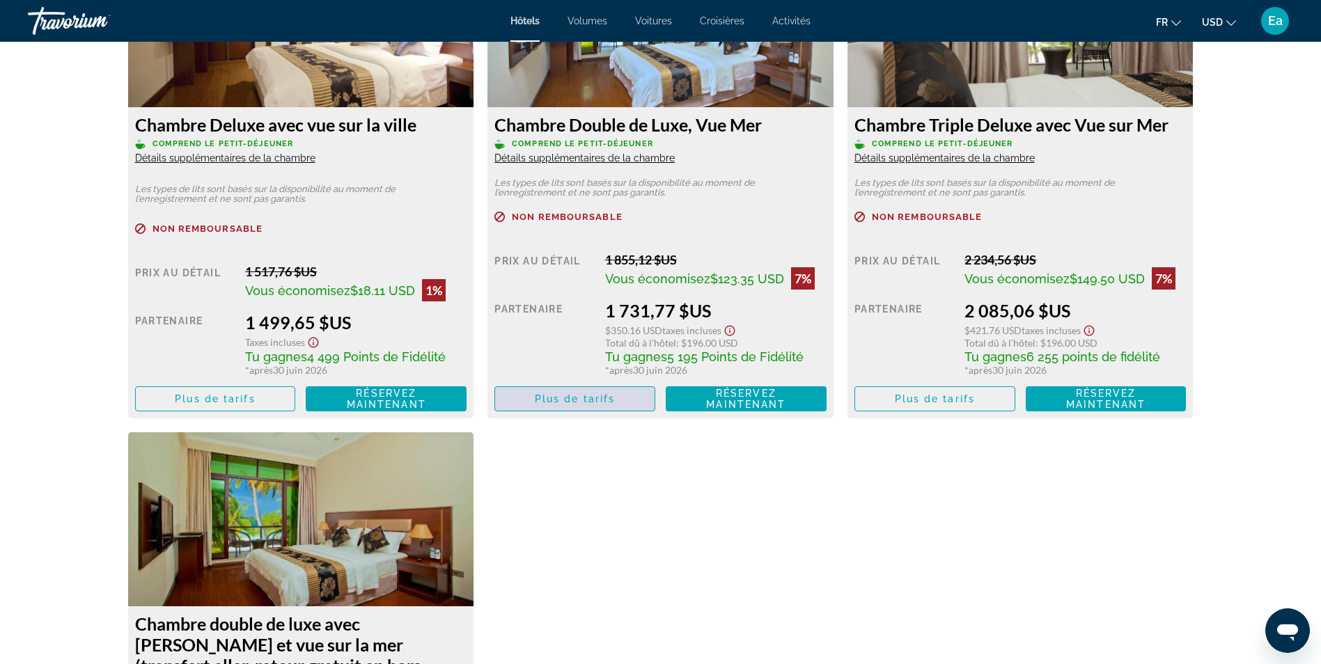
click at [550, 398] on span "Plus de tarifs" at bounding box center [575, 399] width 80 height 11
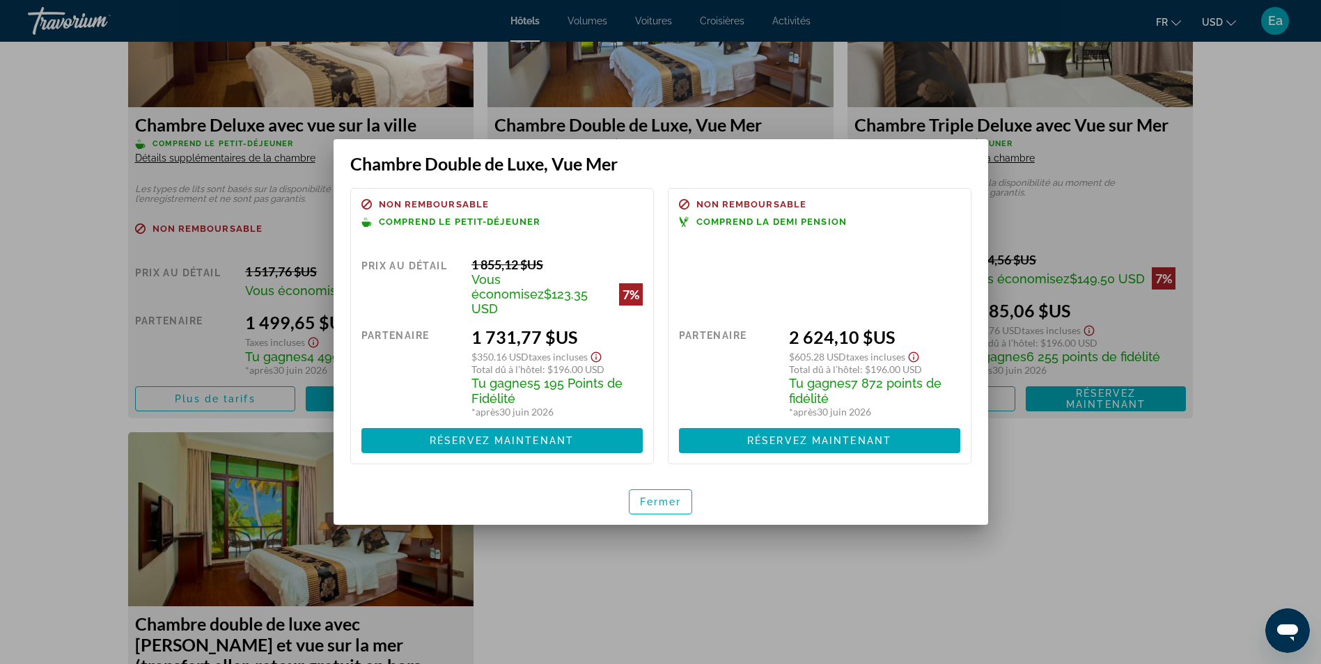
scroll to position [0, 0]
click at [1043, 483] on div at bounding box center [660, 332] width 1321 height 664
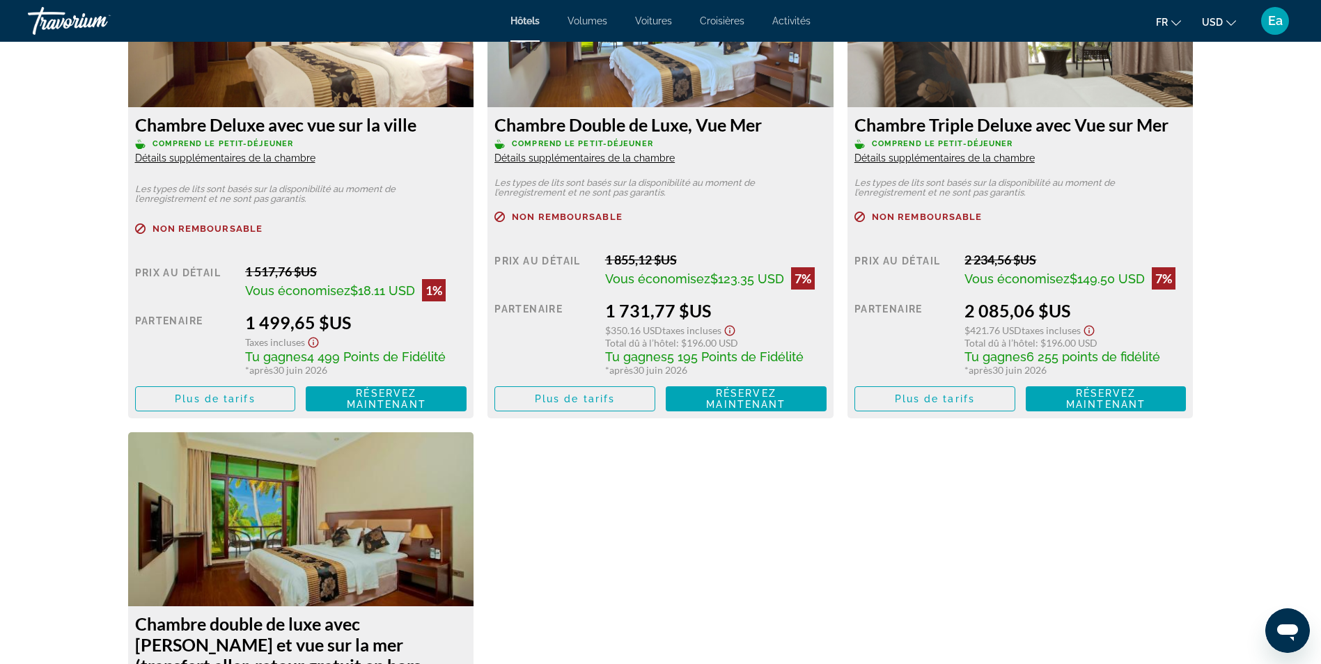
scroll to position [2995, 0]
click at [944, 395] on span "Plus de tarifs" at bounding box center [935, 399] width 80 height 11
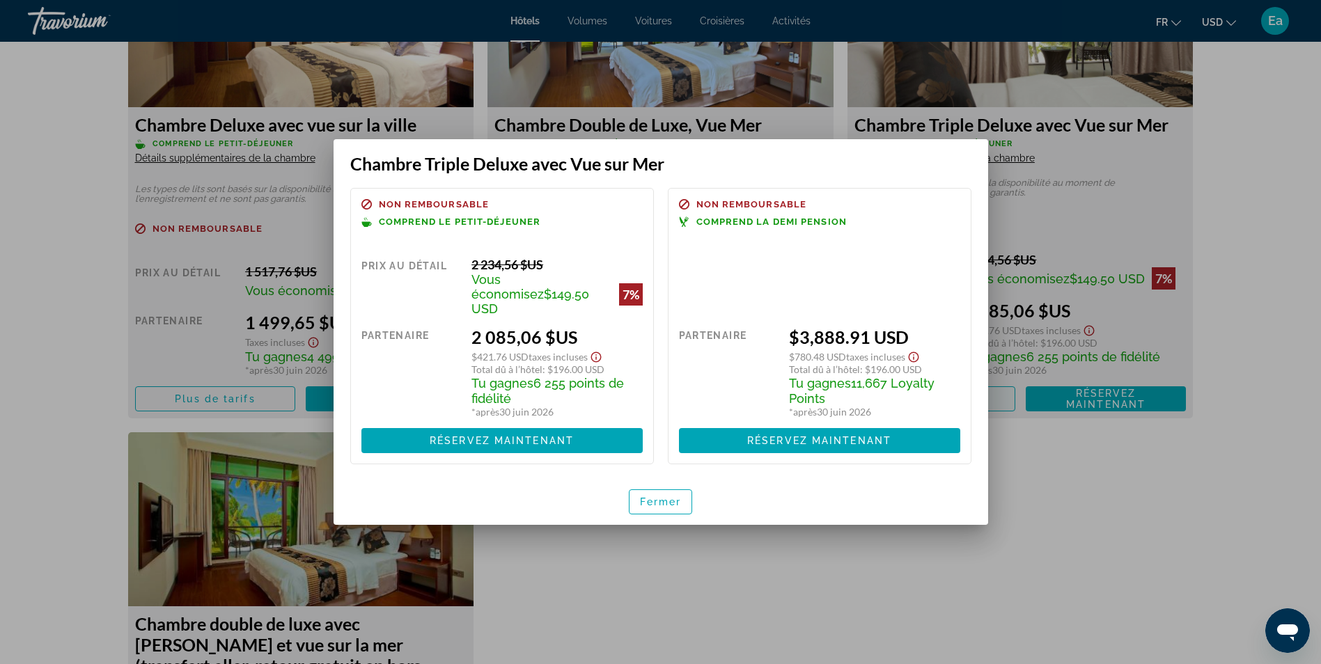
scroll to position [0, 0]
click at [1137, 527] on div at bounding box center [660, 332] width 1321 height 664
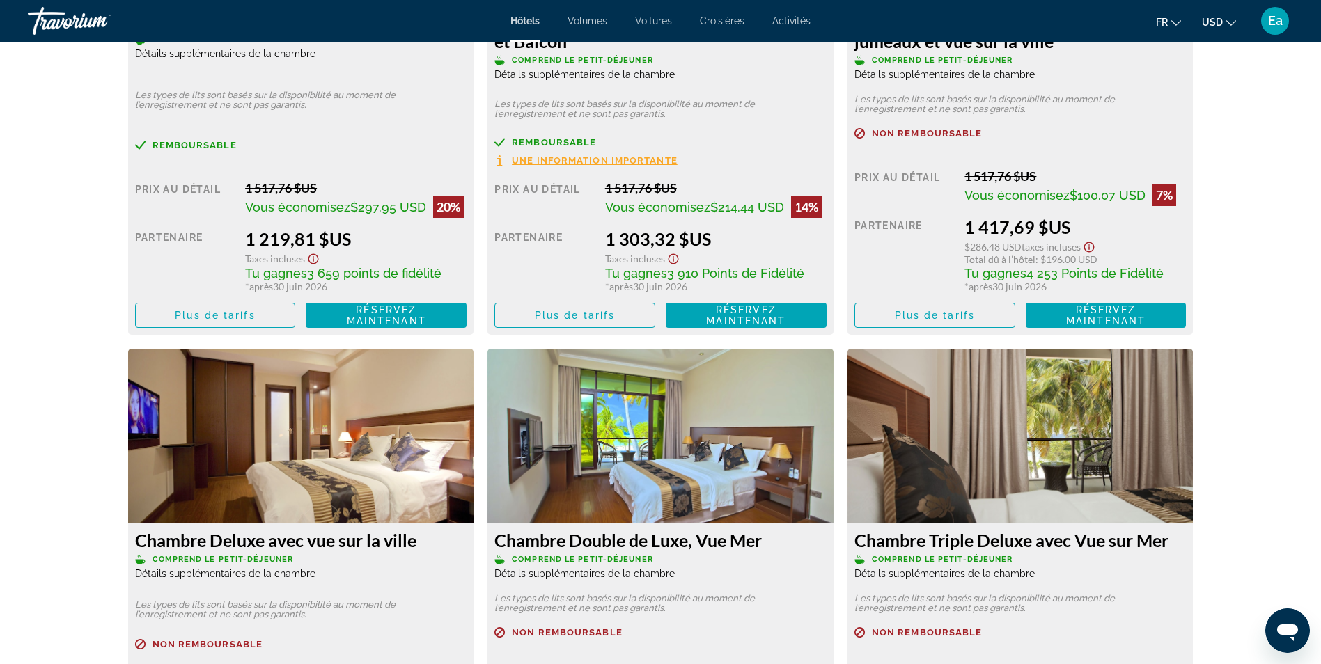
scroll to position [2438, 0]
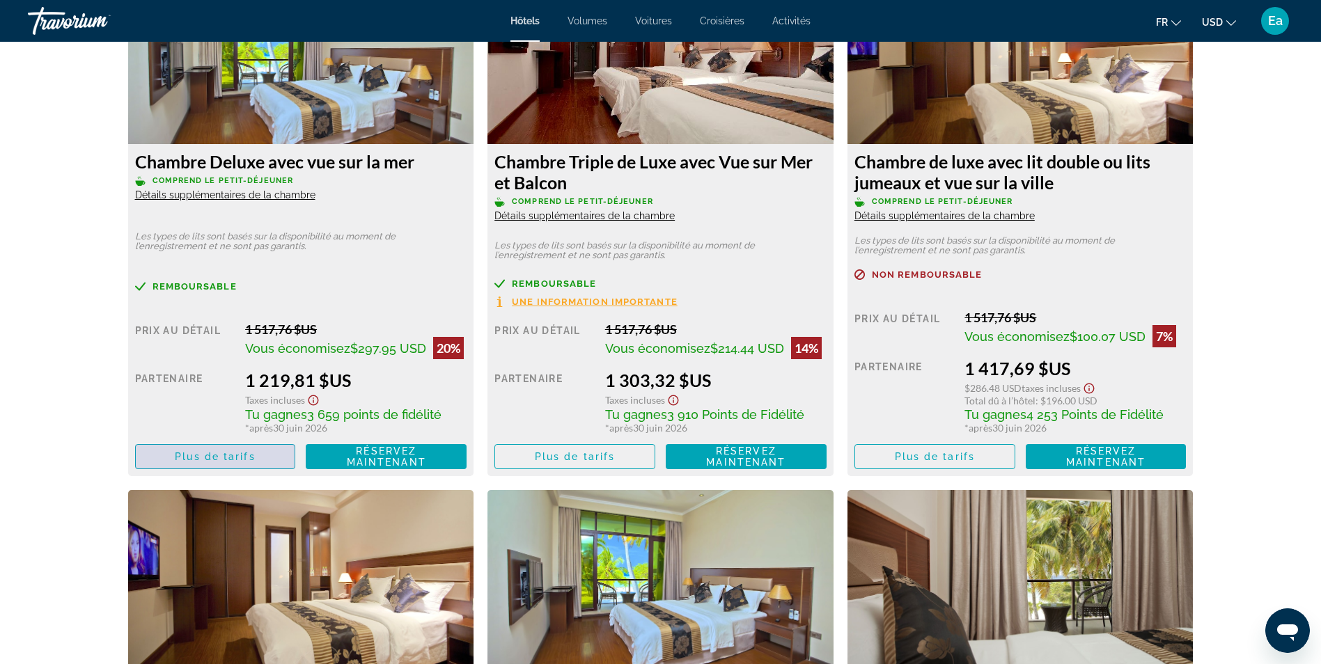
click at [205, 461] on span "Plus de tarifs" at bounding box center [215, 456] width 80 height 11
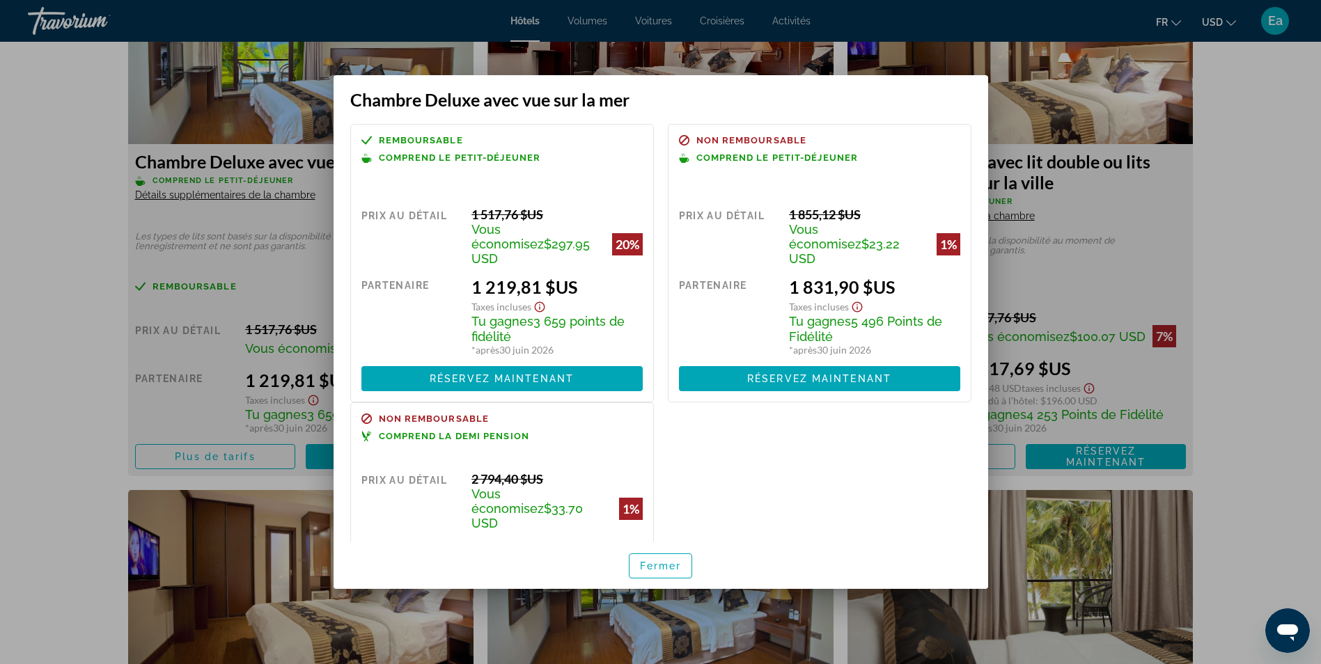
scroll to position [109, 0]
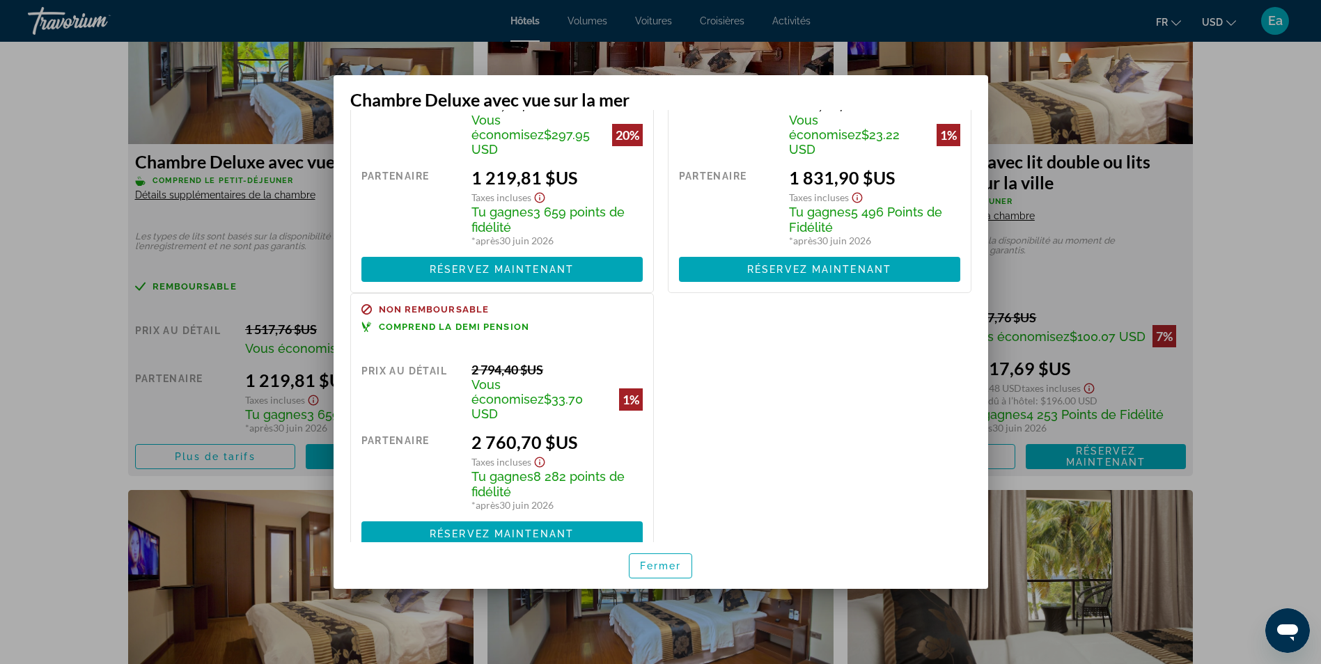
click at [6, 400] on div at bounding box center [660, 332] width 1321 height 664
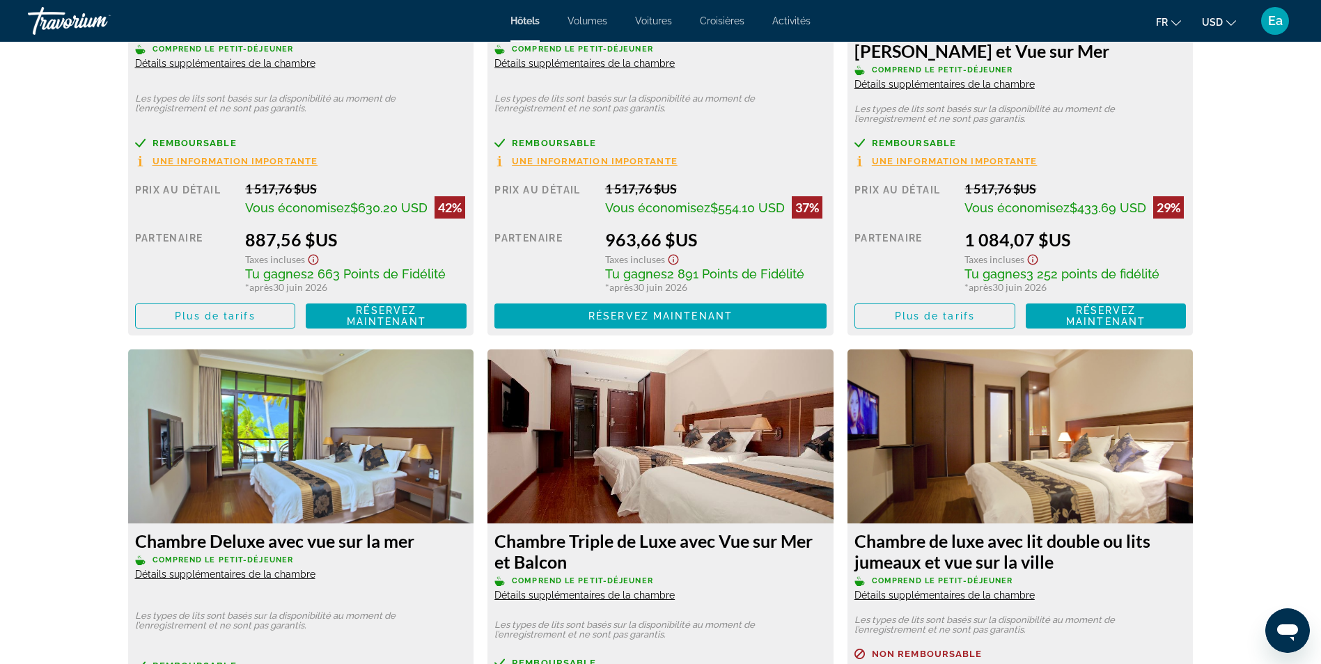
scroll to position [1881, 0]
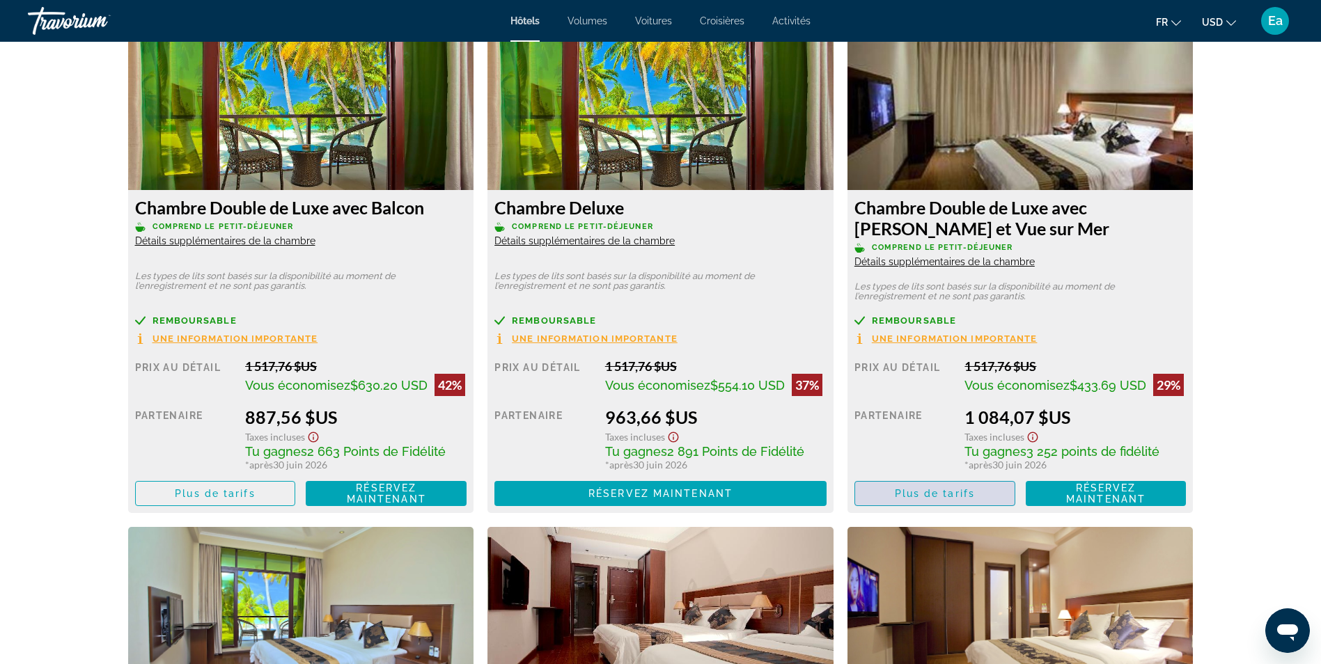
click at [938, 495] on span "Plus de tarifs" at bounding box center [935, 493] width 80 height 11
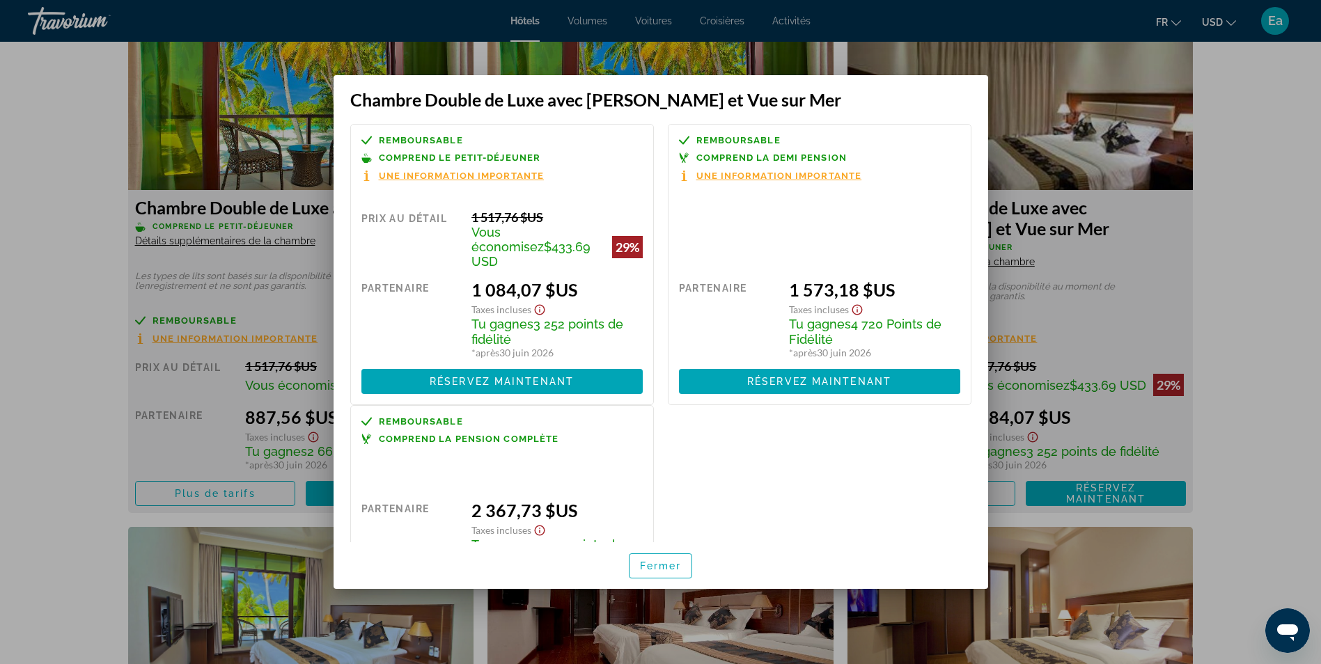
scroll to position [83, 0]
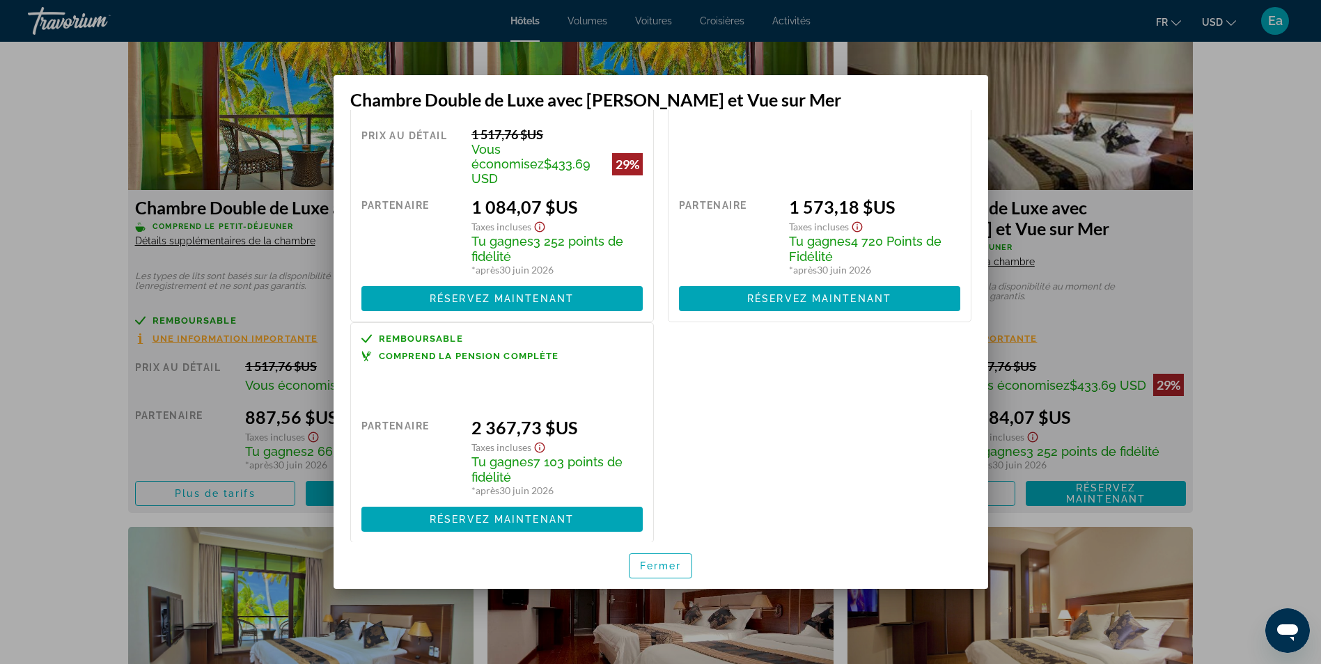
click at [540, 443] on icon "Afficher l’avis de non-responsabilité sur les taxes et les frais" at bounding box center [540, 448] width 10 height 10
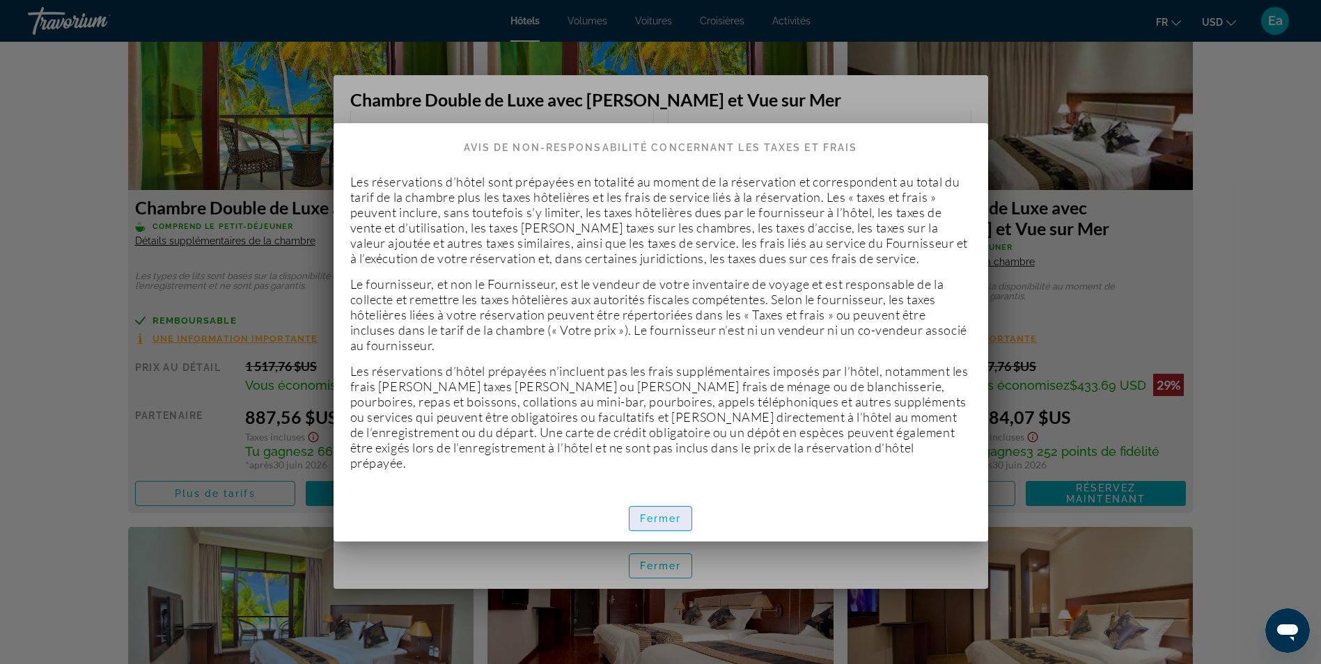
click at [663, 513] on span "Fermer" at bounding box center [661, 518] width 42 height 11
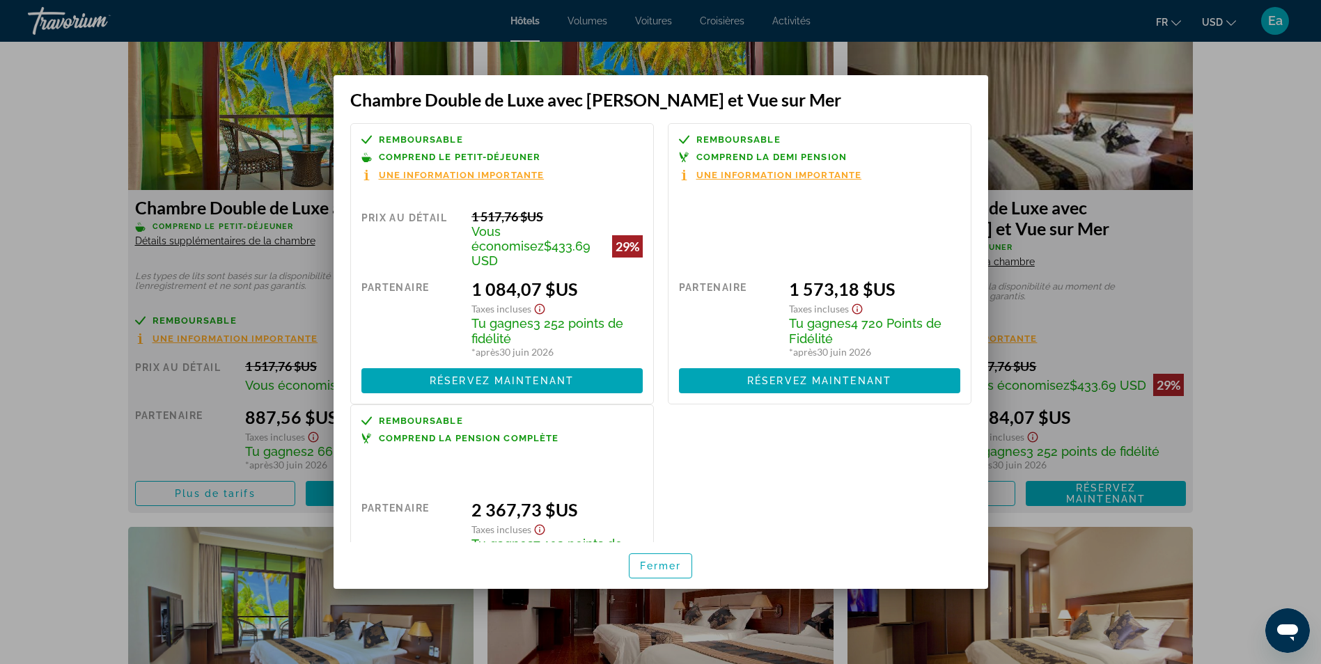
scroll to position [0, 0]
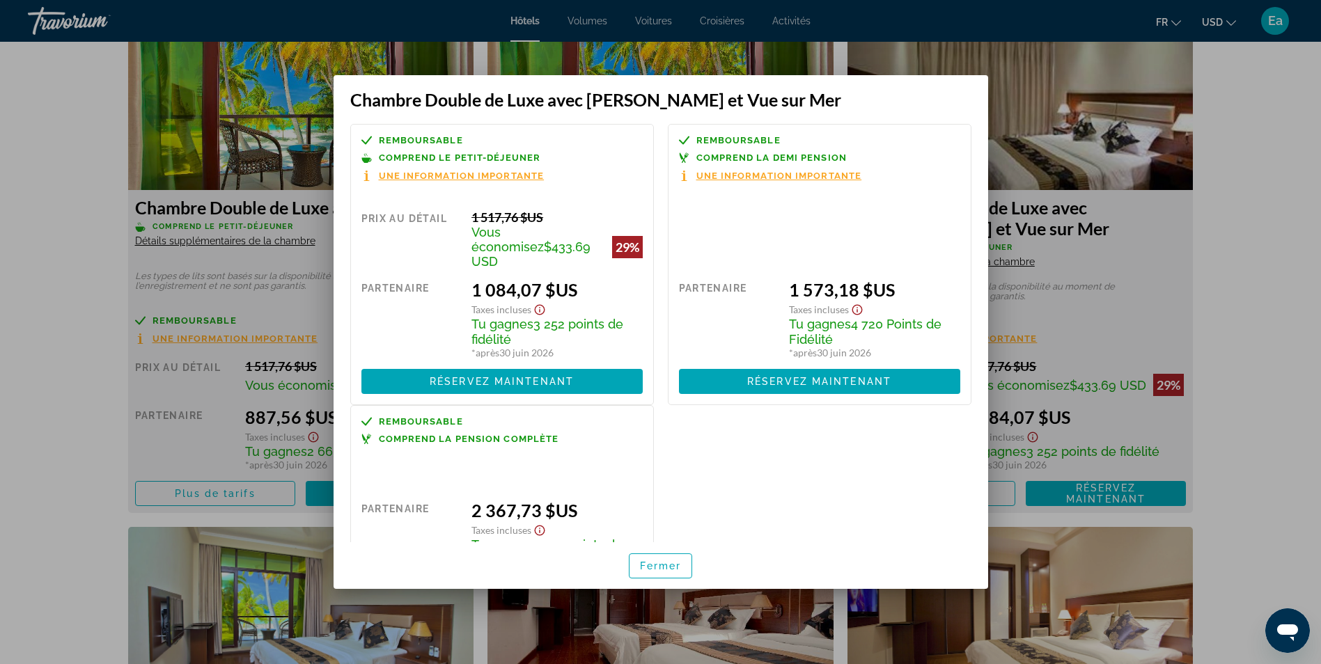
click at [1280, 251] on div at bounding box center [660, 332] width 1321 height 664
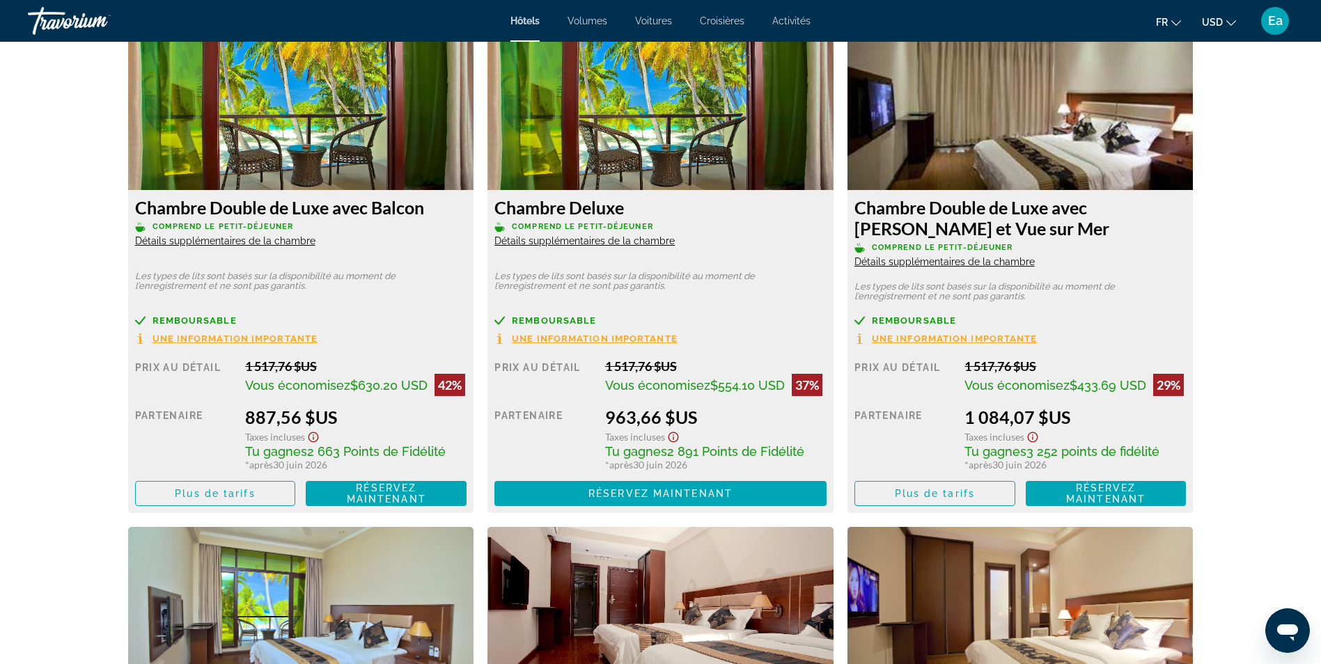
scroll to position [1881, 0]
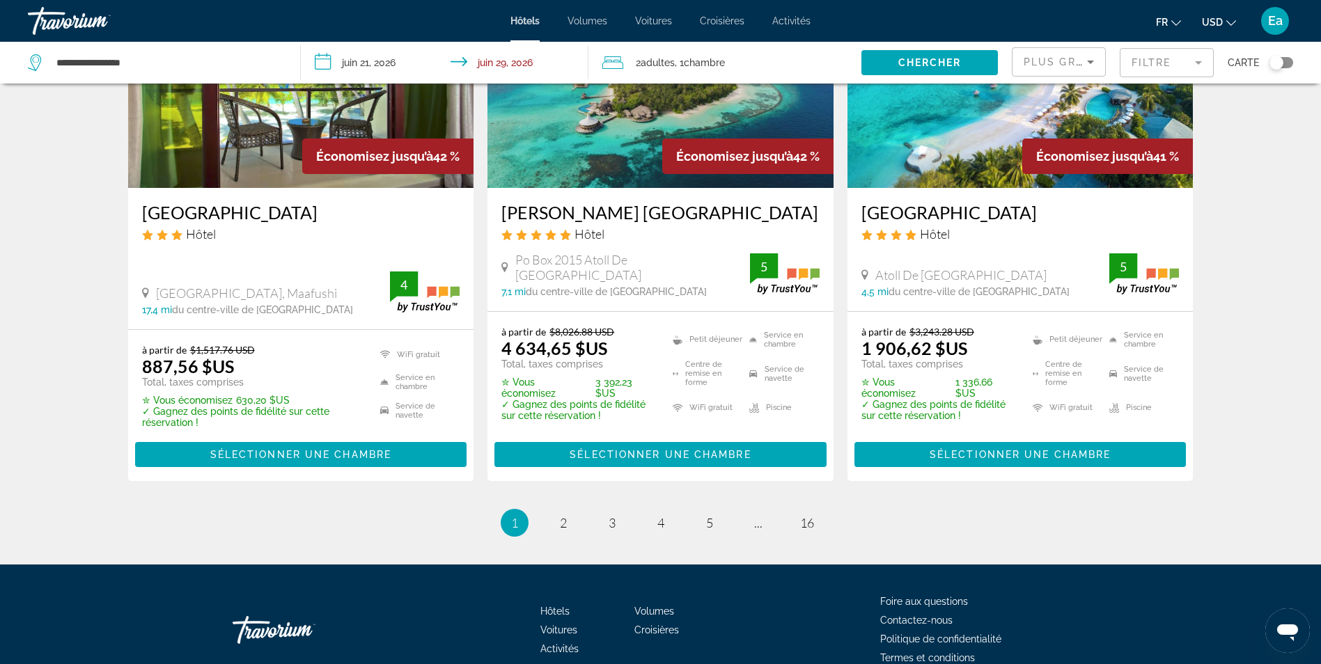
scroll to position [1881, 0]
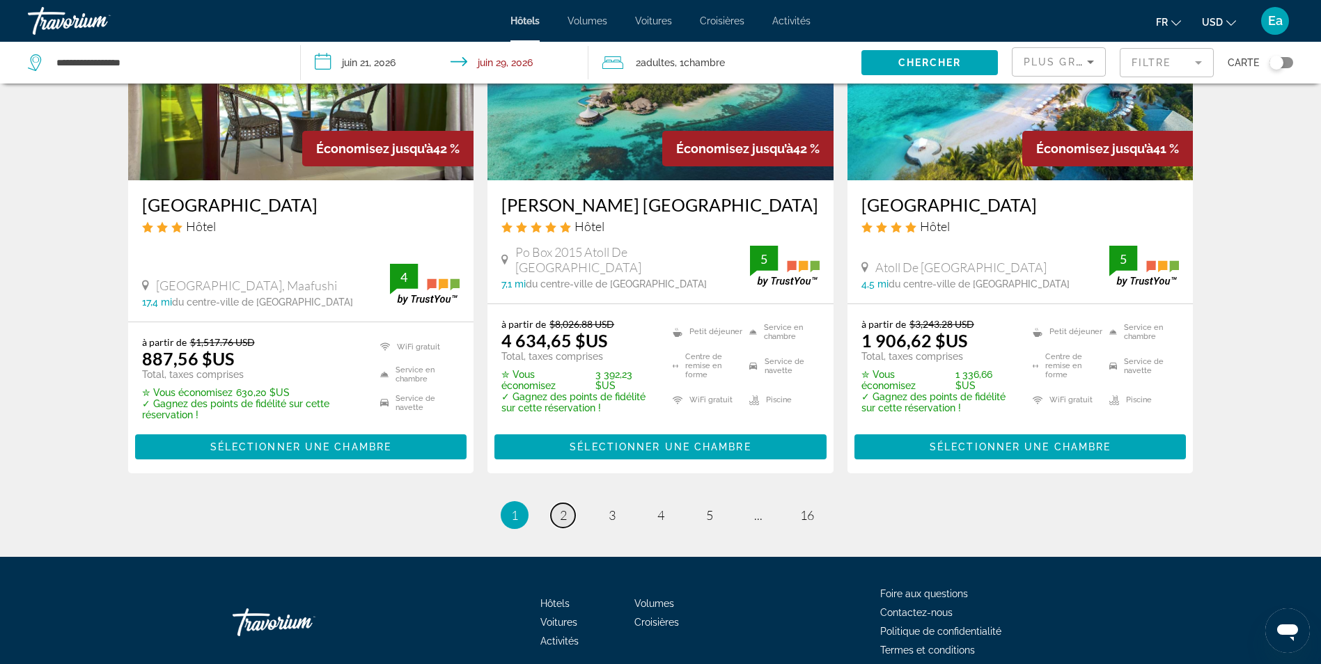
click at [559, 504] on link "page 2" at bounding box center [563, 516] width 24 height 24
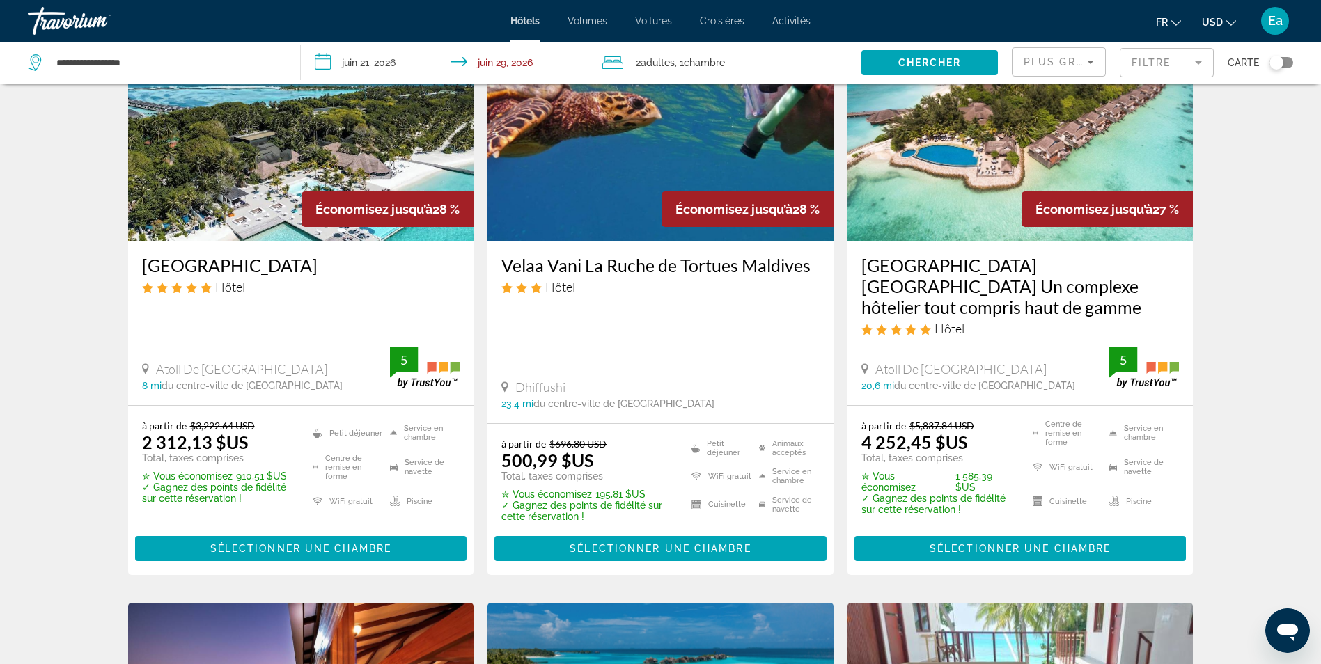
scroll to position [1323, 0]
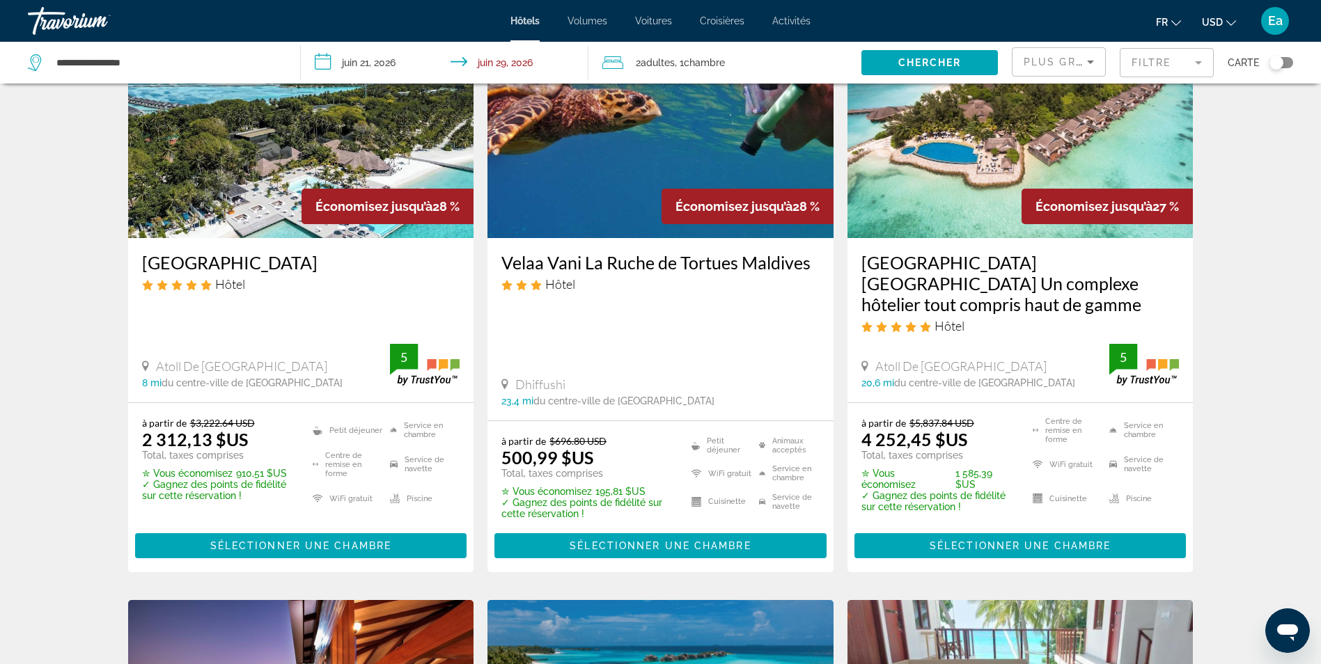
click at [649, 144] on img "Contenu principal" at bounding box center [661, 126] width 346 height 223
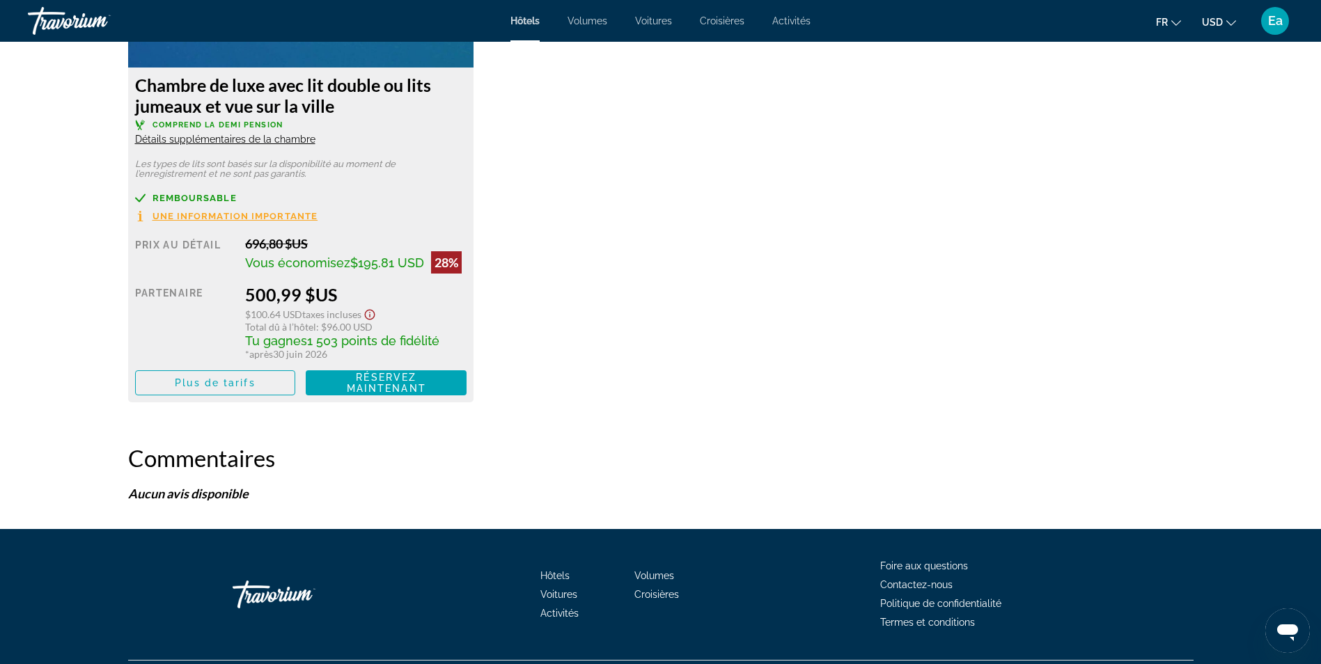
scroll to position [2114, 0]
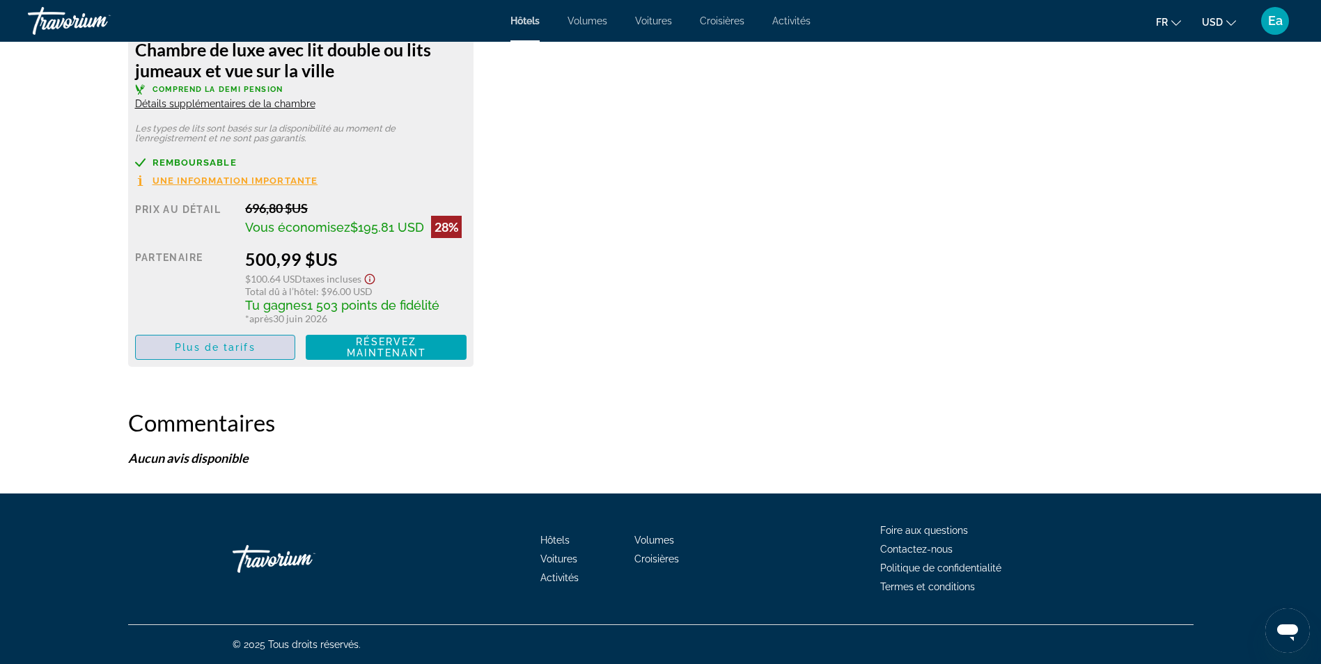
click at [226, 350] on span "Plus de tarifs" at bounding box center [215, 347] width 80 height 11
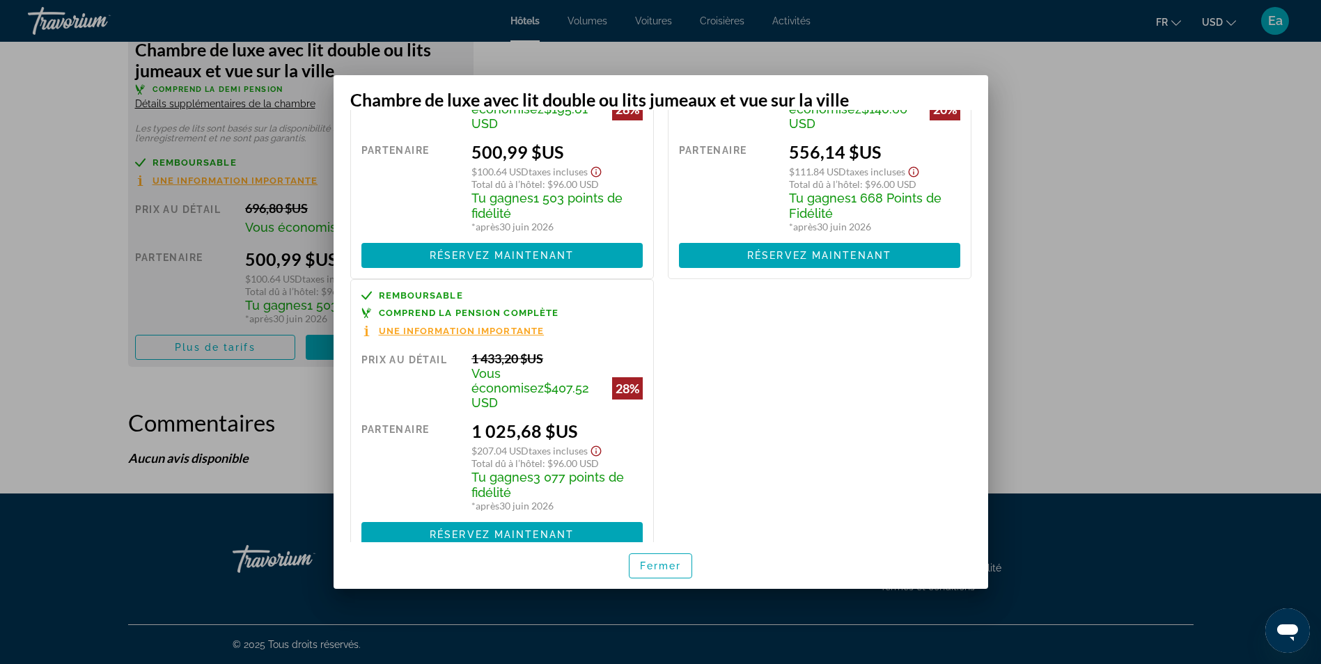
scroll to position [139, 0]
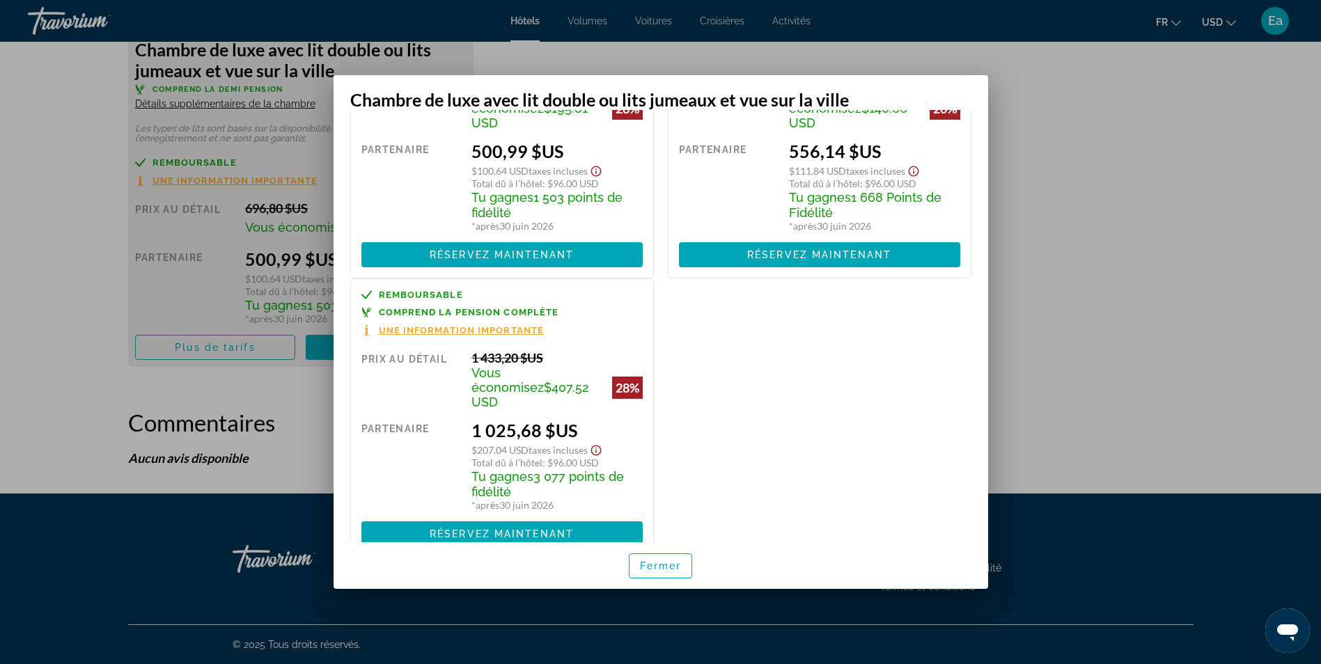
click at [1174, 180] on div at bounding box center [660, 332] width 1321 height 664
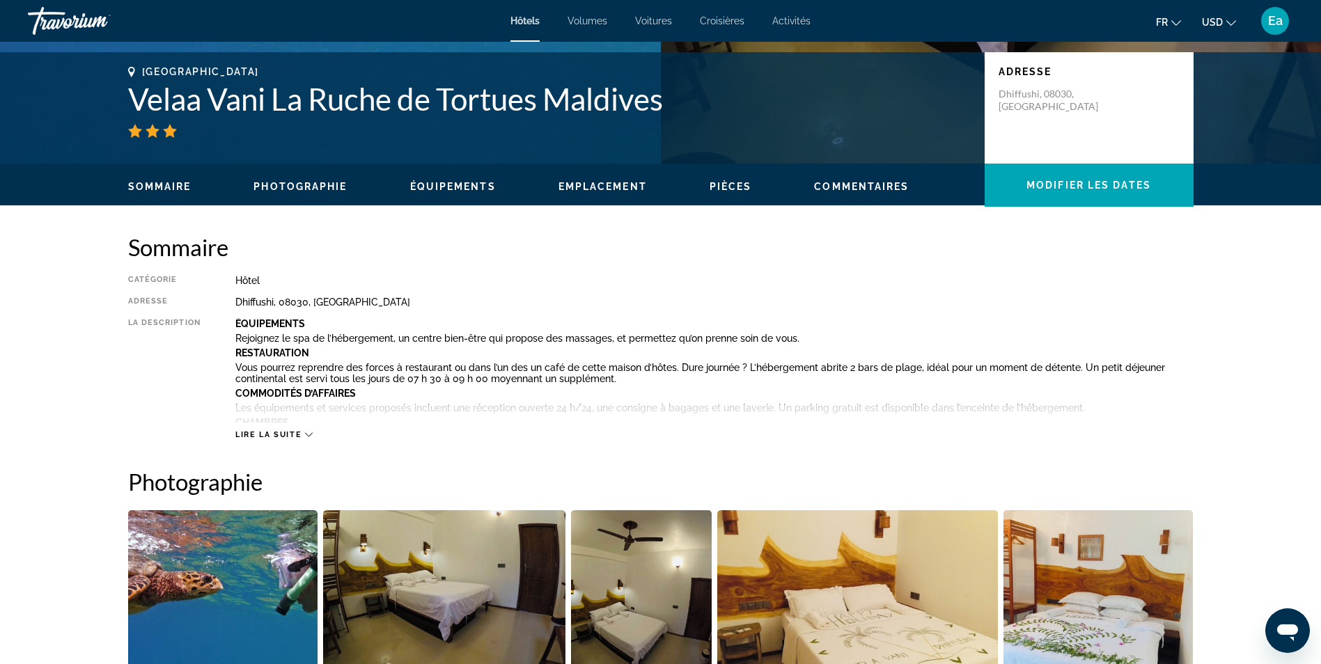
scroll to position [233, 0]
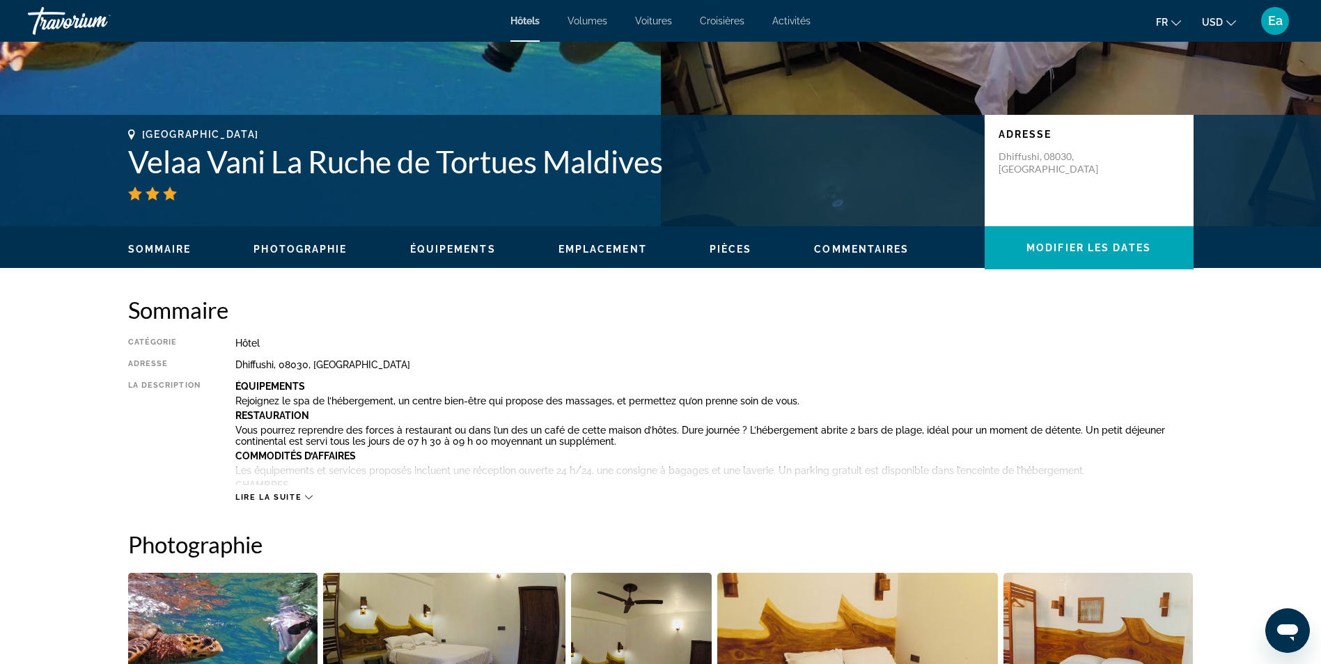
click at [589, 251] on span "Emplacement" at bounding box center [603, 249] width 88 height 11
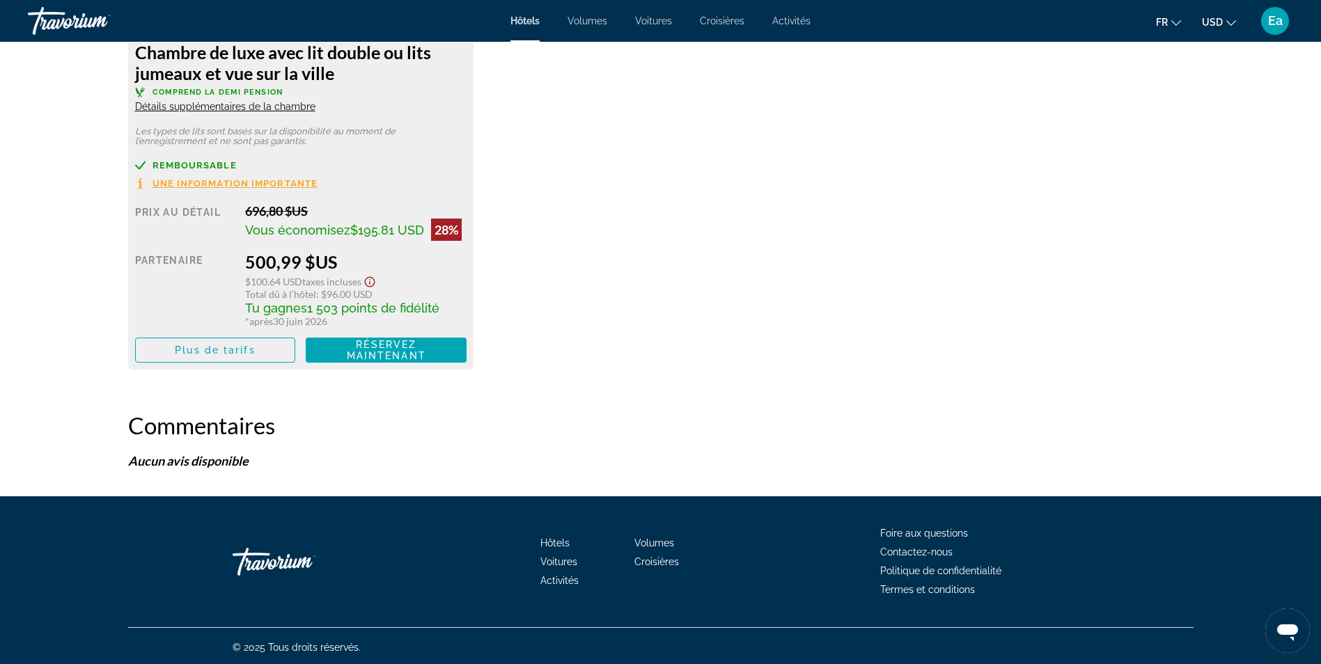
scroll to position [2114, 0]
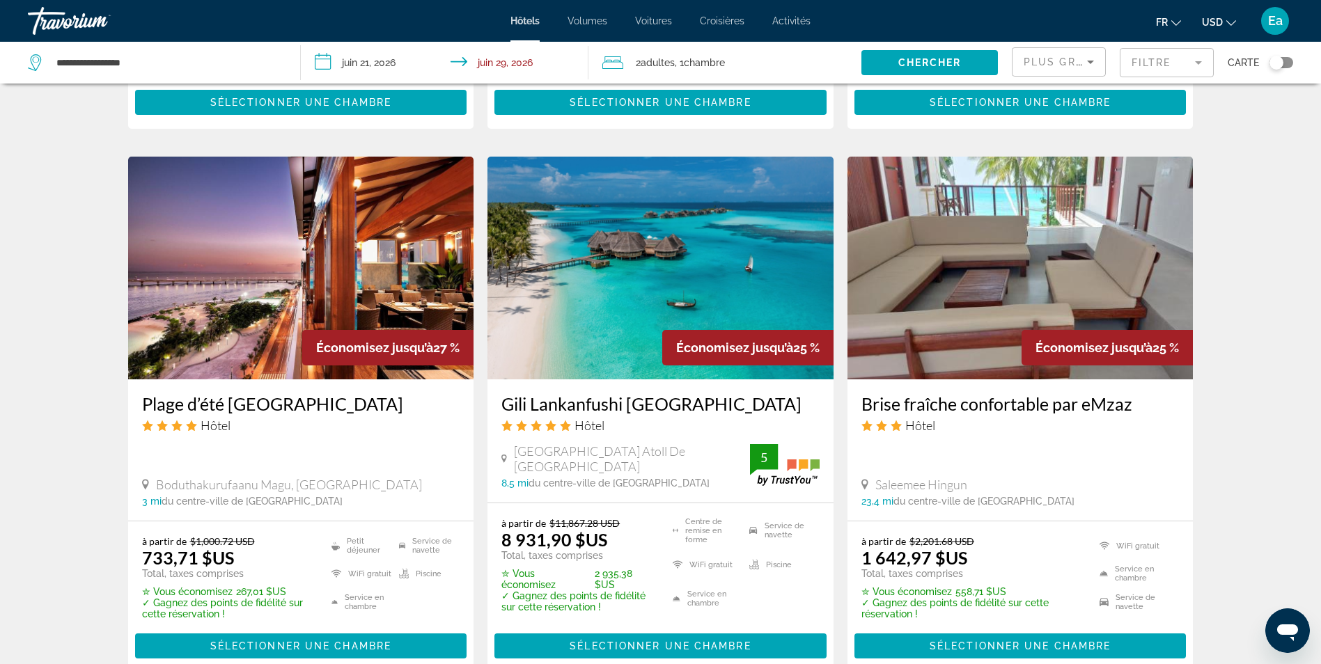
scroll to position [1811, 0]
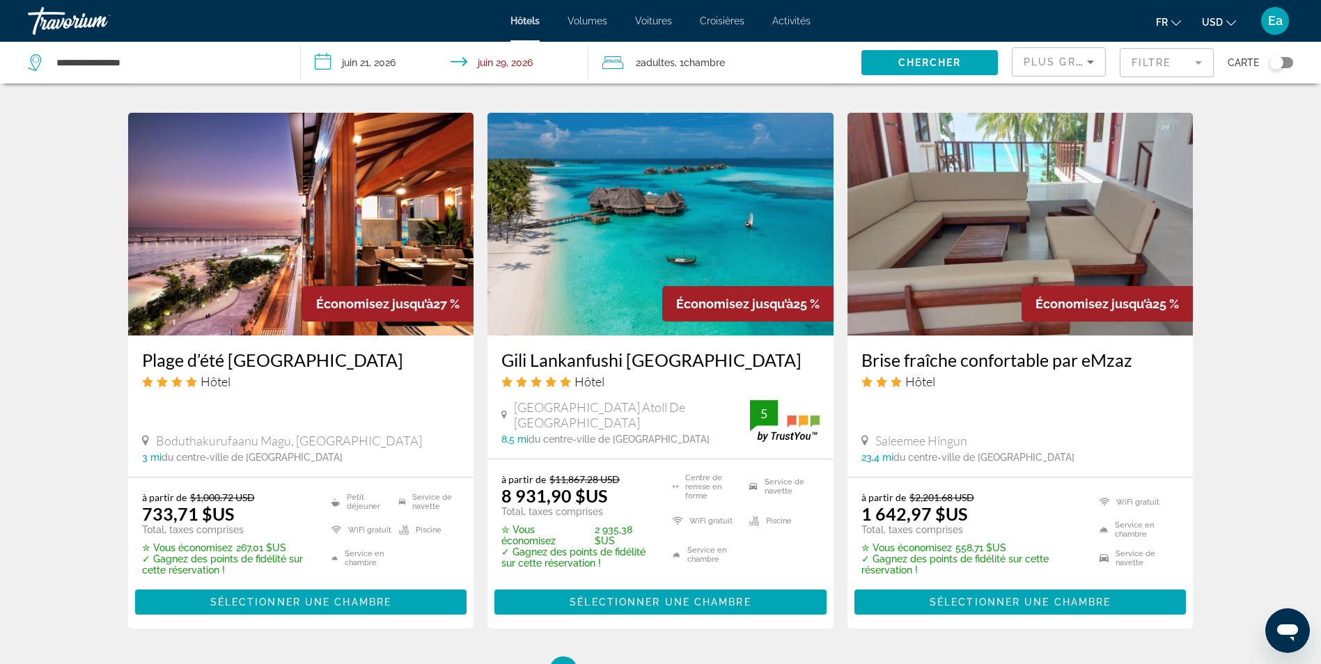
click at [391, 377] on div "Plage d’été [GEOGRAPHIC_DATA] Hôtel [GEOGRAPHIC_DATA] Magu, [GEOGRAPHIC_DATA] 3…" at bounding box center [301, 406] width 346 height 141
click at [290, 232] on img "Contenu principal" at bounding box center [301, 224] width 346 height 223
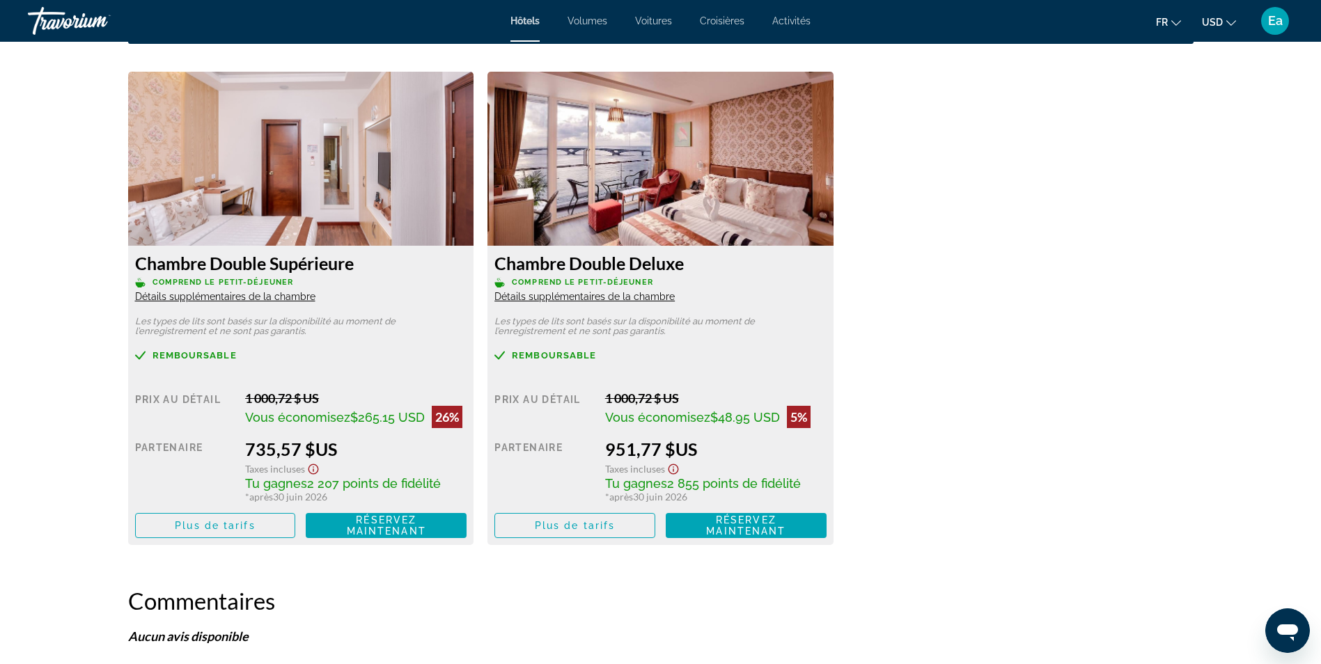
scroll to position [1881, 0]
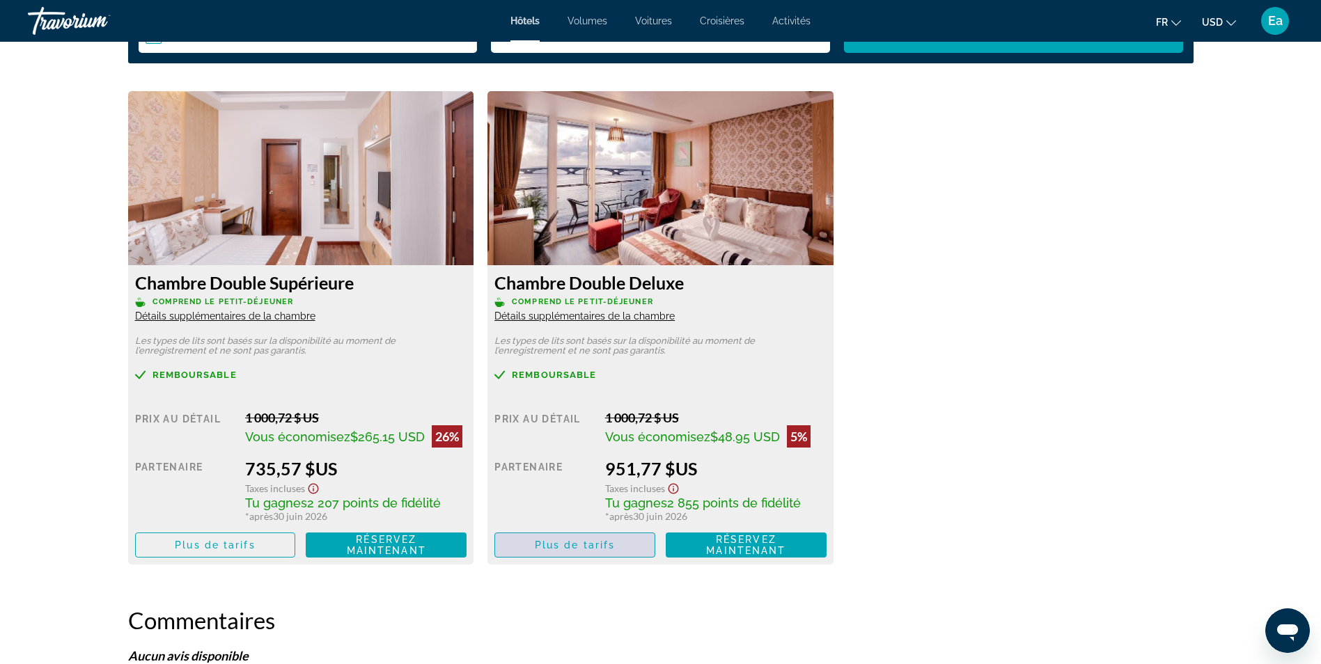
click at [552, 542] on span "Plus de tarifs" at bounding box center [575, 545] width 80 height 11
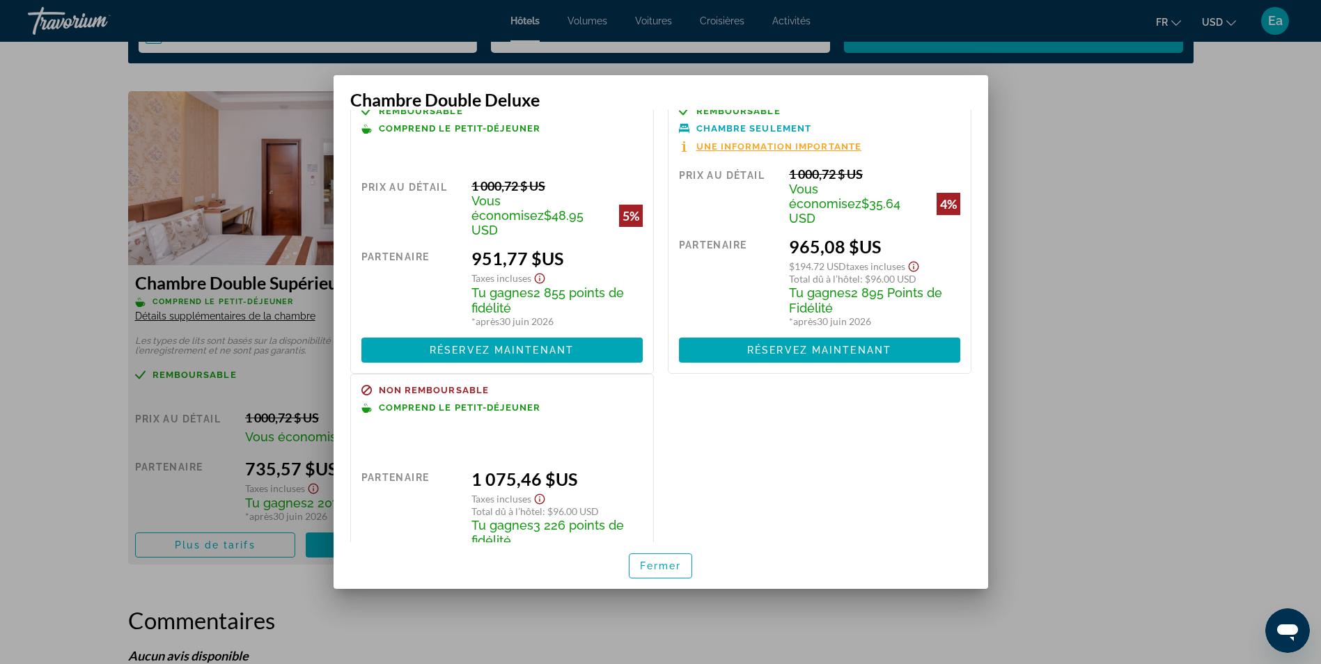
scroll to position [0, 0]
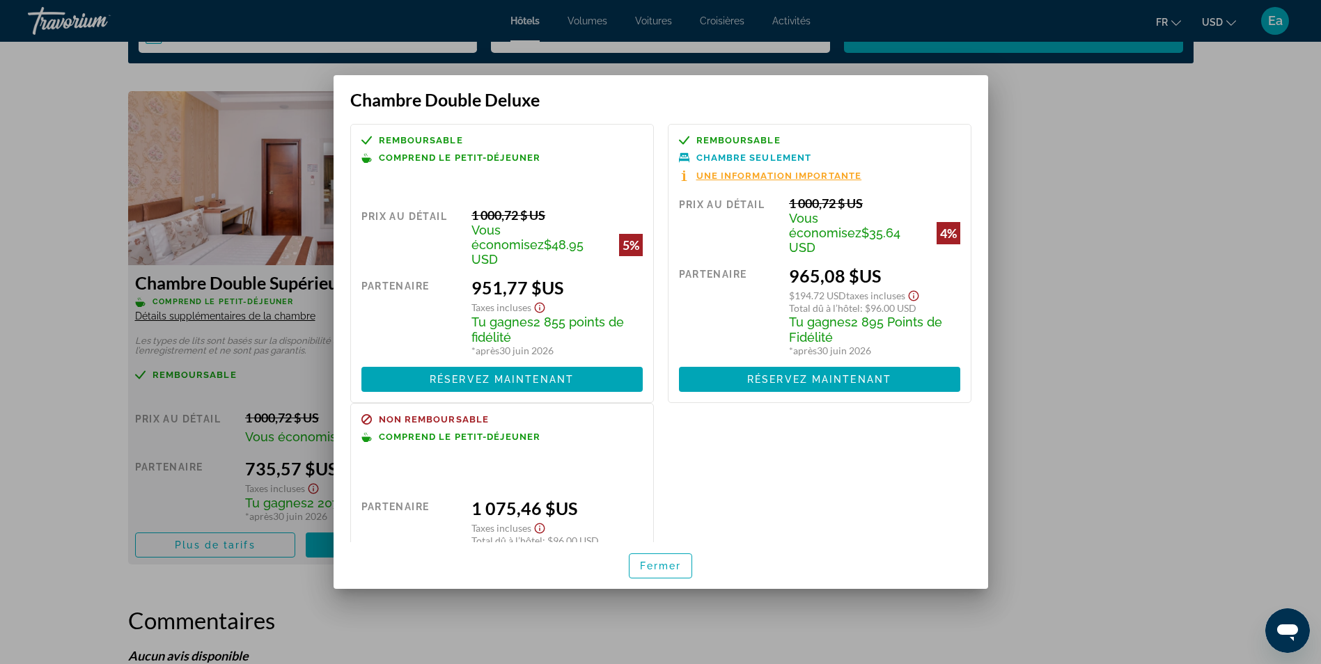
click at [1135, 382] on div at bounding box center [660, 332] width 1321 height 664
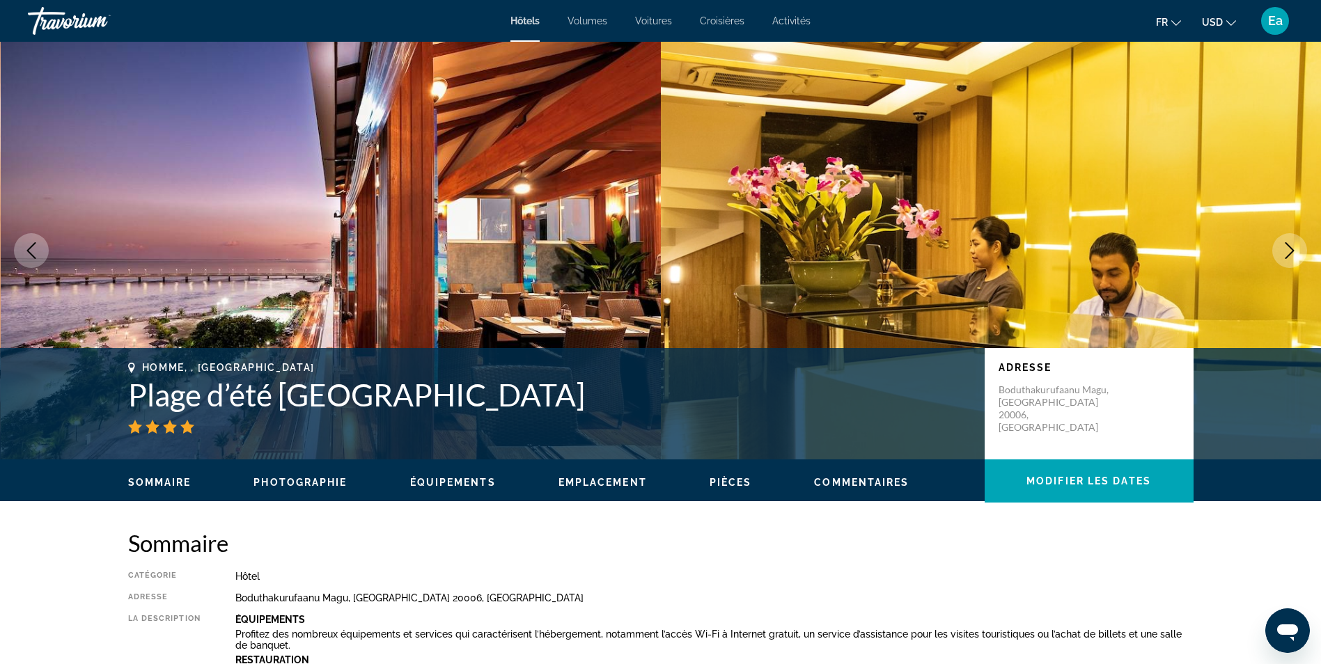
scroll to position [1881, 0]
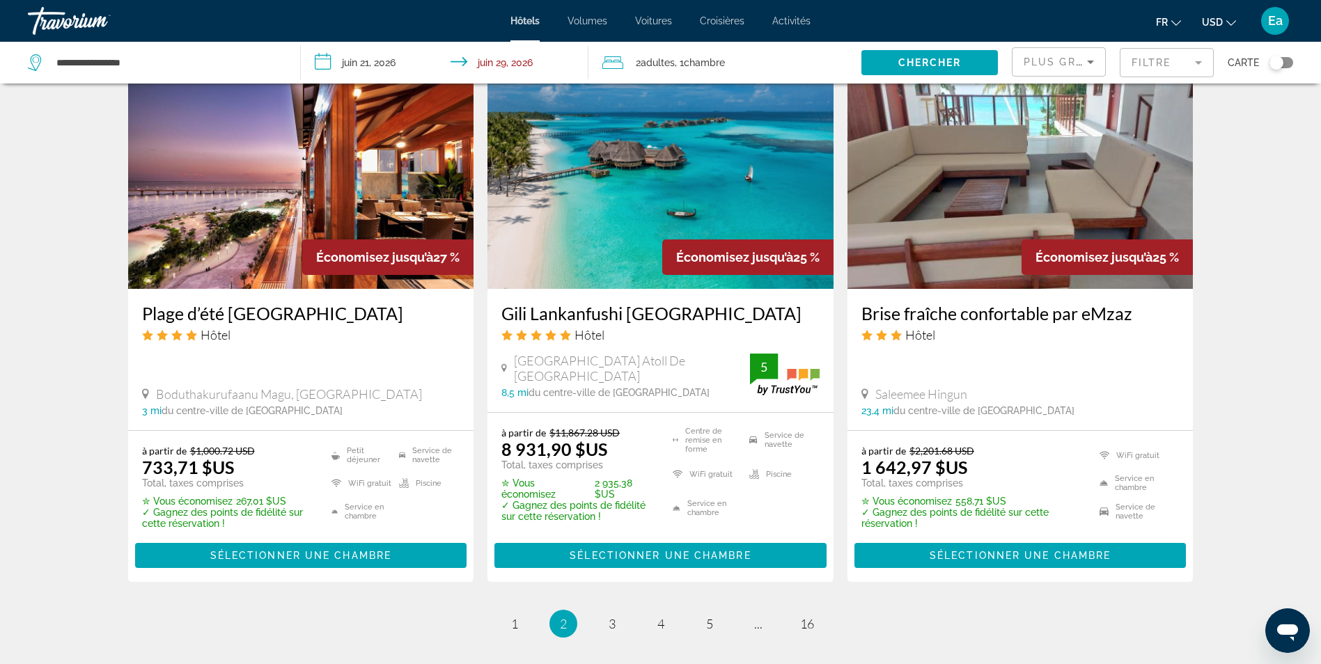
scroll to position [1881, 0]
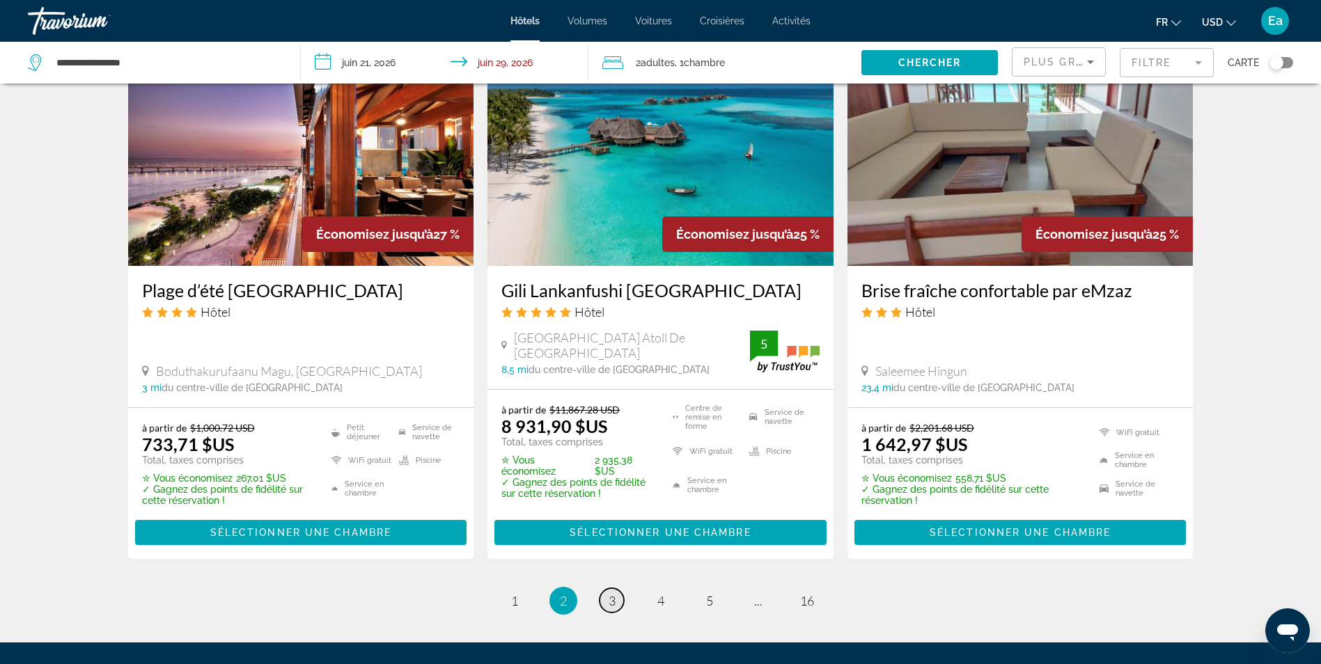
click at [611, 593] on span "3" at bounding box center [612, 600] width 7 height 15
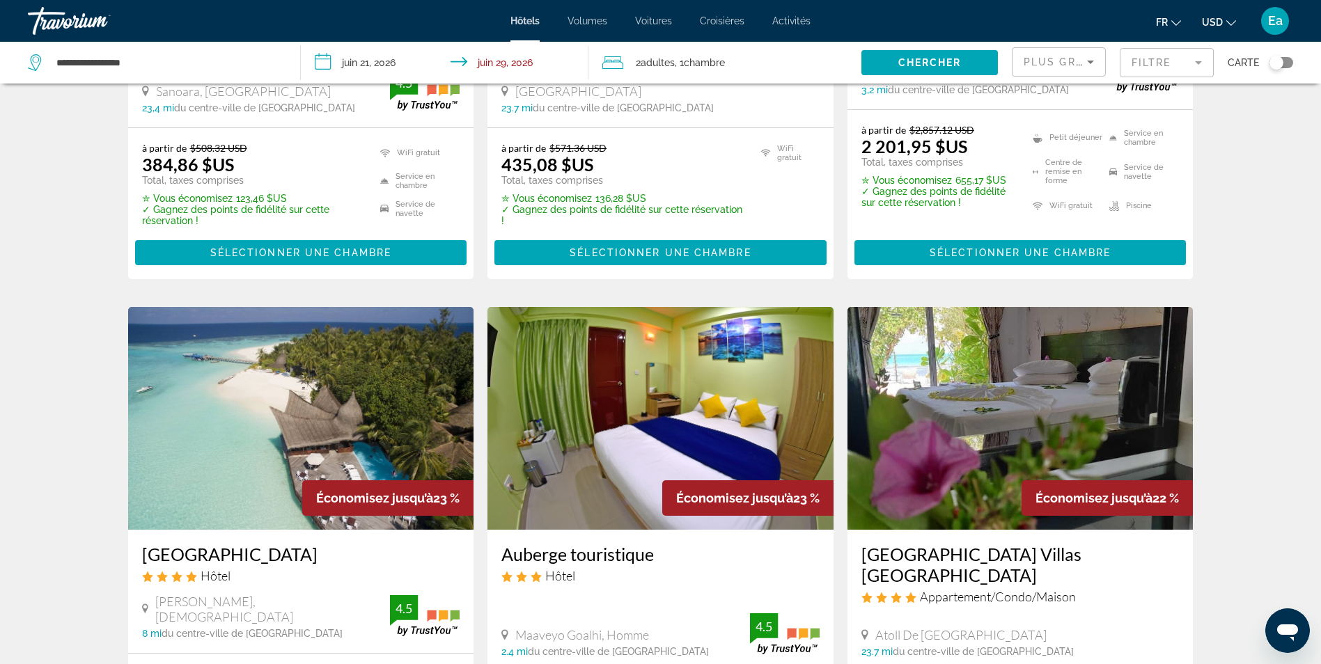
scroll to position [1184, 0]
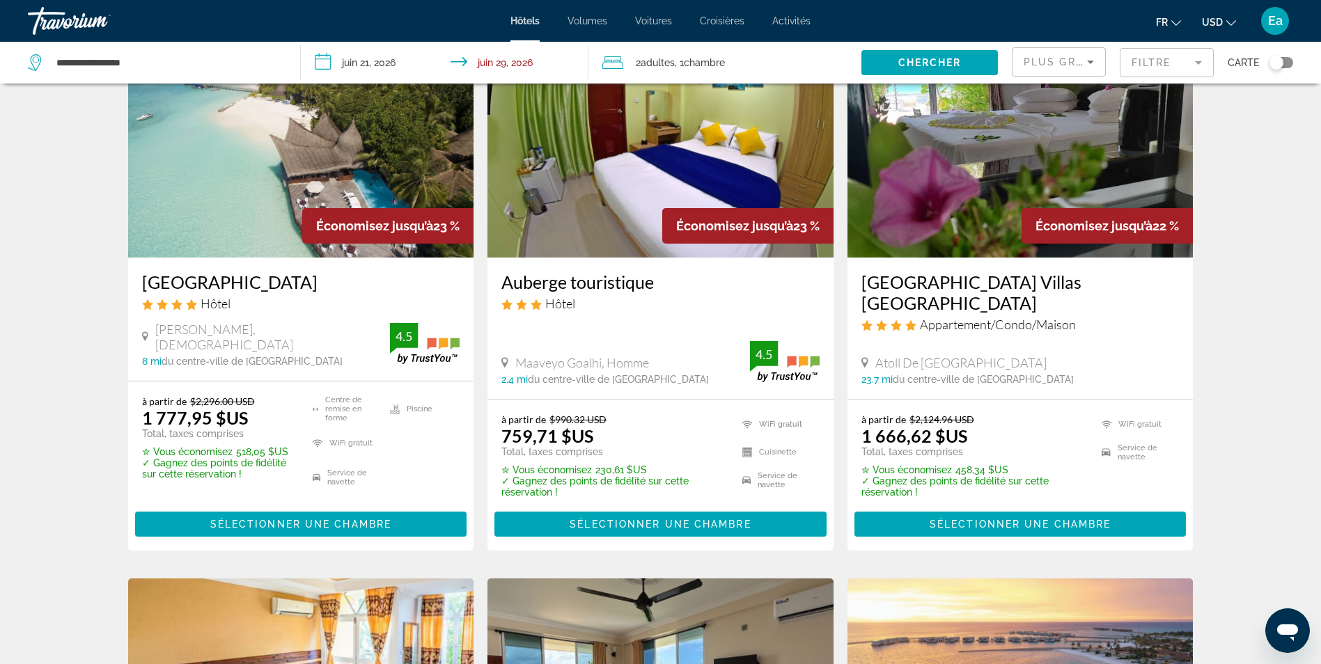
drag, startPoint x: 260, startPoint y: 204, endPoint x: 266, endPoint y: 209, distance: 7.4
click at [263, 206] on img "Contenu principal" at bounding box center [301, 146] width 346 height 223
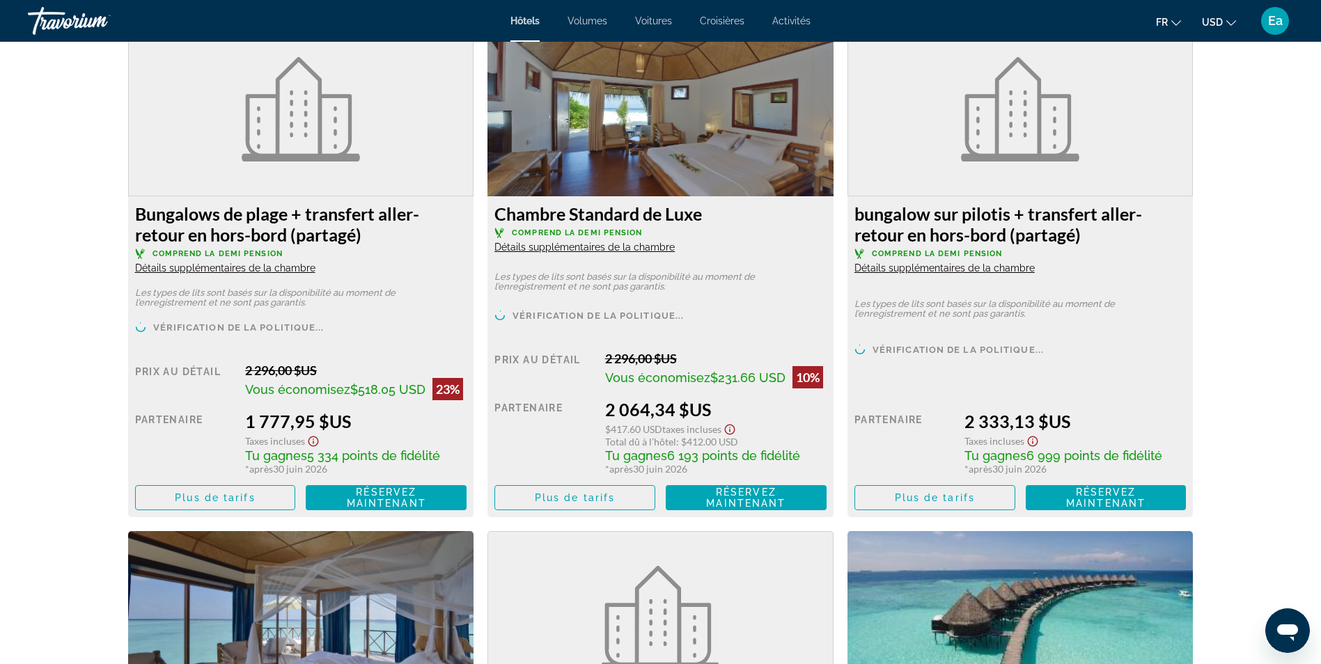
scroll to position [1950, 0]
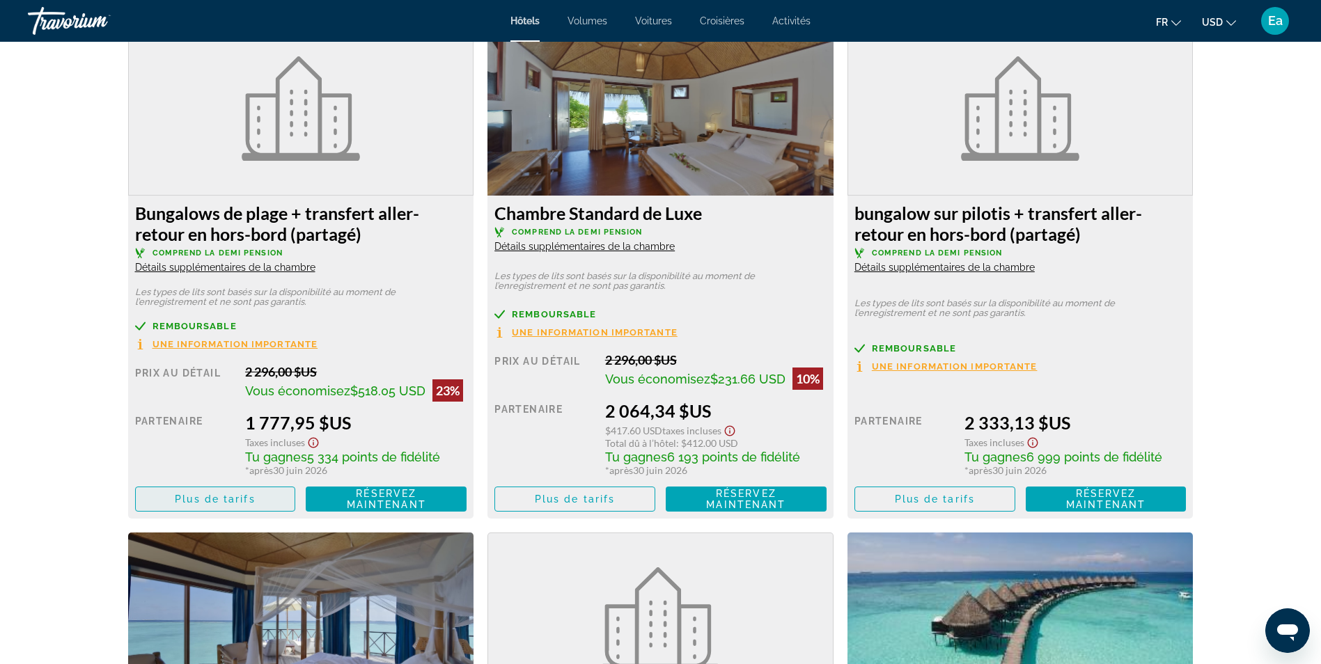
click at [267, 498] on span "Contenu principal" at bounding box center [215, 499] width 159 height 33
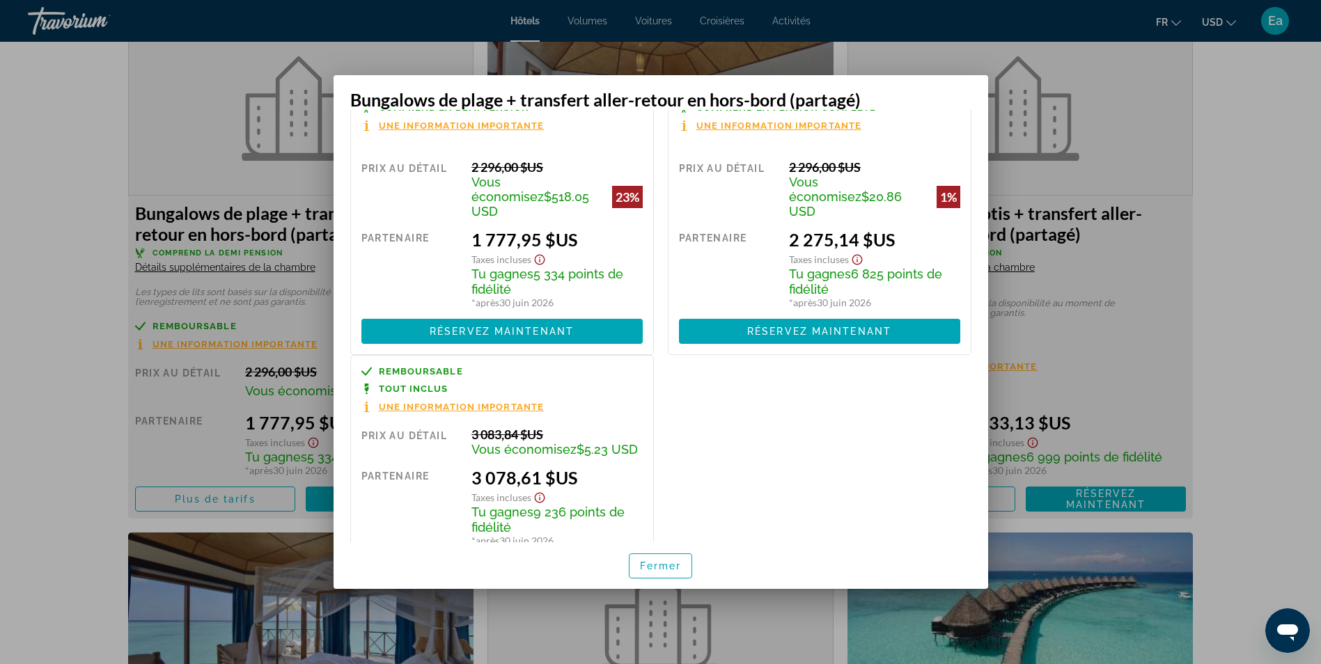
scroll to position [115, 0]
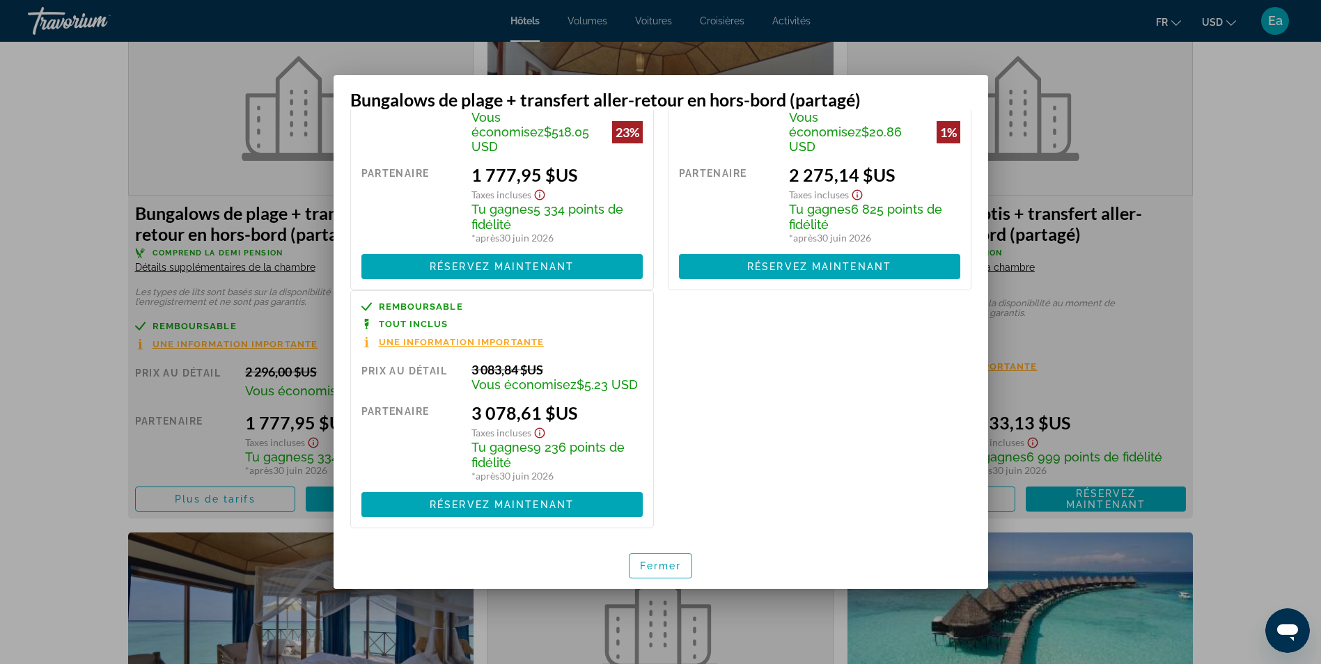
click at [451, 338] on span "Une information importante" at bounding box center [462, 342] width 166 height 9
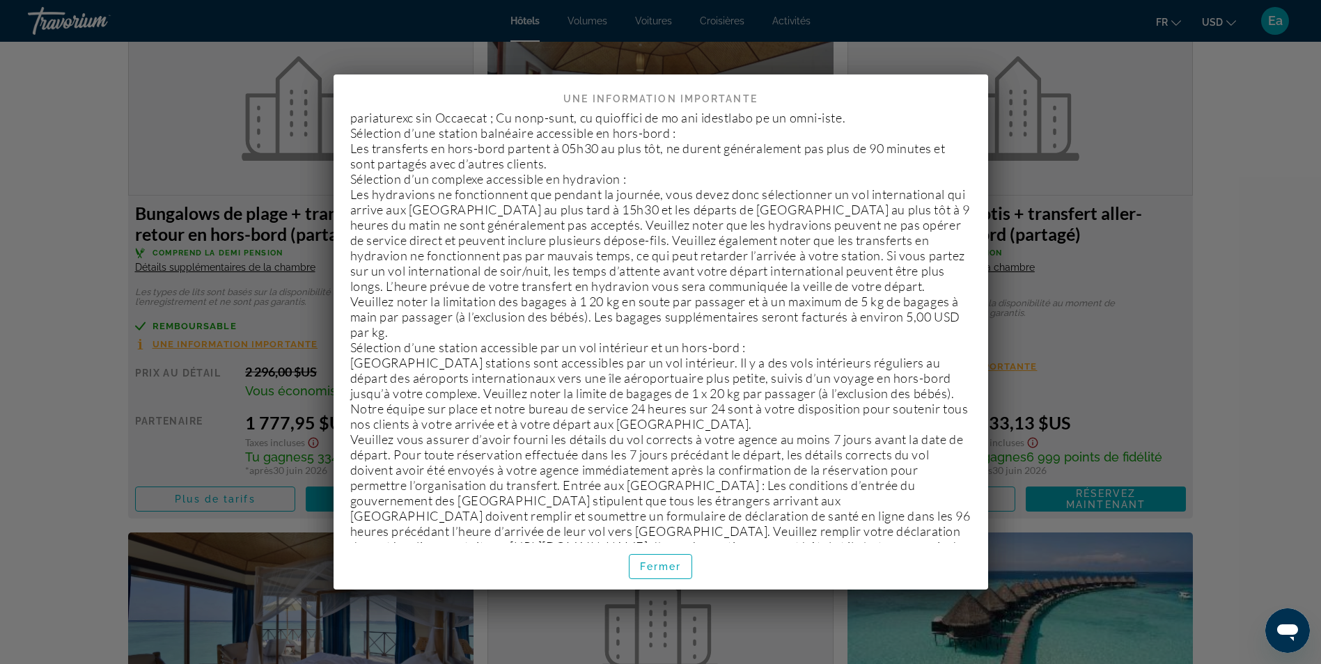
scroll to position [837, 0]
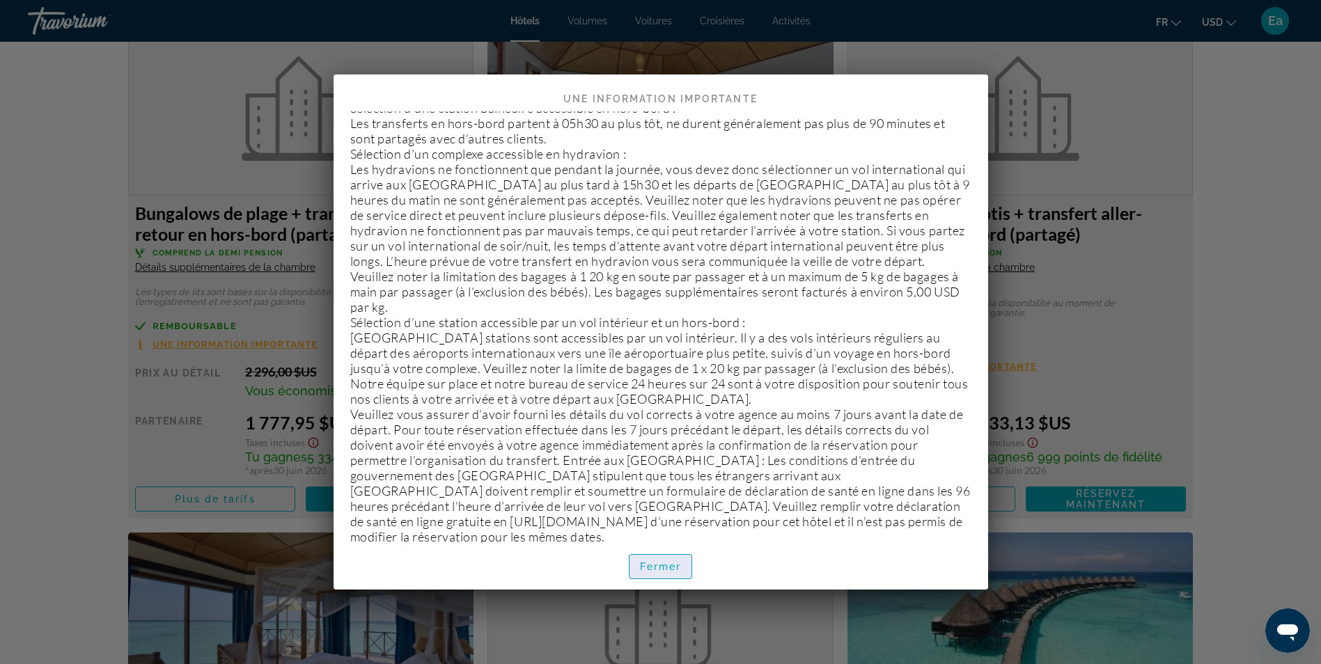
click at [661, 561] on span "button" at bounding box center [661, 566] width 63 height 33
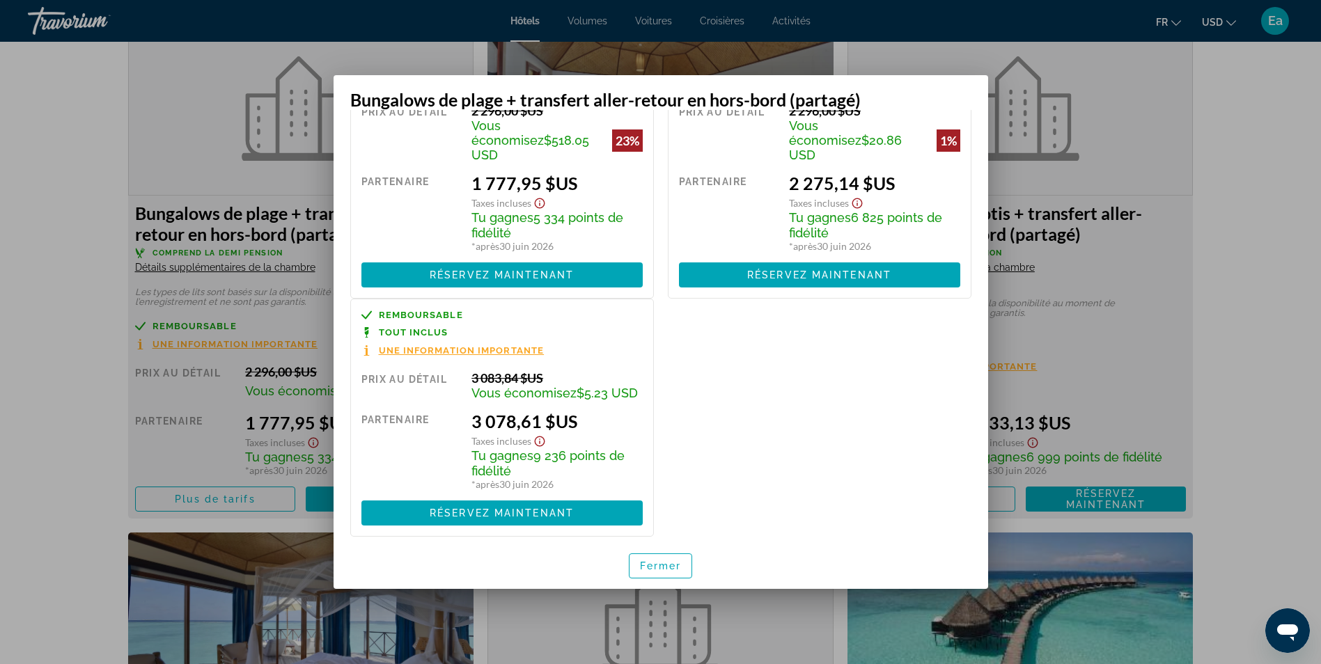
scroll to position [115, 0]
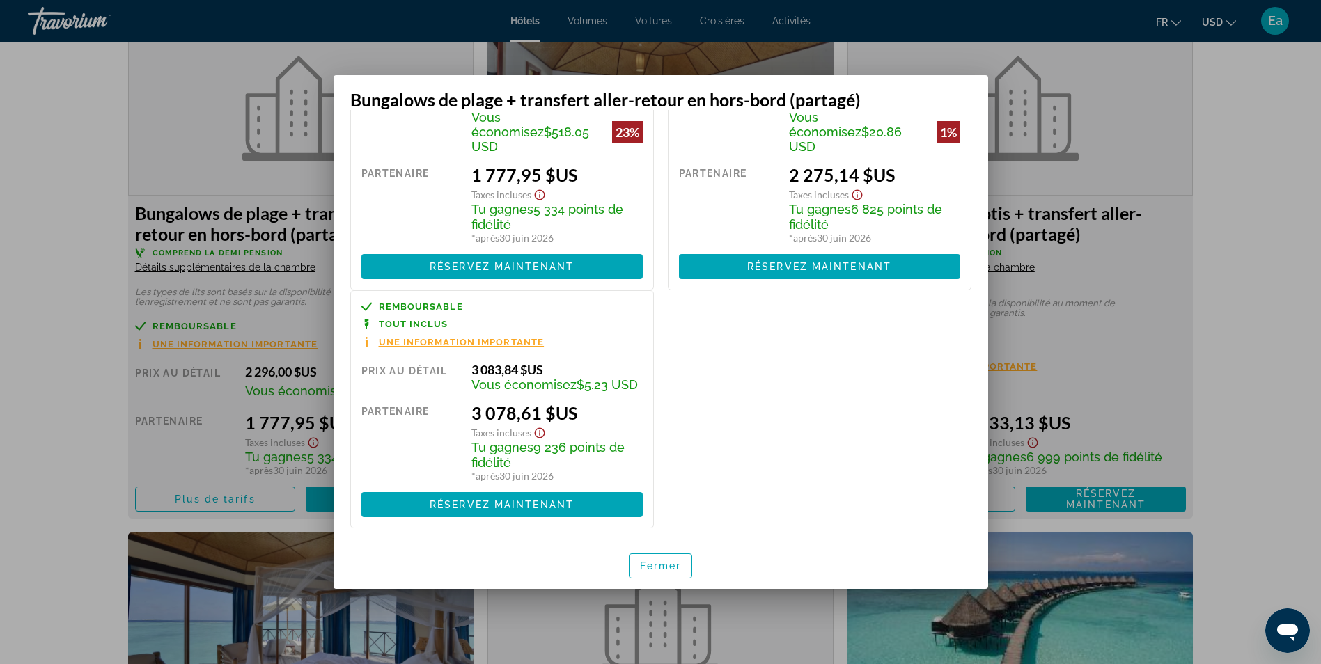
click at [540, 434] on icon "Afficher l’avis de non-responsabilité sur les taxes et les frais" at bounding box center [540, 433] width 10 height 10
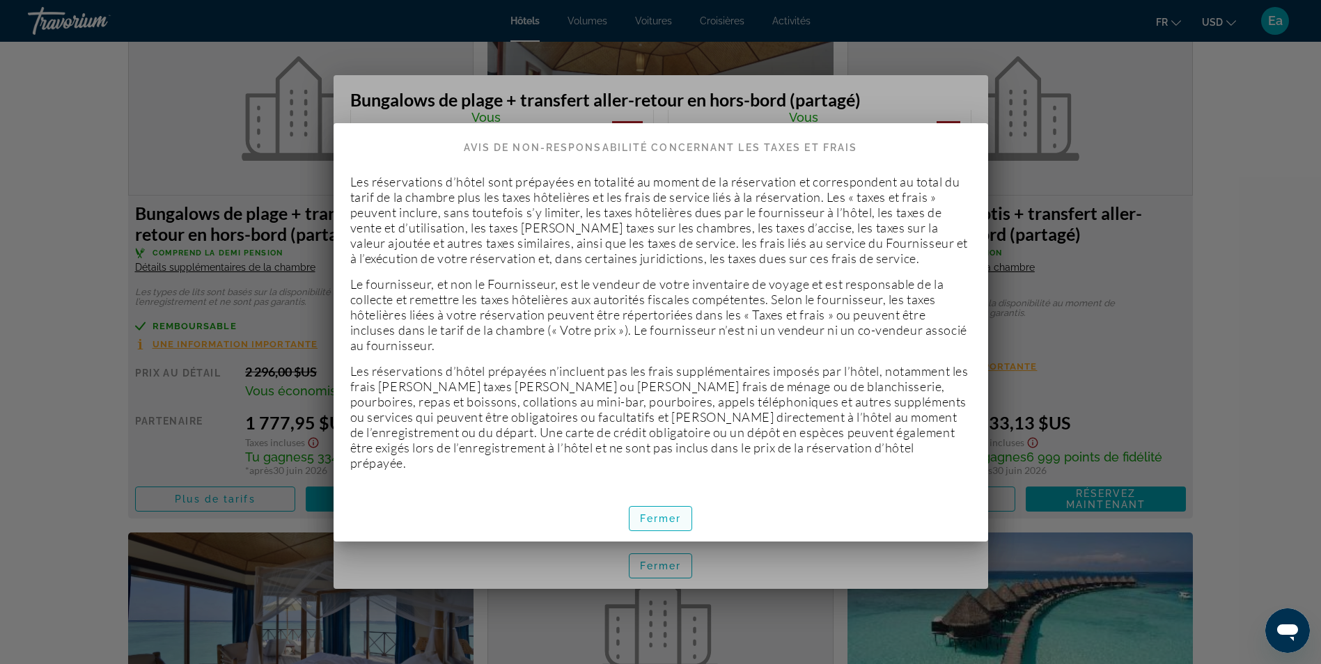
click at [661, 504] on span "button" at bounding box center [661, 518] width 63 height 33
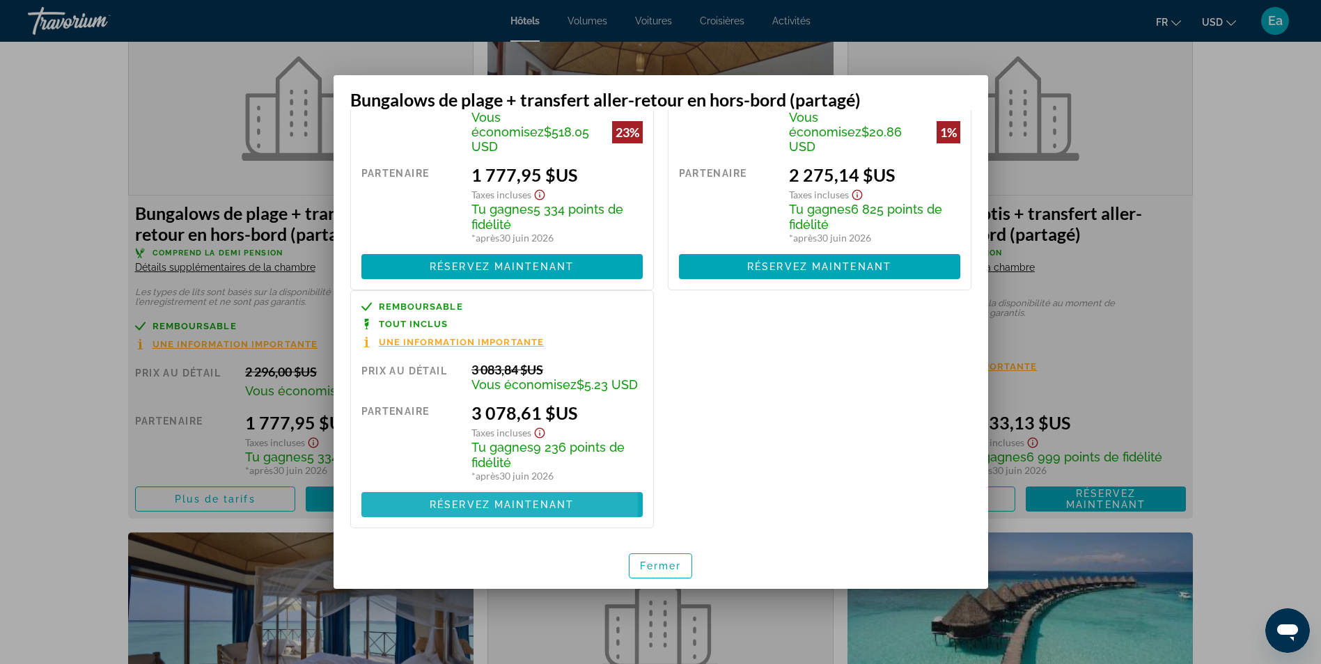
click at [466, 505] on span "Réservez maintenant" at bounding box center [502, 504] width 144 height 11
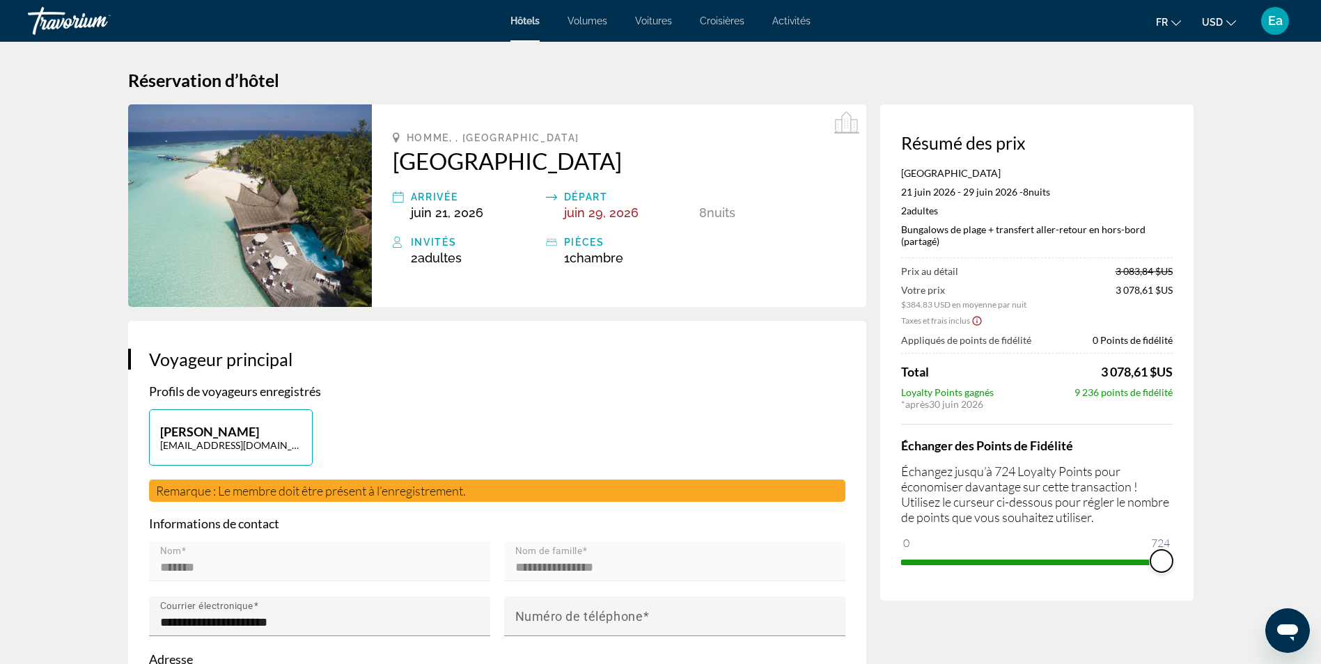
drag, startPoint x: 919, startPoint y: 543, endPoint x: 1172, endPoint y: 520, distance: 253.9
click at [1172, 520] on div "Échanger des Points de Fidélité Échangez jusqu’à 724 Loyalty Points pour économ…" at bounding box center [1037, 498] width 272 height 149
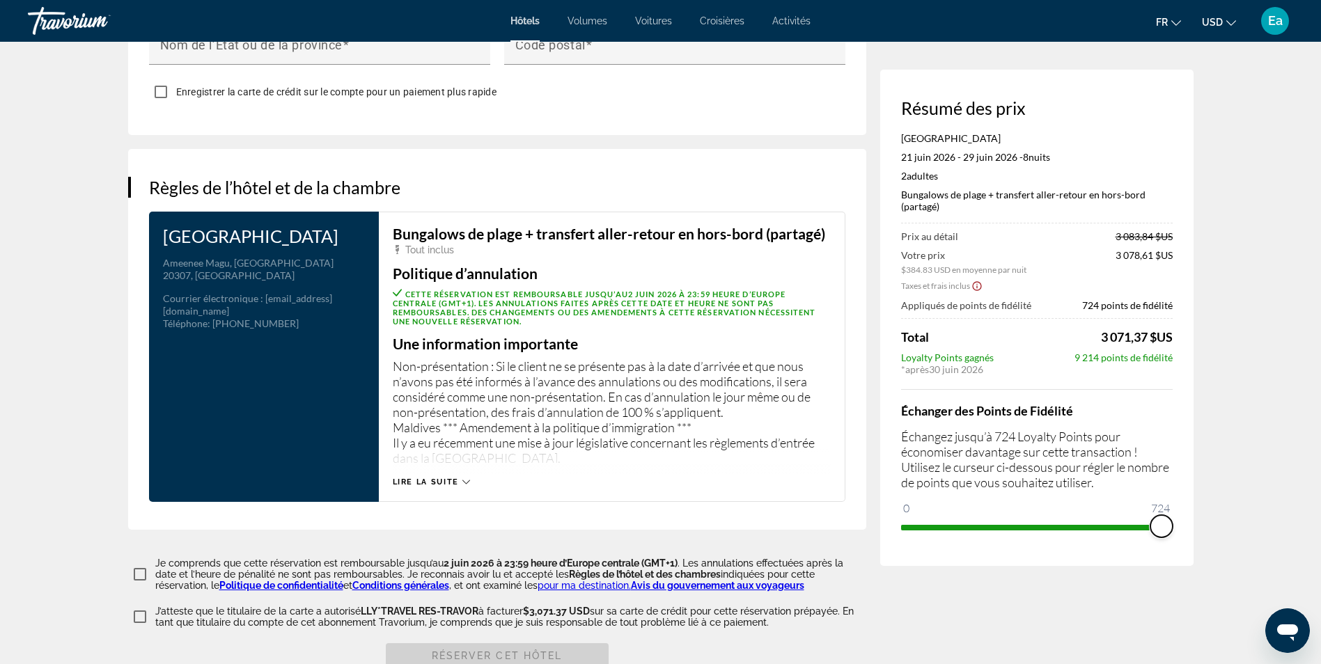
scroll to position [1602, 0]
click at [424, 486] on span "Lire la suite" at bounding box center [426, 481] width 66 height 9
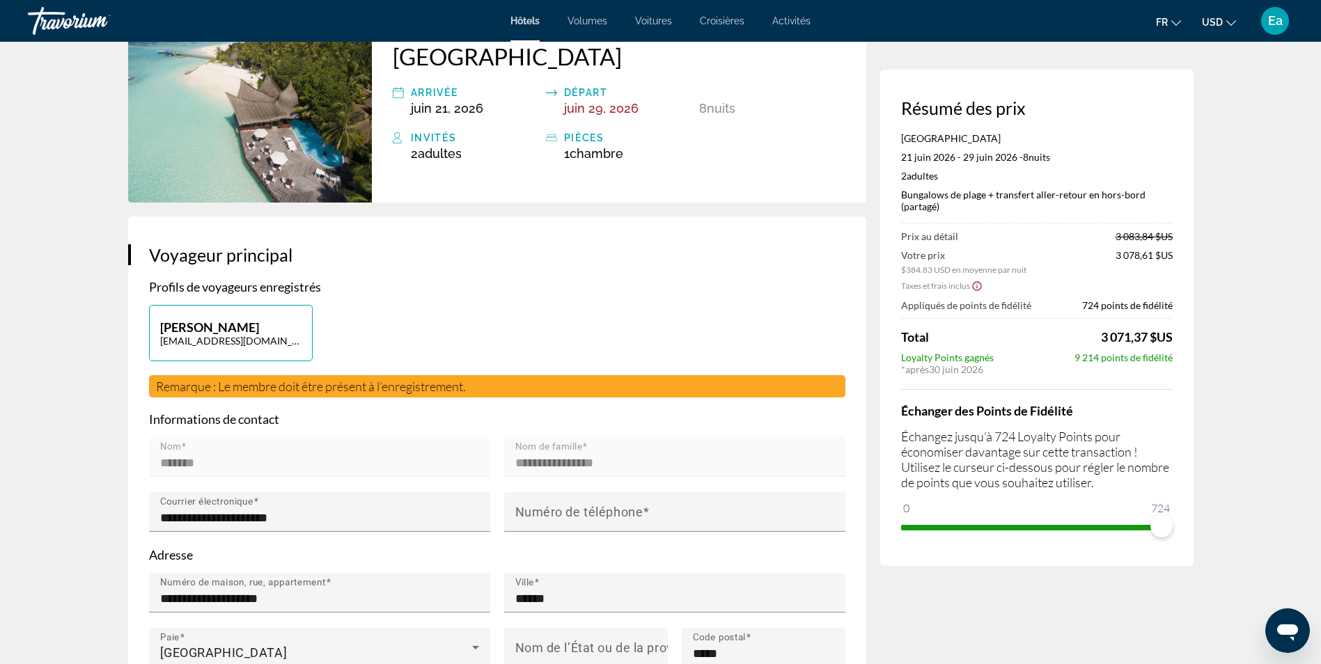
scroll to position [0, 0]
